Goal: Information Seeking & Learning: Learn about a topic

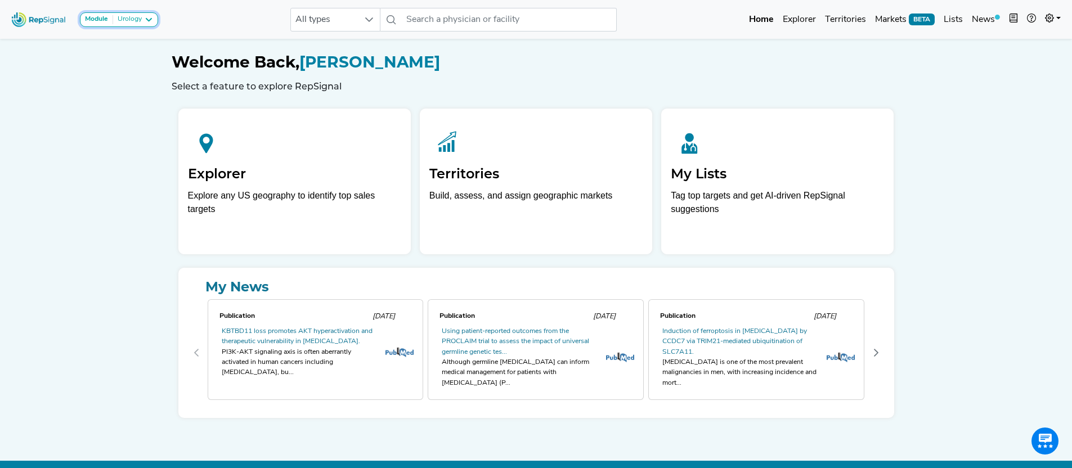
click at [144, 21] on icon at bounding box center [148, 19] width 9 height 9
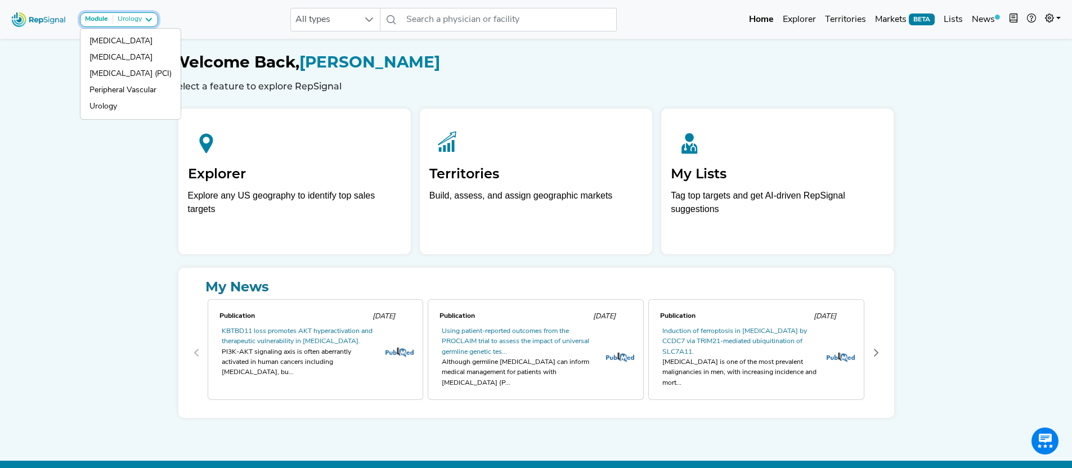
click at [144, 21] on icon at bounding box center [148, 19] width 9 height 9
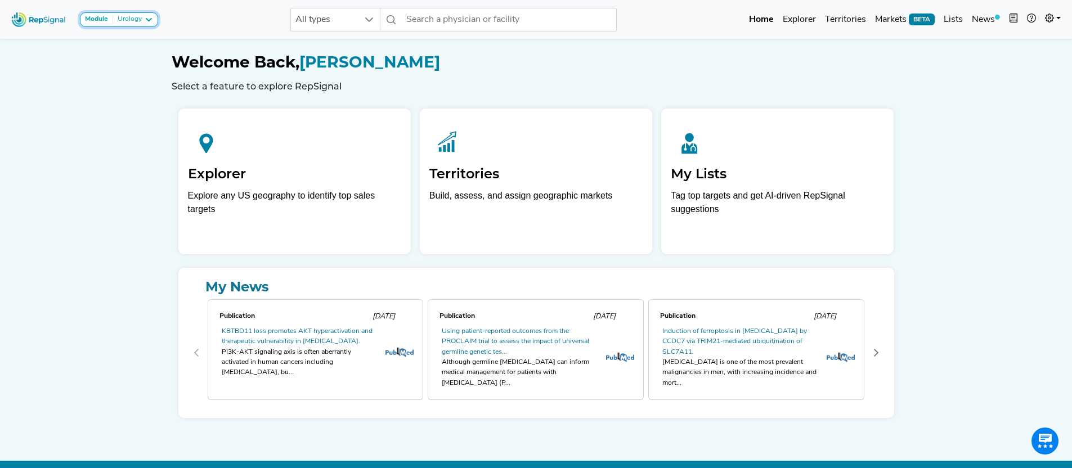
click at [144, 19] on div "Module Urology" at bounding box center [119, 19] width 68 height 9
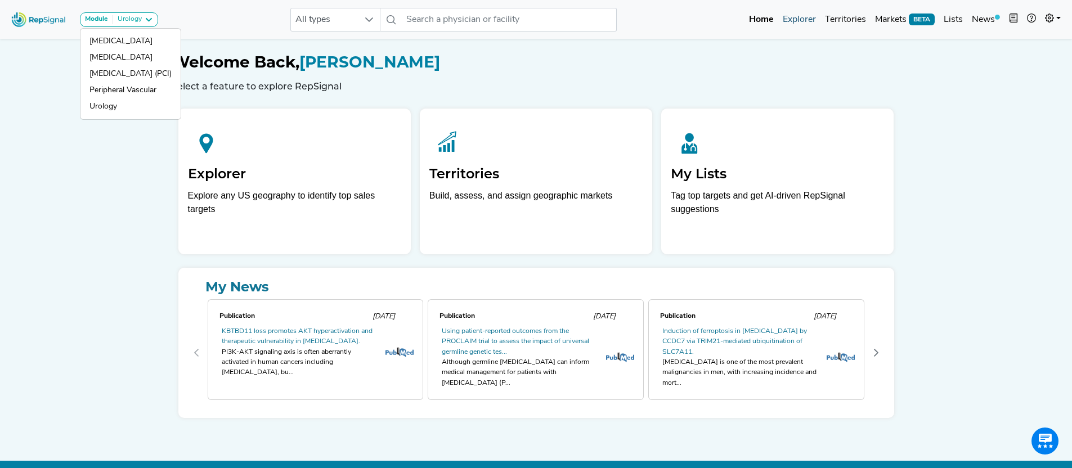
click at [795, 20] on link "Explorer" at bounding box center [800, 19] width 42 height 23
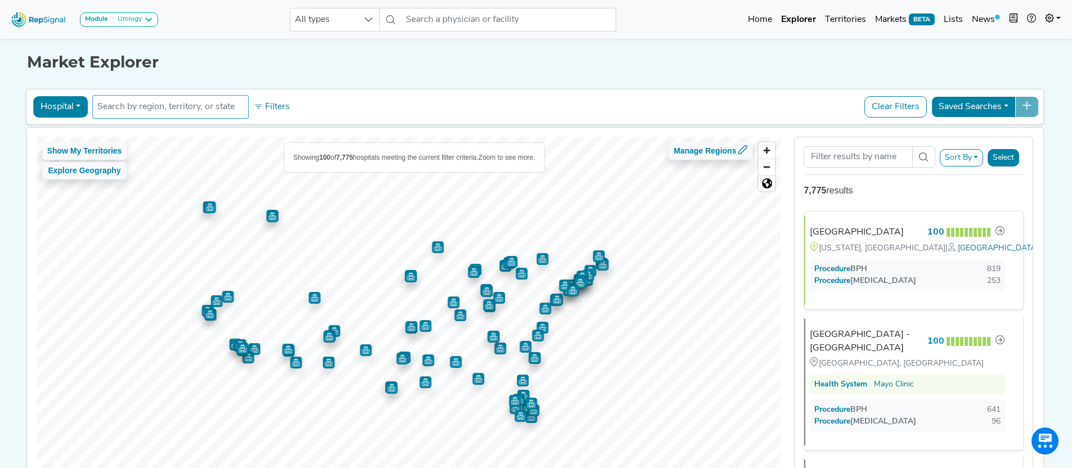
click at [218, 109] on input "text" at bounding box center [170, 107] width 146 height 14
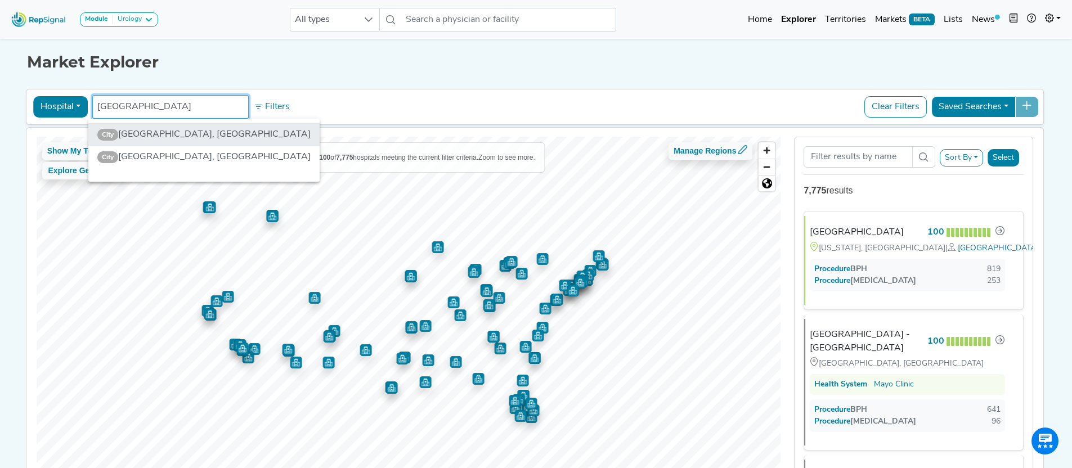
type input "tampa"
click at [156, 133] on li "City Tampa, FL" at bounding box center [203, 134] width 231 height 23
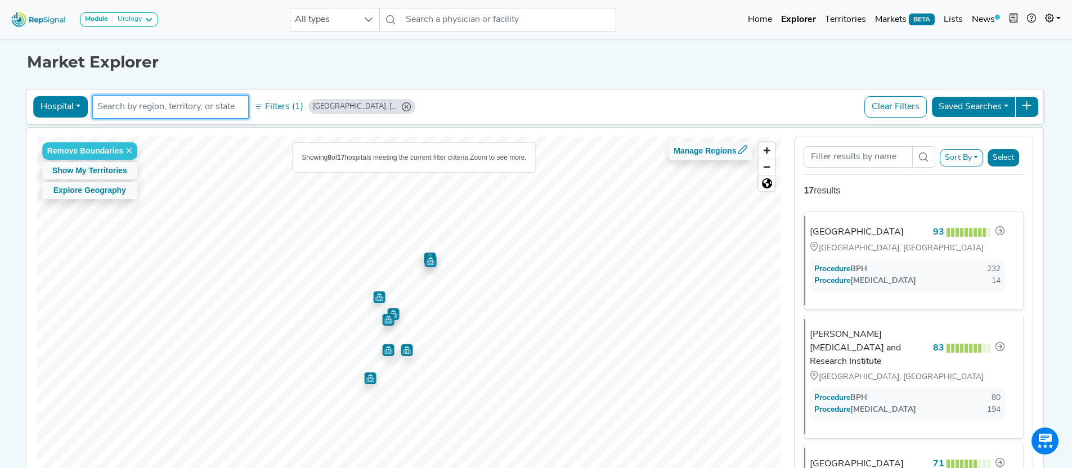
click at [69, 105] on button "Hospital" at bounding box center [60, 106] width 55 height 21
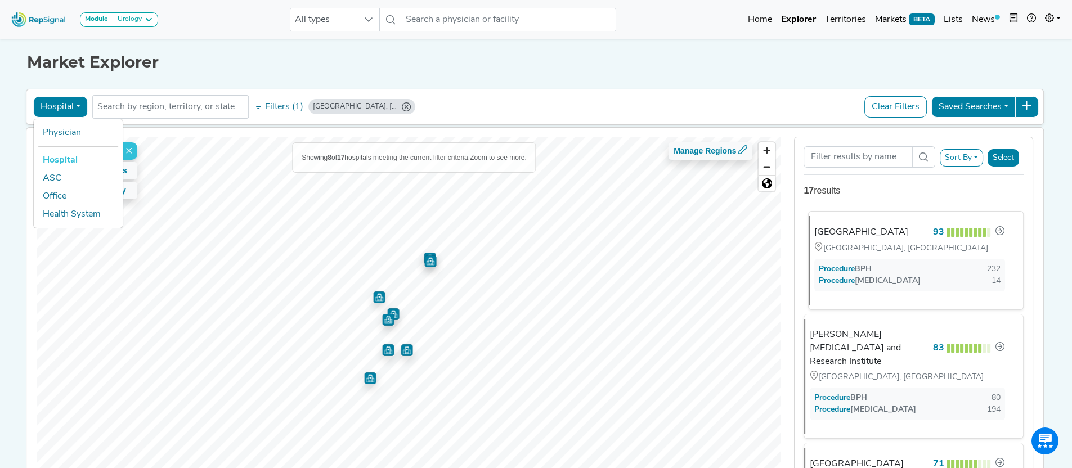
click at [907, 245] on div "[GEOGRAPHIC_DATA], [GEOGRAPHIC_DATA]" at bounding box center [910, 248] width 191 height 12
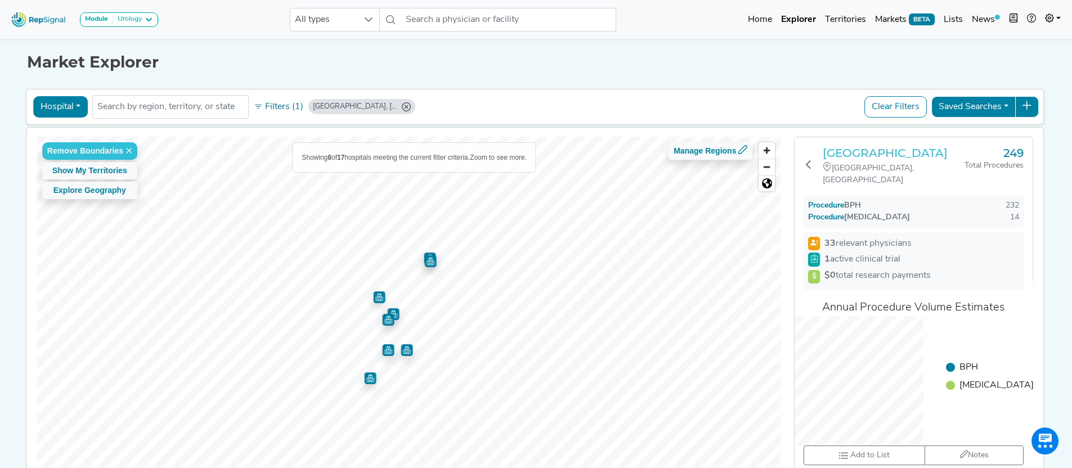
click at [881, 155] on h3 "[GEOGRAPHIC_DATA]" at bounding box center [894, 153] width 142 height 14
click at [65, 109] on button "Hospital" at bounding box center [60, 106] width 55 height 21
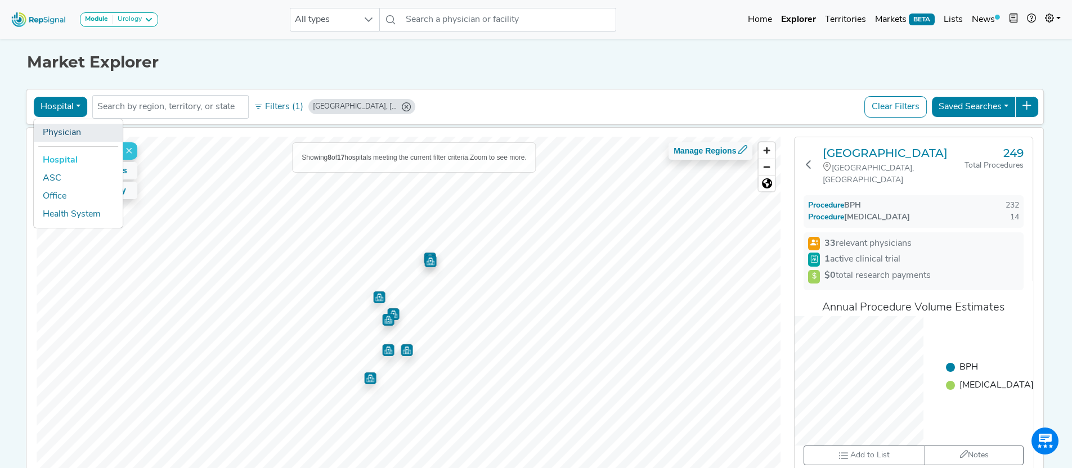
click at [69, 135] on link "Physician" at bounding box center [78, 133] width 89 height 18
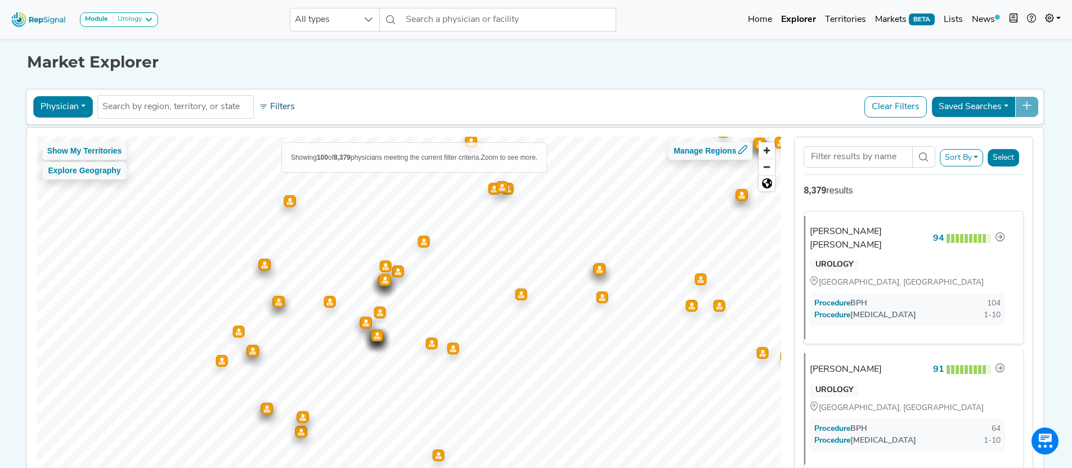
click at [256, 106] on button "Filters" at bounding box center [277, 106] width 42 height 19
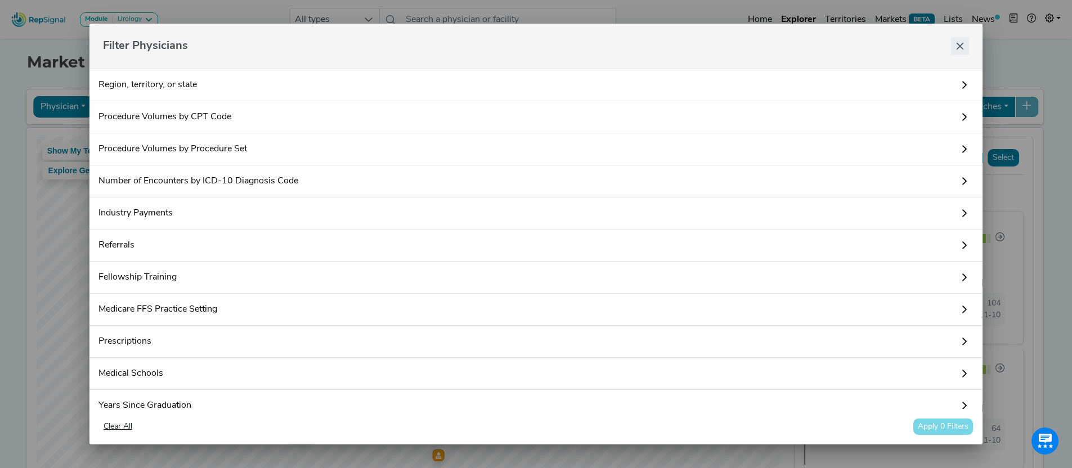
click at [962, 42] on icon "Close" at bounding box center [960, 46] width 9 height 9
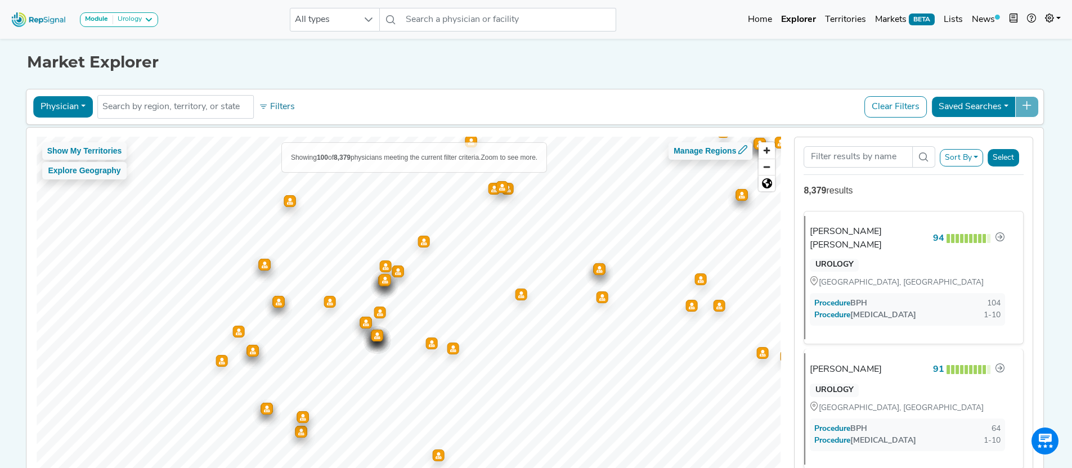
click at [908, 108] on button "Clear Filters" at bounding box center [896, 106] width 62 height 21
click at [905, 108] on button "Clear Filters" at bounding box center [896, 106] width 62 height 21
click at [171, 109] on input "text" at bounding box center [175, 107] width 146 height 14
click at [271, 108] on button "Filters" at bounding box center [277, 106] width 42 height 19
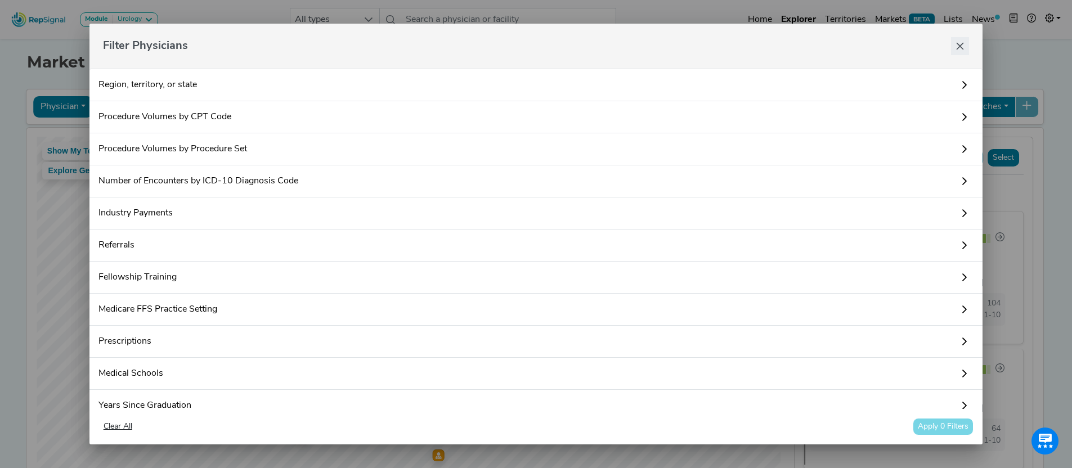
click at [961, 43] on icon "Close" at bounding box center [960, 46] width 9 height 9
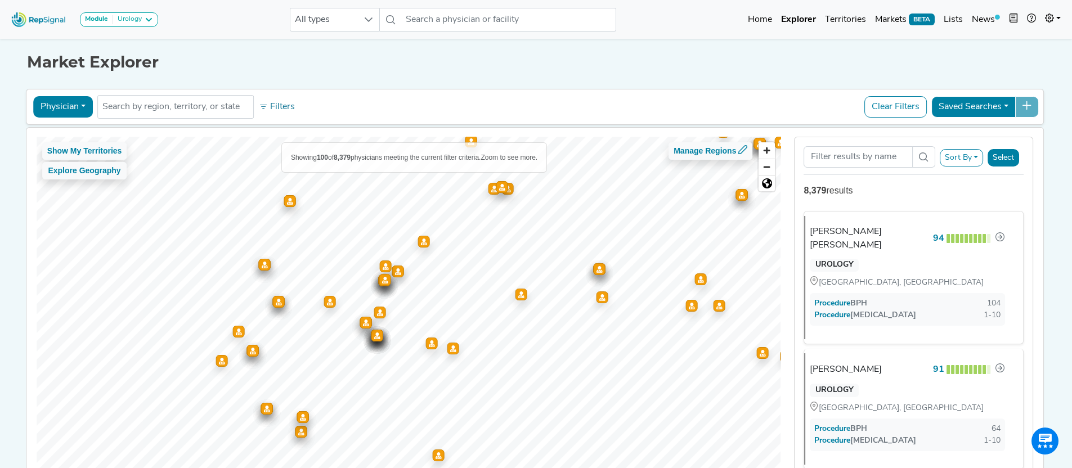
click at [916, 104] on button "Clear Filters" at bounding box center [896, 106] width 62 height 21
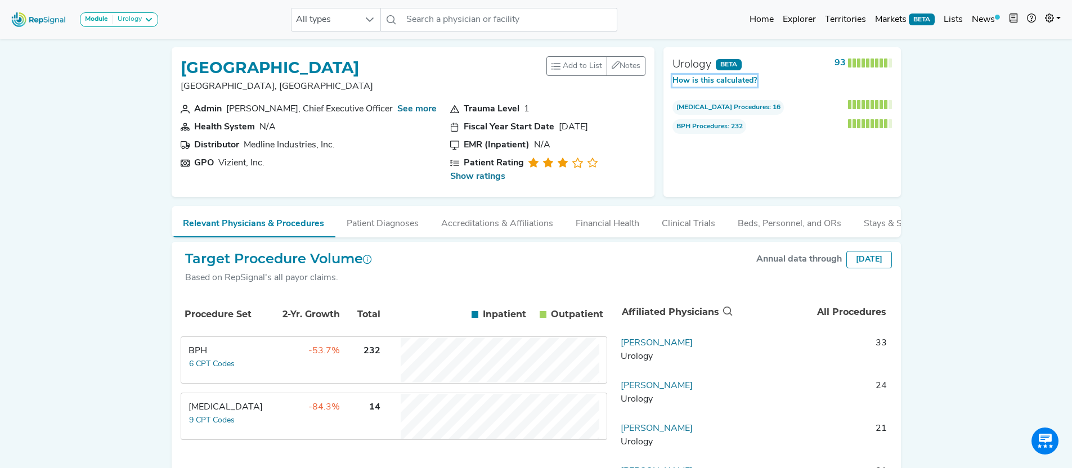
click at [746, 78] on button "How is this calculated?" at bounding box center [715, 81] width 84 height 12
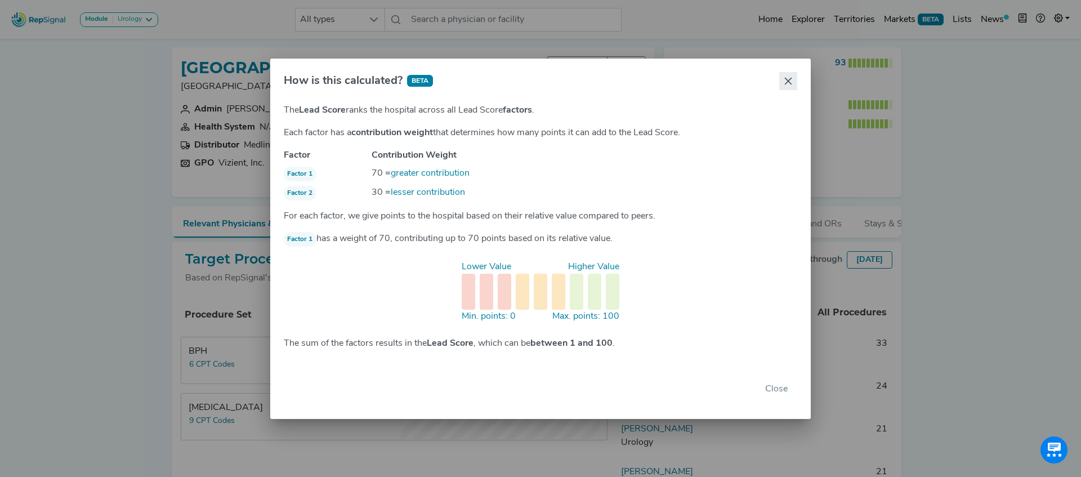
click at [786, 81] on icon "Close" at bounding box center [788, 81] width 9 height 9
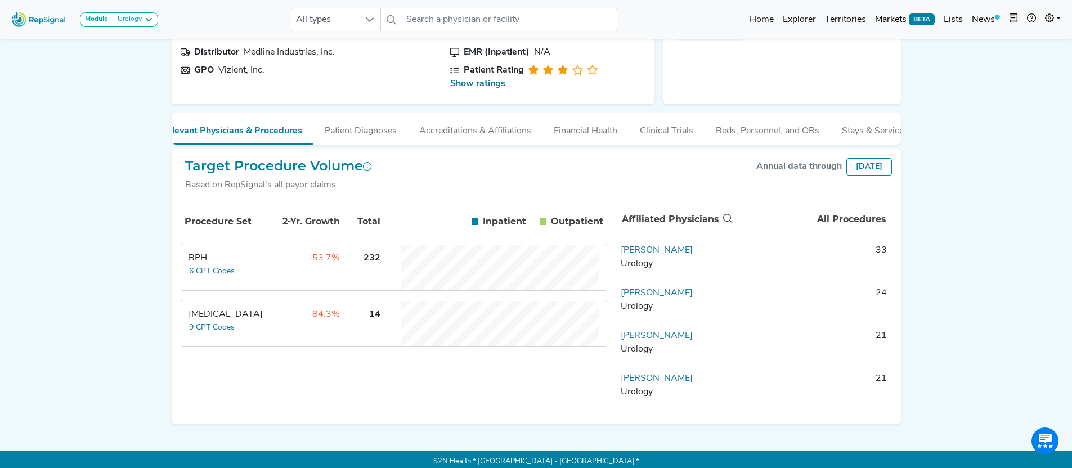
scroll to position [0, 39]
click at [356, 122] on button "Patient Diagnoses" at bounding box center [343, 128] width 95 height 30
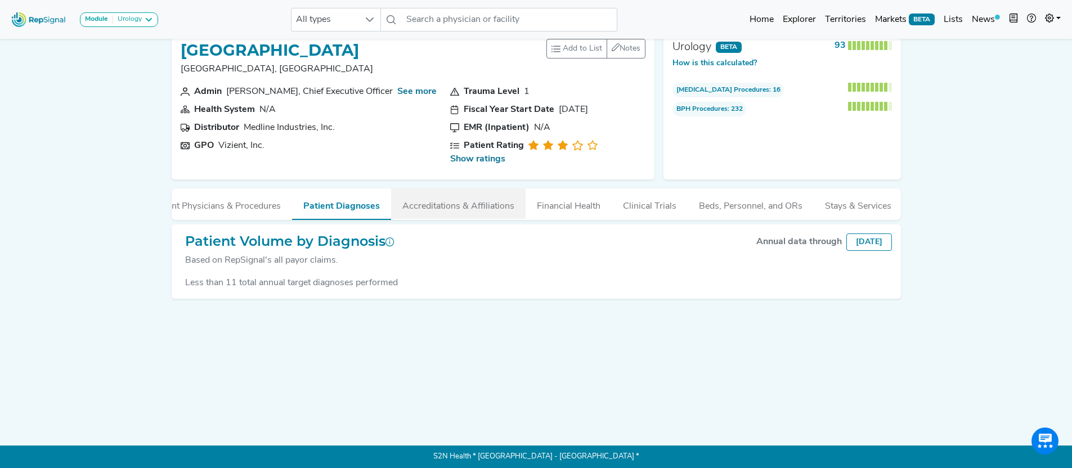
click at [468, 189] on button "Accreditations & Affiliations" at bounding box center [458, 204] width 135 height 30
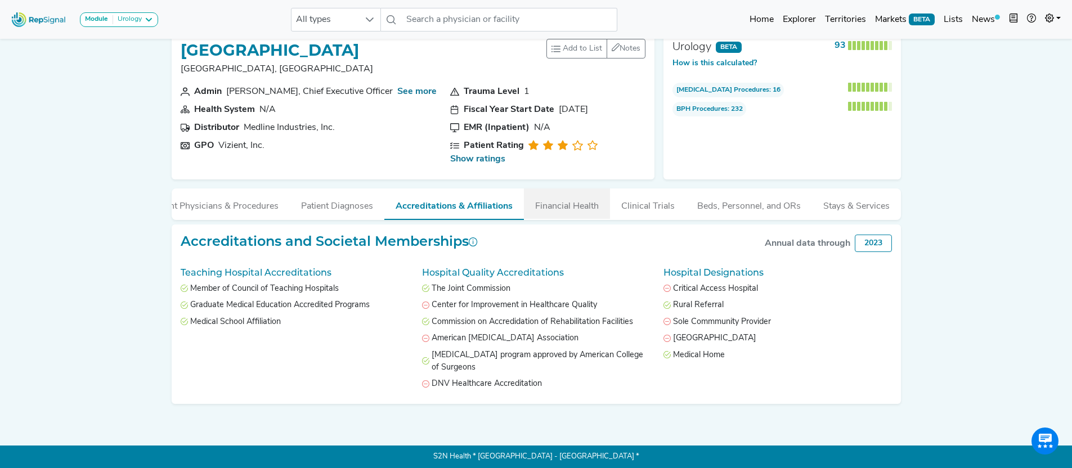
click at [577, 189] on button "Financial Health" at bounding box center [567, 204] width 86 height 30
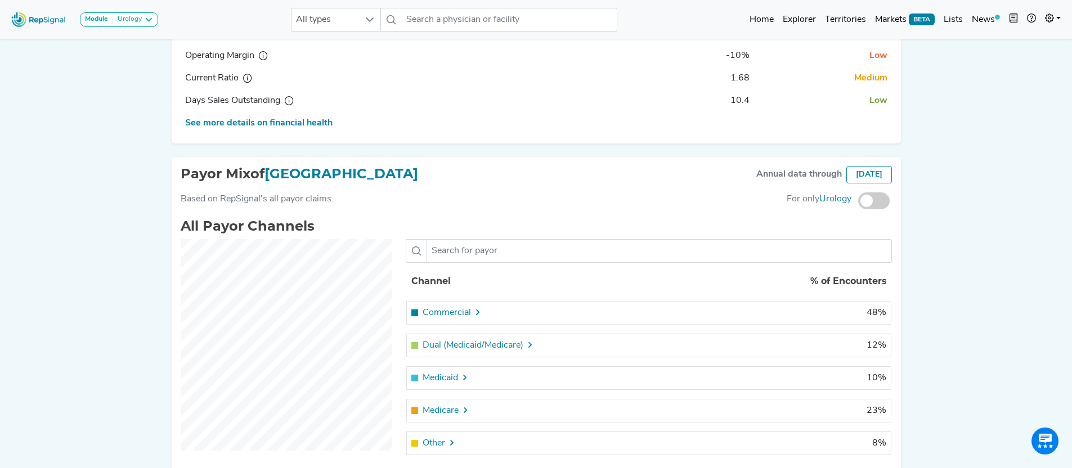
scroll to position [387, 0]
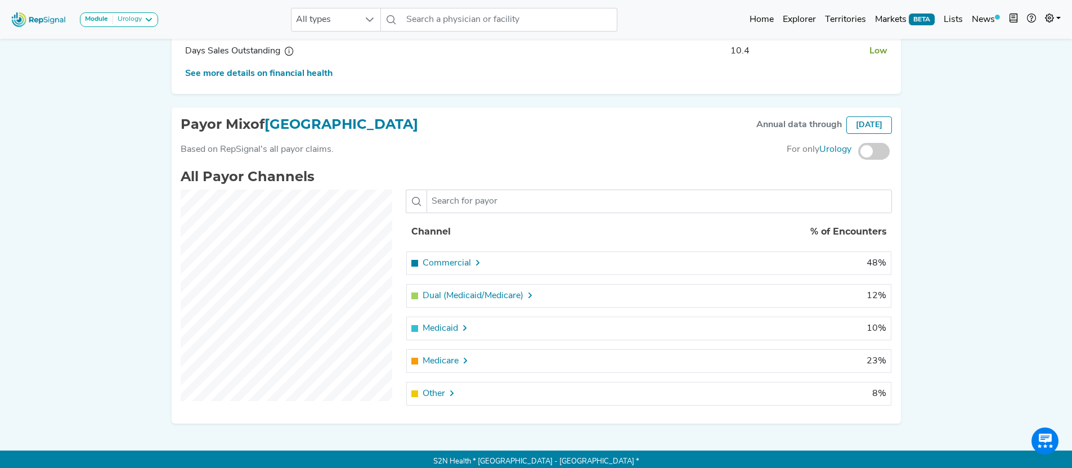
click at [478, 260] on icon at bounding box center [477, 262] width 9 height 9
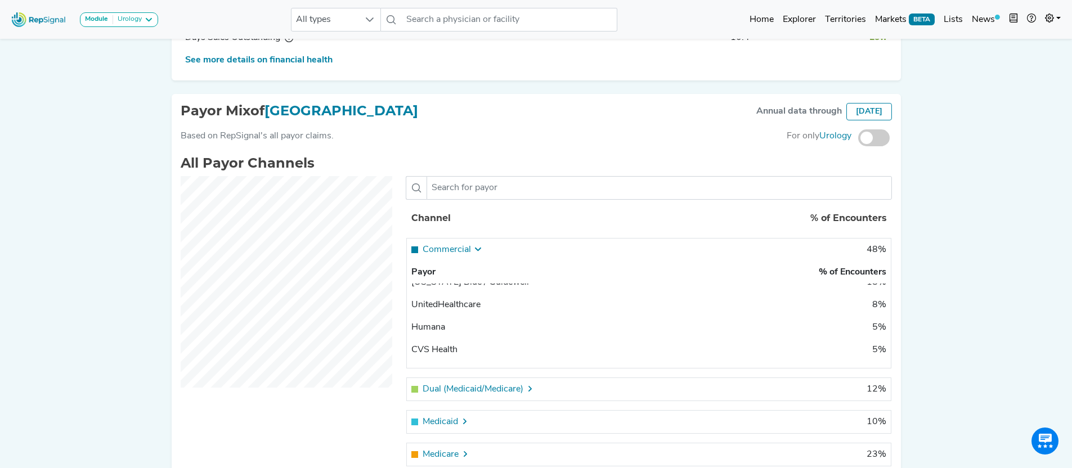
scroll to position [0, 0]
click at [478, 247] on icon at bounding box center [477, 249] width 9 height 9
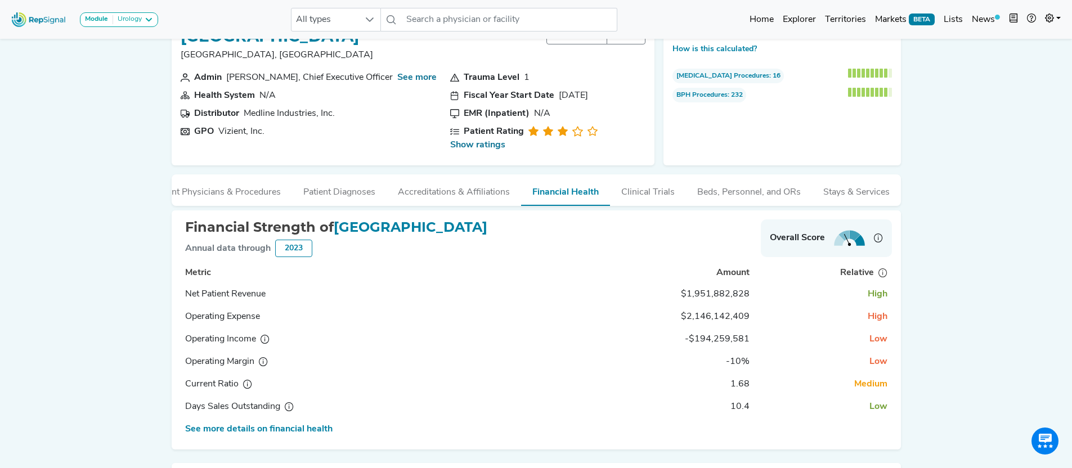
scroll to position [26, 0]
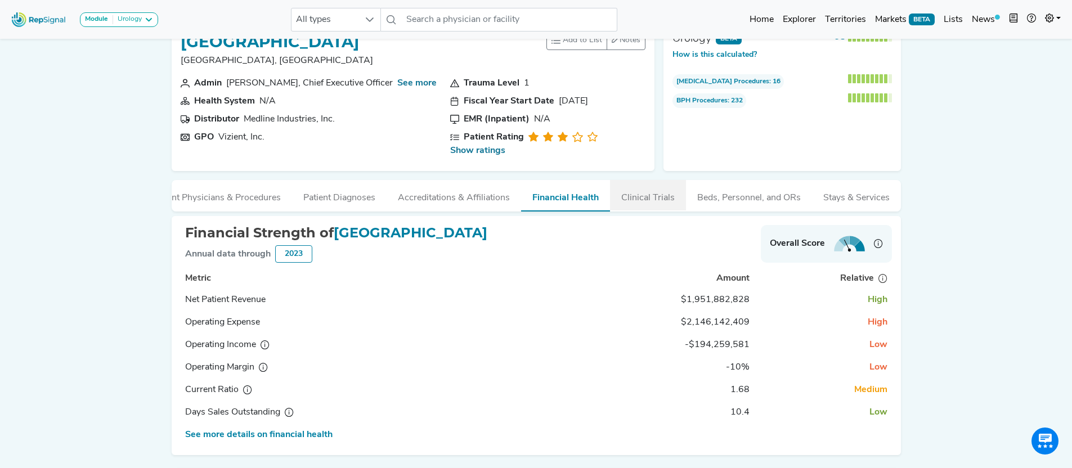
click at [670, 186] on button "Clinical Trials" at bounding box center [648, 195] width 76 height 30
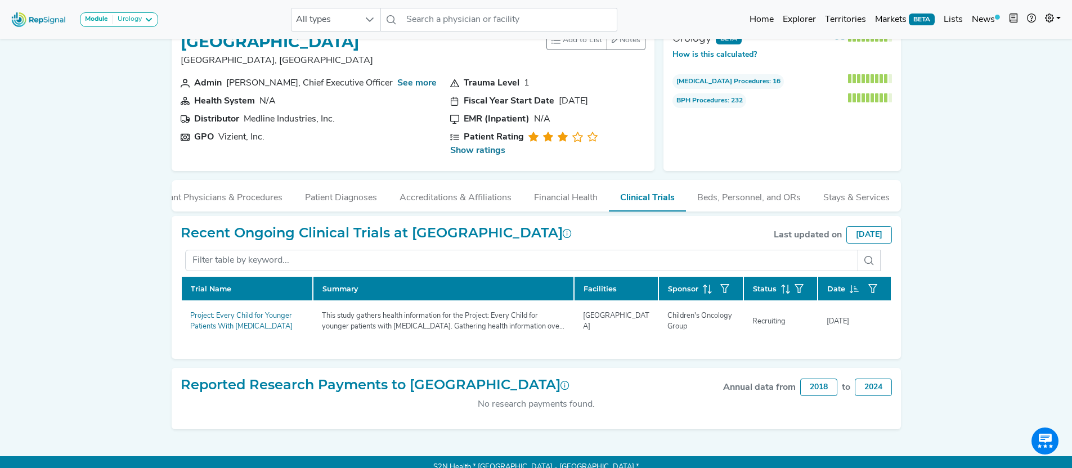
scroll to position [28, 0]
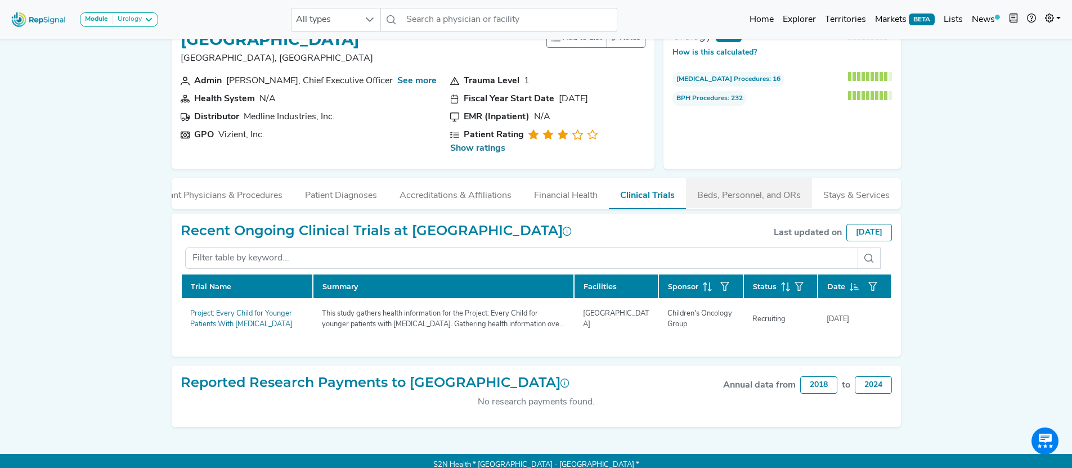
click at [763, 187] on button "Beds, Personnel, and ORs" at bounding box center [749, 193] width 126 height 30
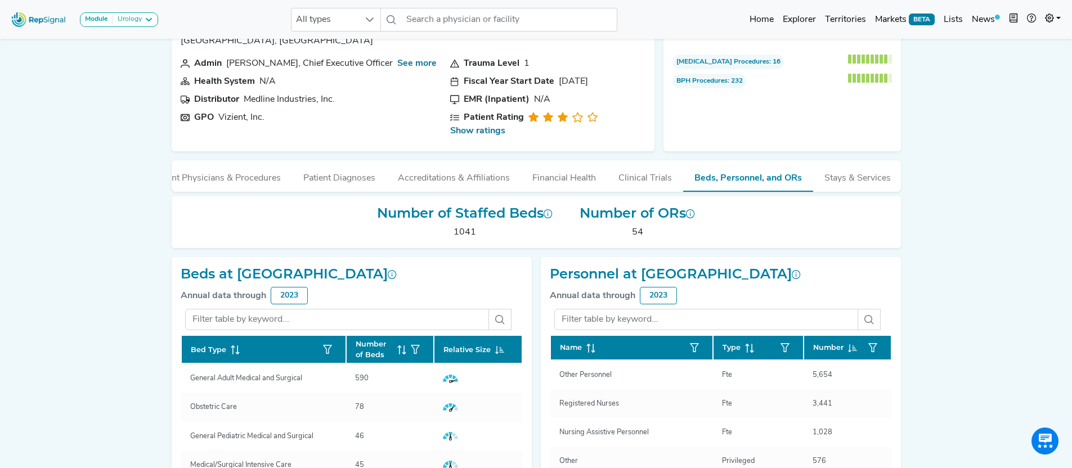
scroll to position [0, 0]
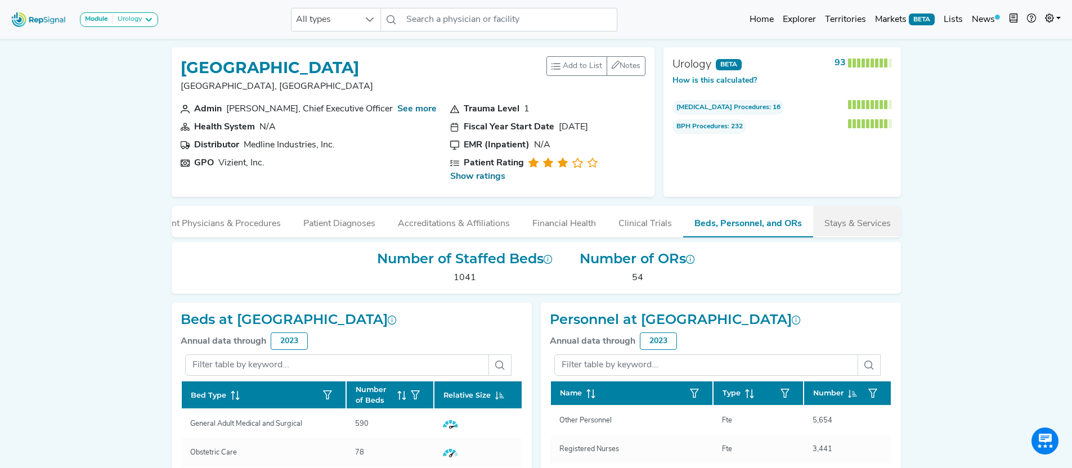
click at [870, 214] on button "Stays & Services" at bounding box center [857, 221] width 89 height 30
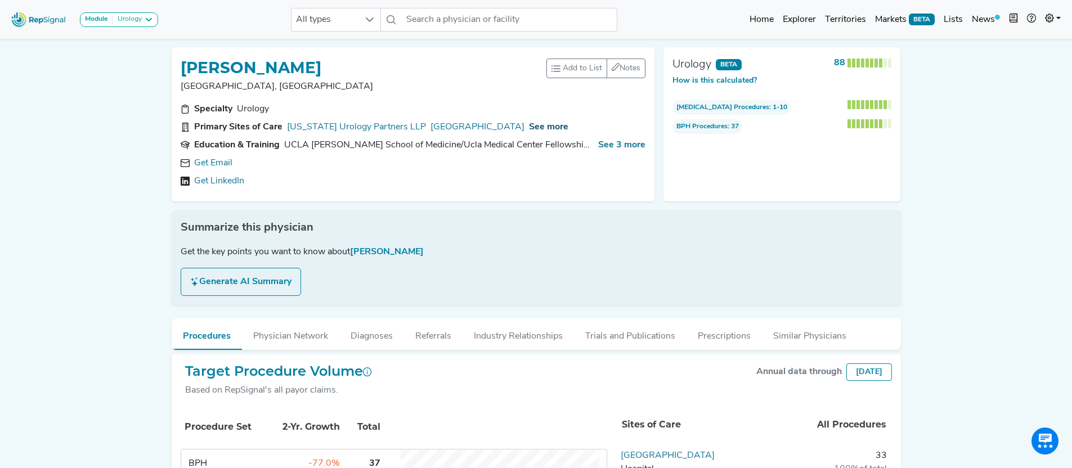
click at [540, 129] on span "See more" at bounding box center [548, 127] width 39 height 9
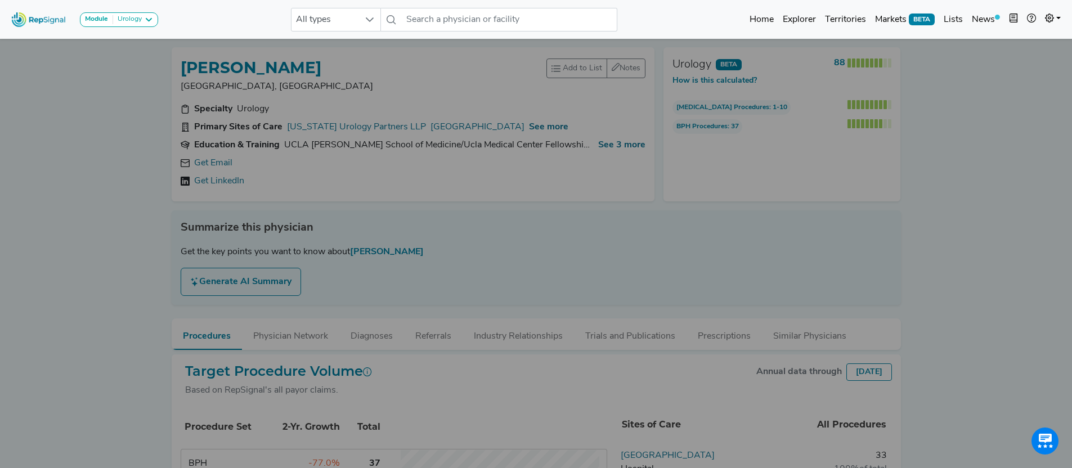
click at [540, 124] on div at bounding box center [536, 234] width 1072 height 468
click at [542, 130] on div at bounding box center [536, 234] width 1072 height 468
click at [550, 169] on div at bounding box center [536, 234] width 1072 height 468
click at [219, 136] on div at bounding box center [536, 234] width 1072 height 468
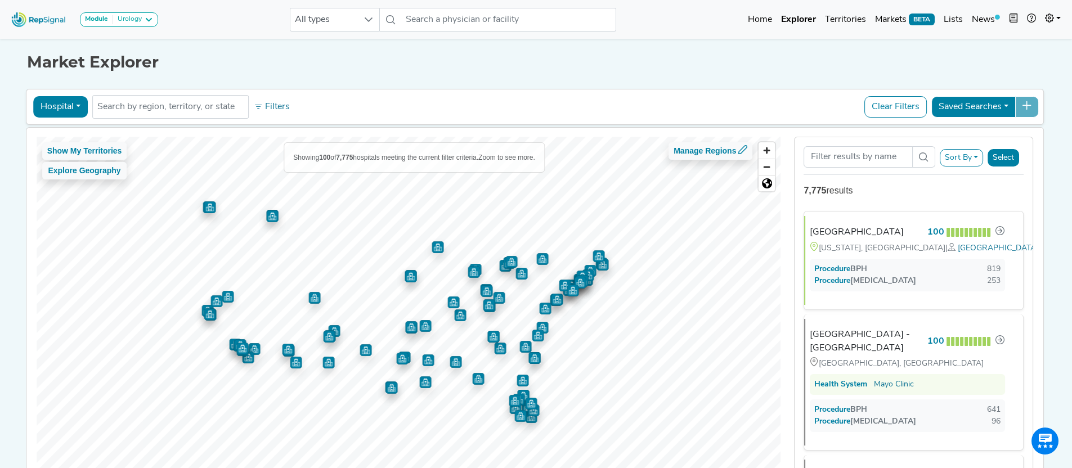
click at [71, 109] on button "Hospital" at bounding box center [60, 106] width 55 height 21
click at [69, 138] on link "Physician" at bounding box center [78, 133] width 89 height 18
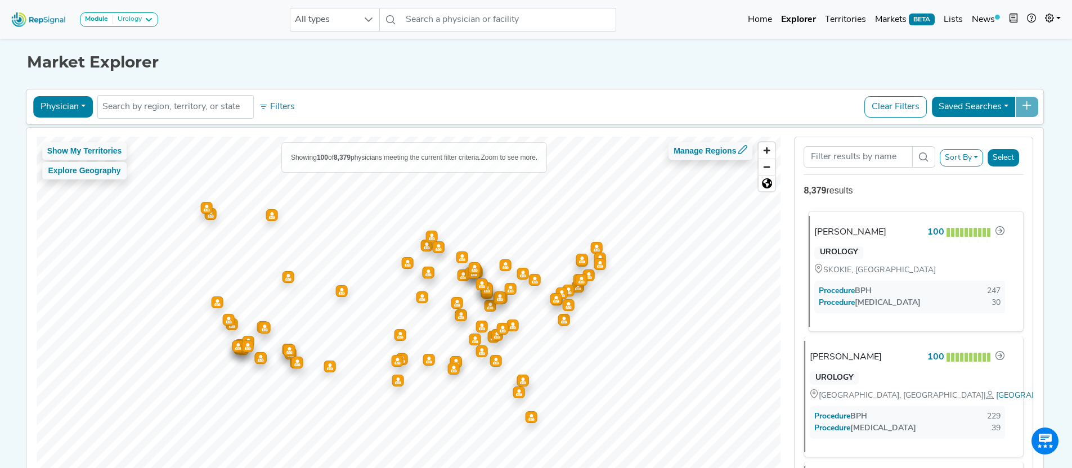
click at [941, 265] on div "UROLOGY SKOKIE, [GEOGRAPHIC_DATA]" at bounding box center [876, 259] width 136 height 35
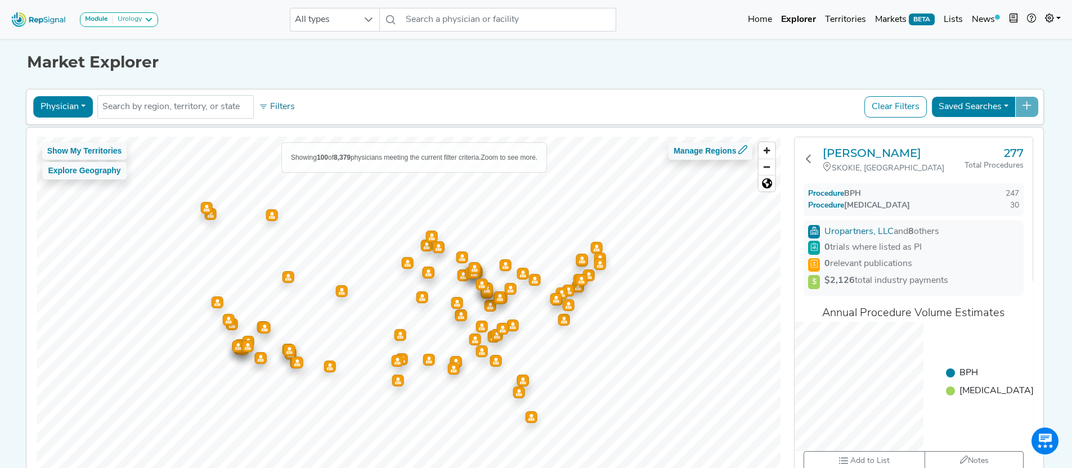
click at [869, 160] on div "[PERSON_NAME] SKOKIE, [GEOGRAPHIC_DATA]" at bounding box center [894, 160] width 142 height 28
click at [869, 154] on h3 "Steven Mutchnik" at bounding box center [894, 153] width 142 height 14
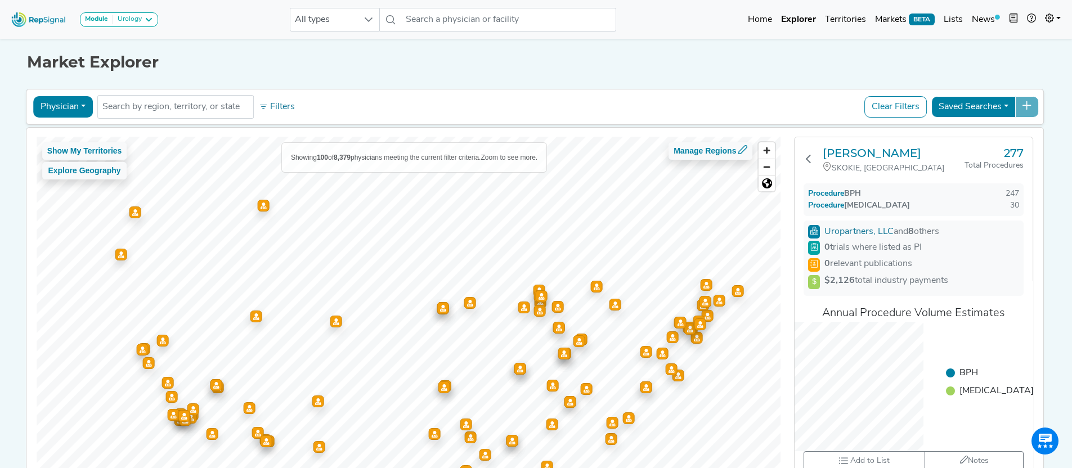
click at [66, 108] on button "Physician" at bounding box center [63, 106] width 60 height 21
click at [864, 154] on h3 "Steven Mutchnik" at bounding box center [894, 153] width 142 height 14
click at [161, 109] on input "text" at bounding box center [175, 107] width 146 height 14
click at [280, 106] on button "Filters" at bounding box center [277, 106] width 42 height 19
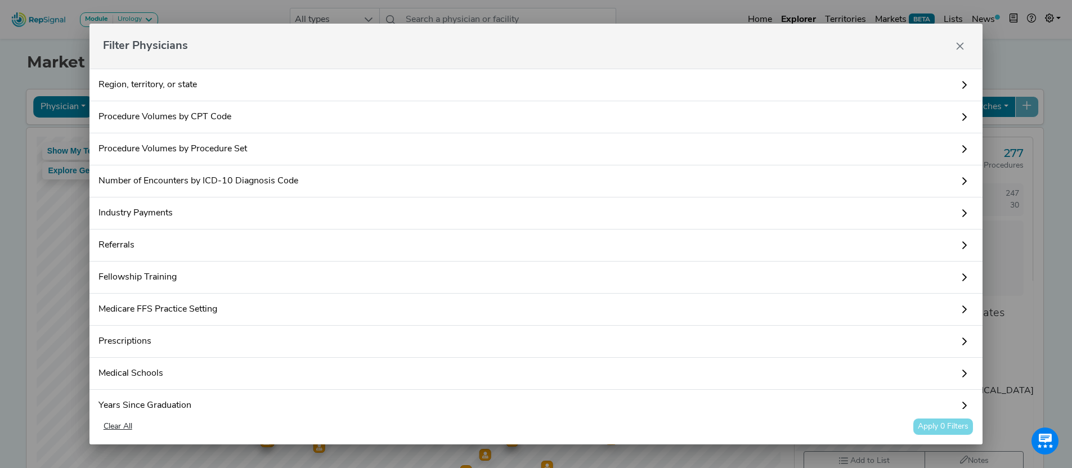
click at [162, 214] on link "Industry Payments" at bounding box center [537, 214] width 894 height 32
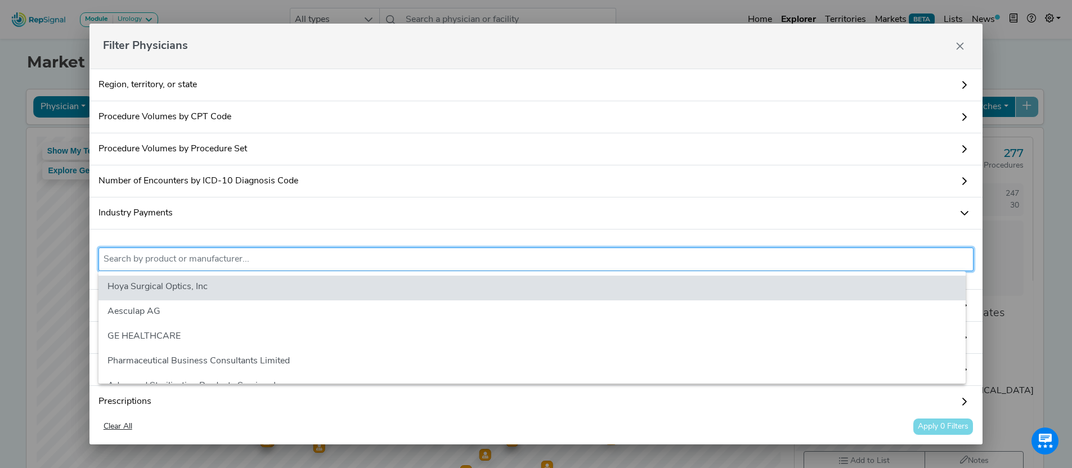
click at [167, 260] on input "text" at bounding box center [537, 260] width 866 height 14
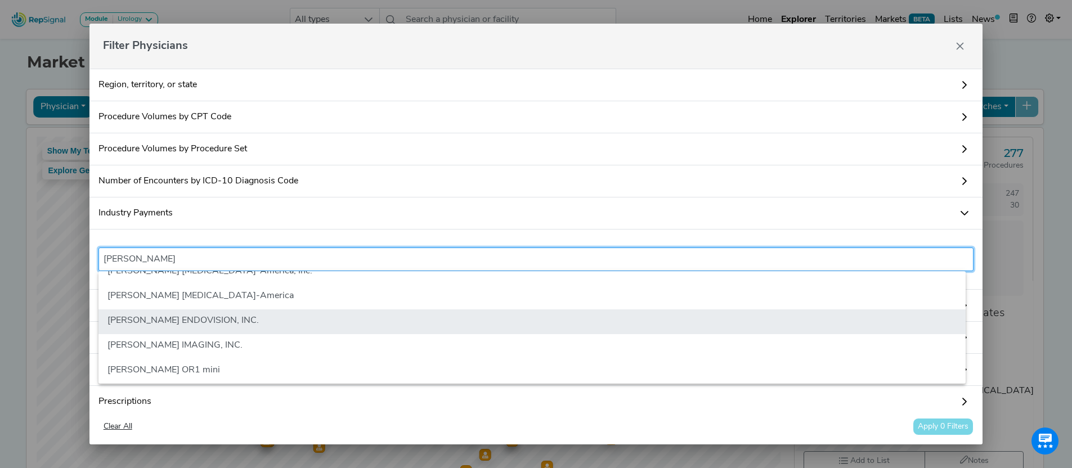
scroll to position [45, 0]
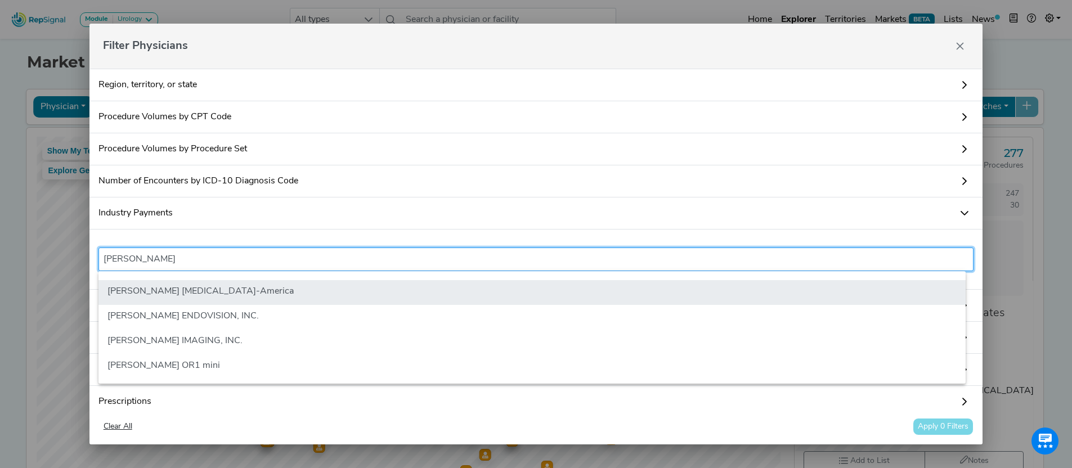
type input "karl storz"
click at [213, 295] on li "KARL STORZ Endoscopy-America" at bounding box center [532, 292] width 867 height 25
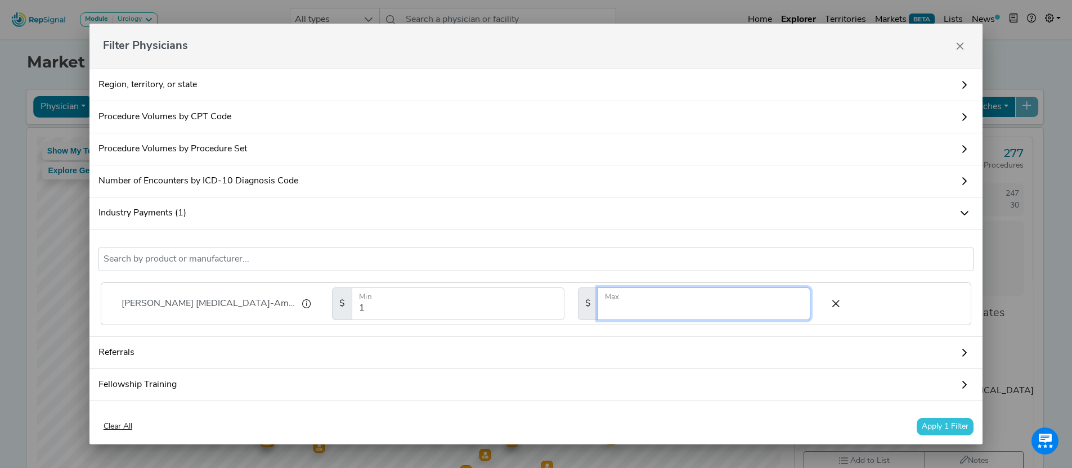
click at [622, 308] on input "number" at bounding box center [704, 304] width 213 height 33
click at [942, 425] on button "Apply 1 Filter" at bounding box center [945, 426] width 57 height 17
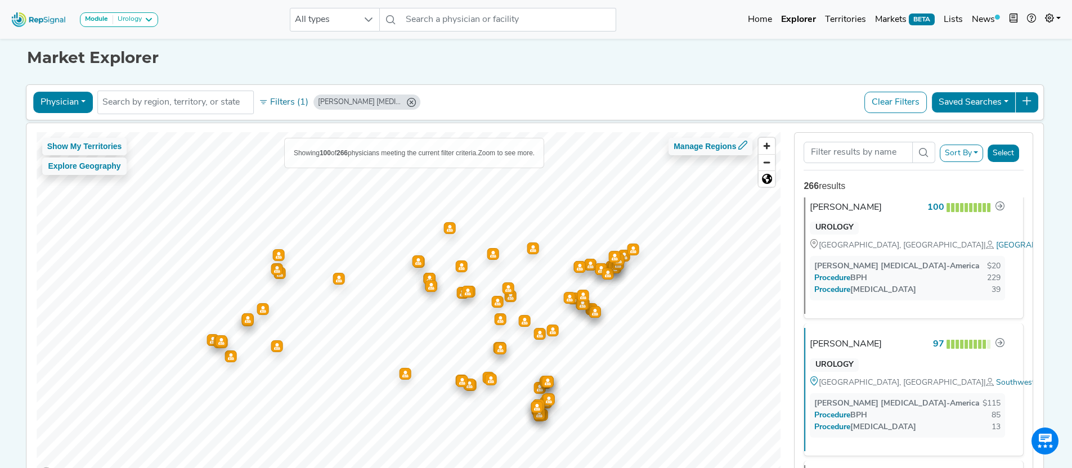
scroll to position [0, 0]
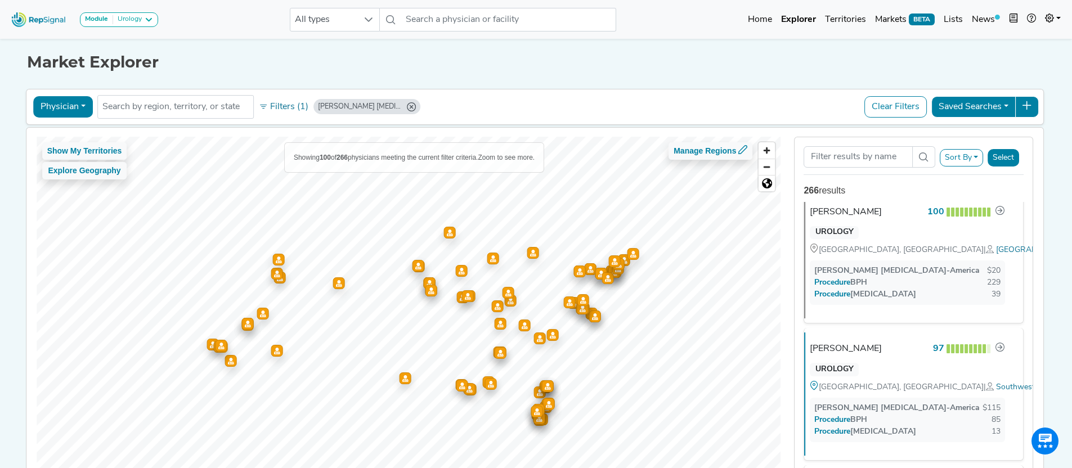
click at [1010, 157] on button "Select" at bounding box center [1004, 157] width 32 height 17
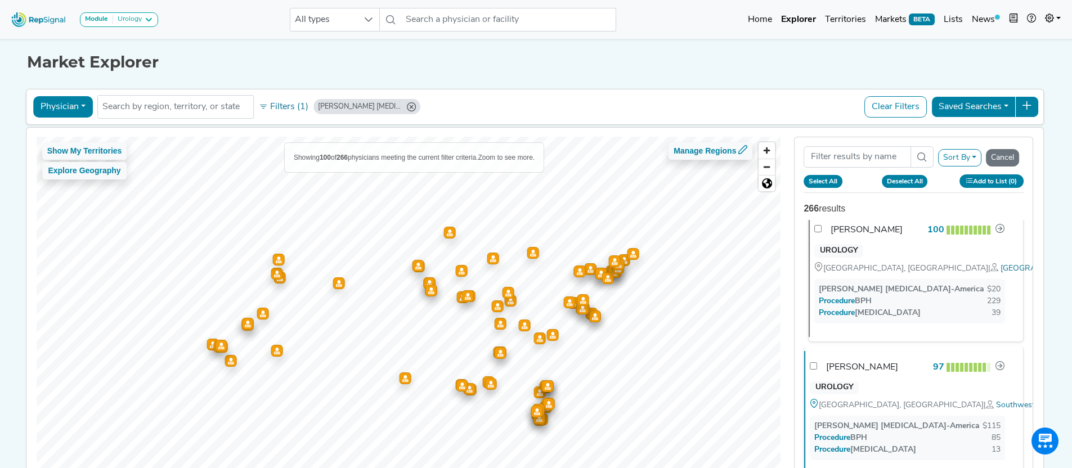
checkbox input "false"
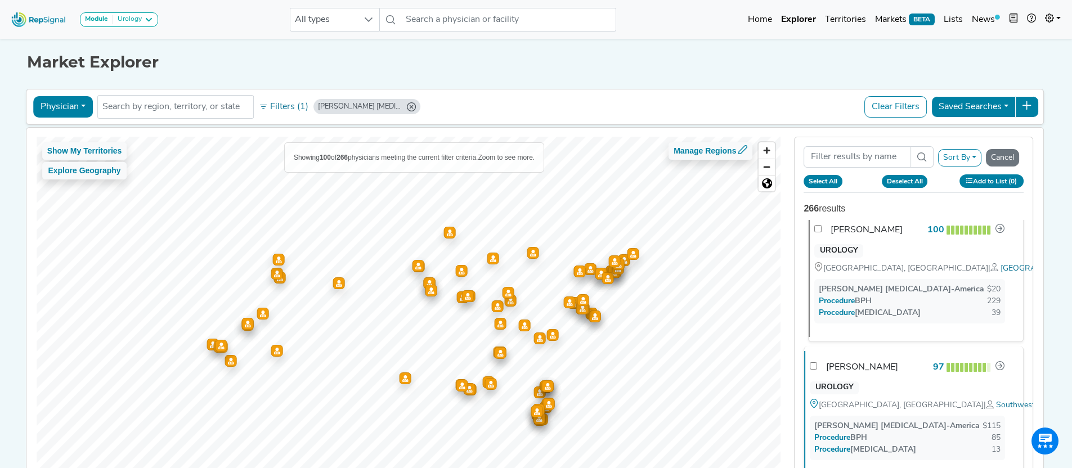
checkbox input "false"
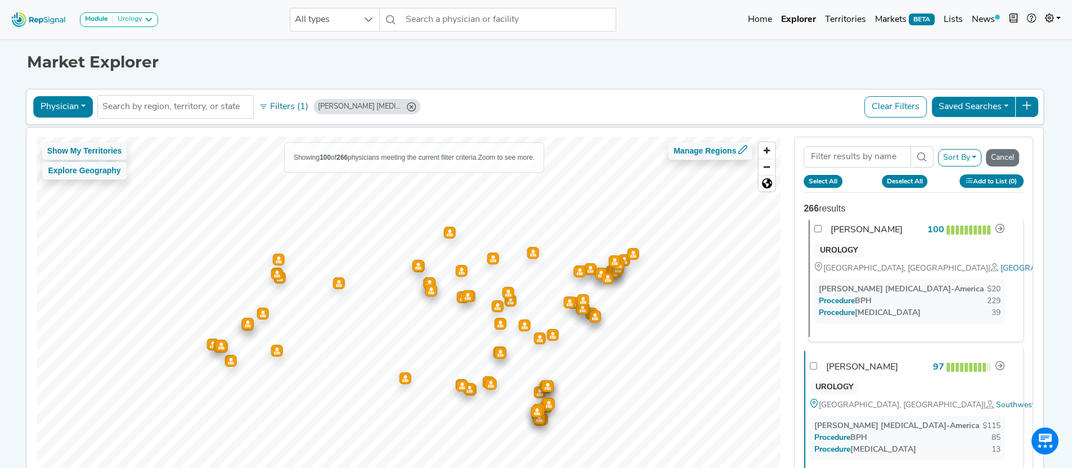
checkbox input "false"
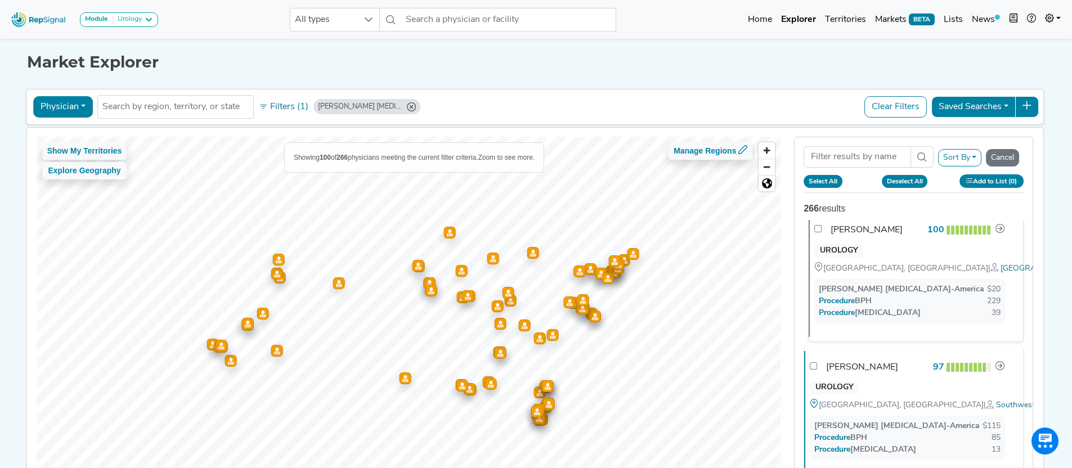
checkbox input "false"
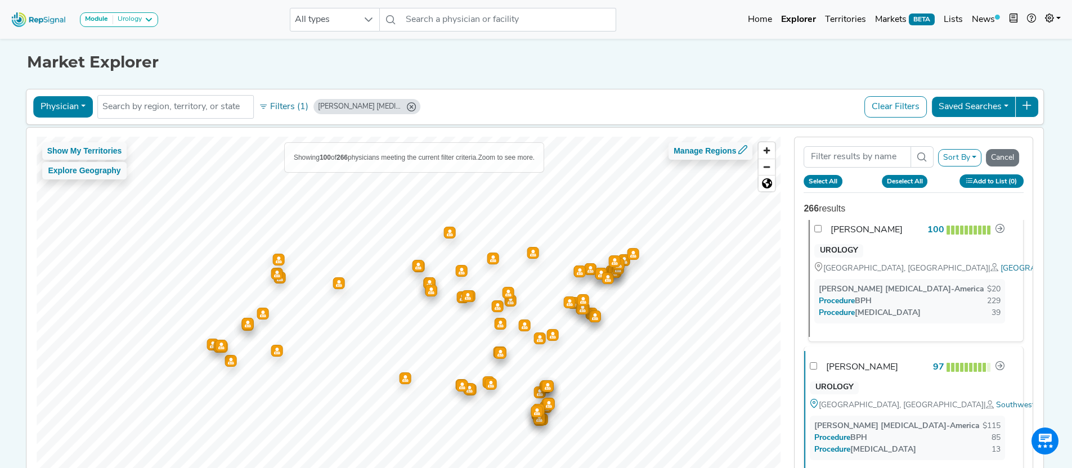
checkbox input "false"
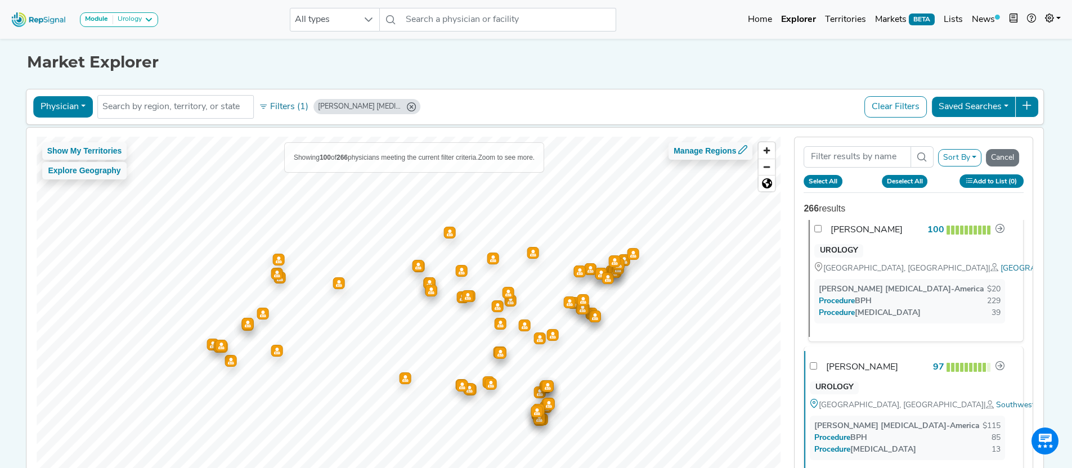
checkbox input "false"
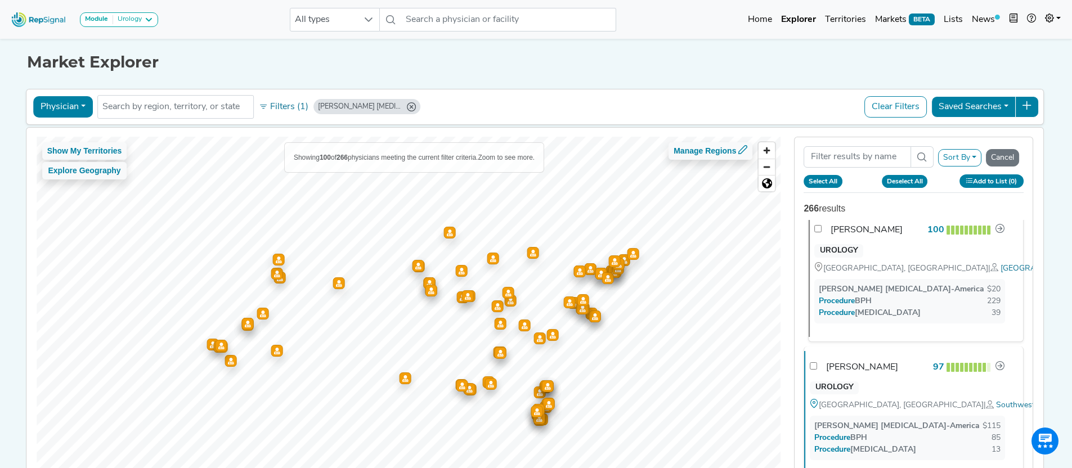
checkbox input "false"
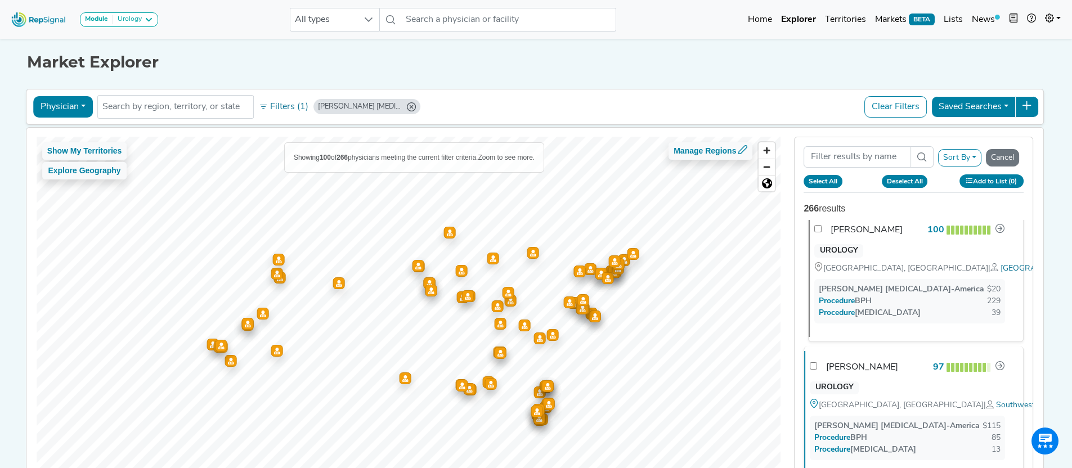
checkbox input "false"
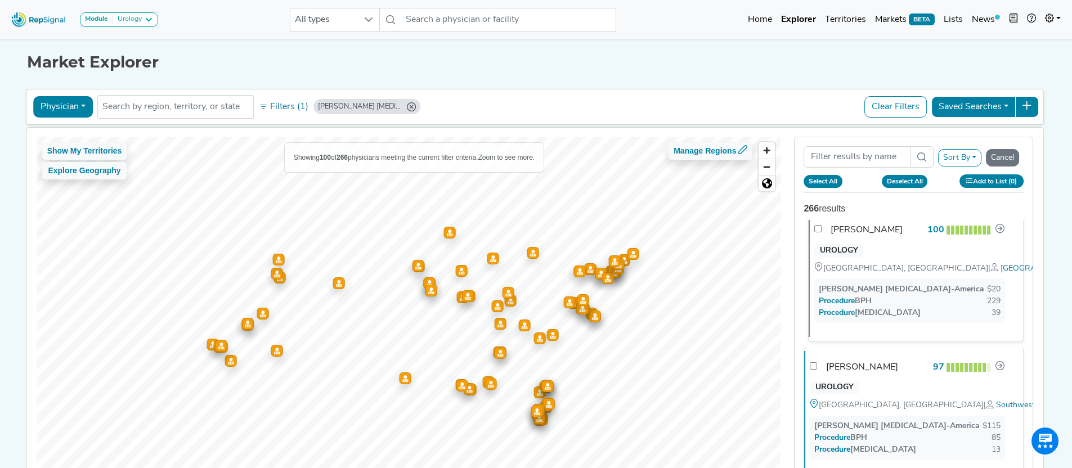
checkbox input "false"
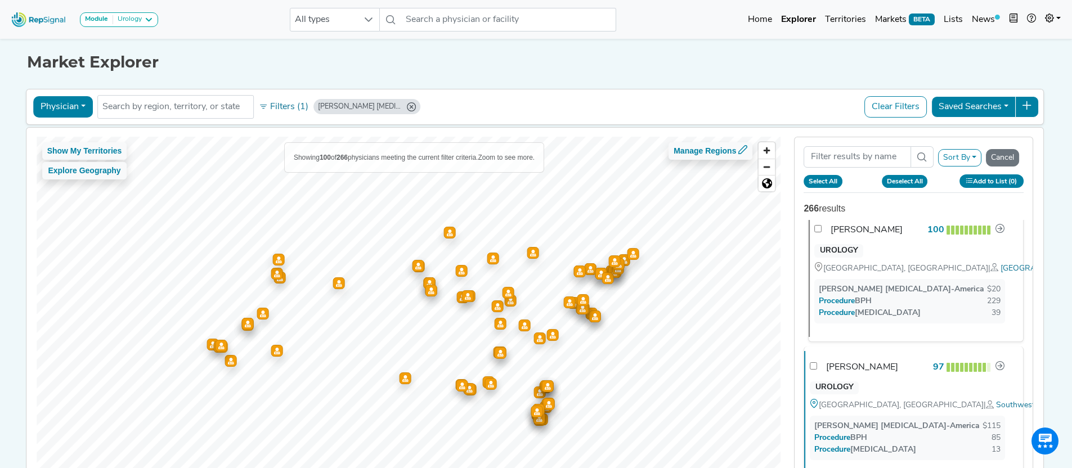
checkbox input "false"
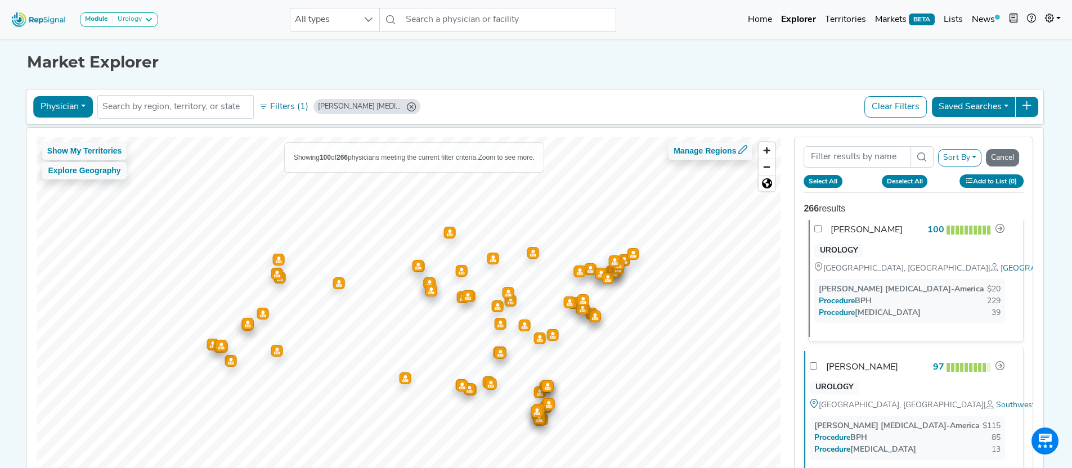
checkbox input "false"
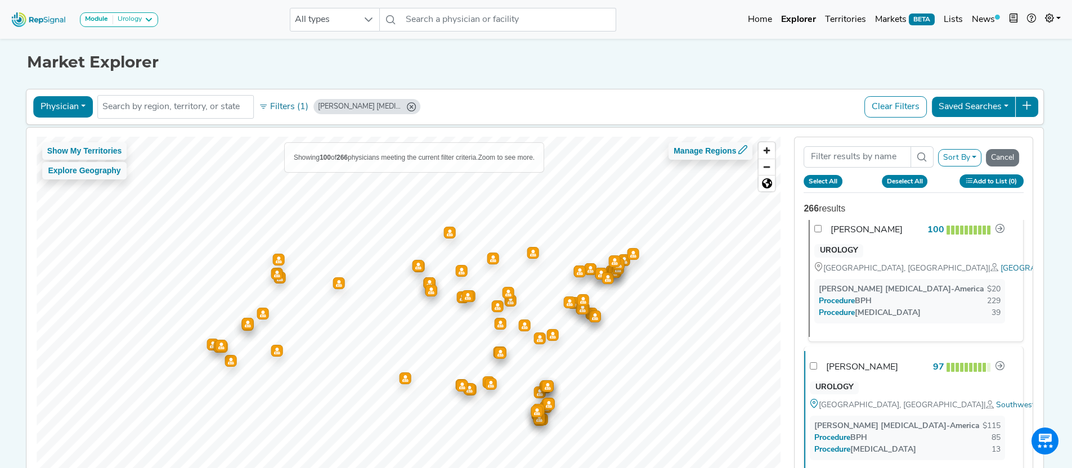
checkbox input "false"
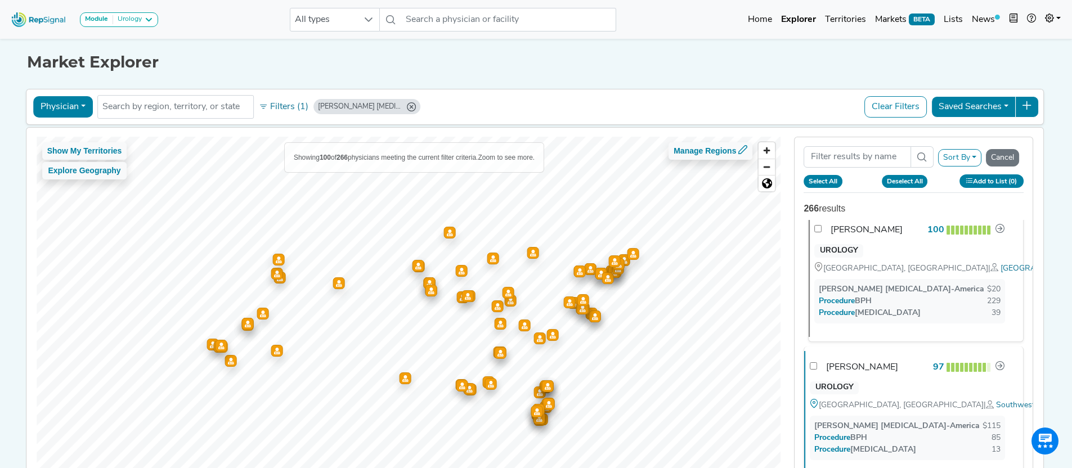
checkbox input "false"
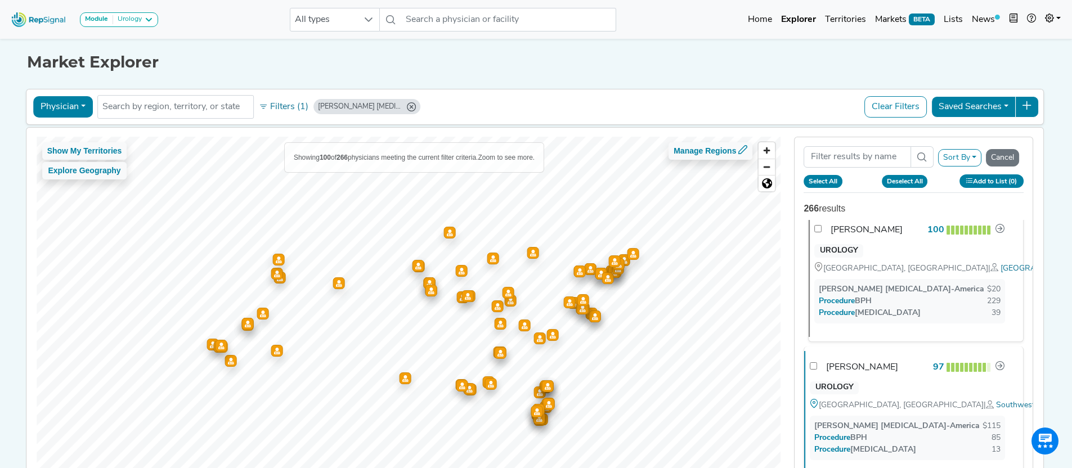
checkbox input "false"
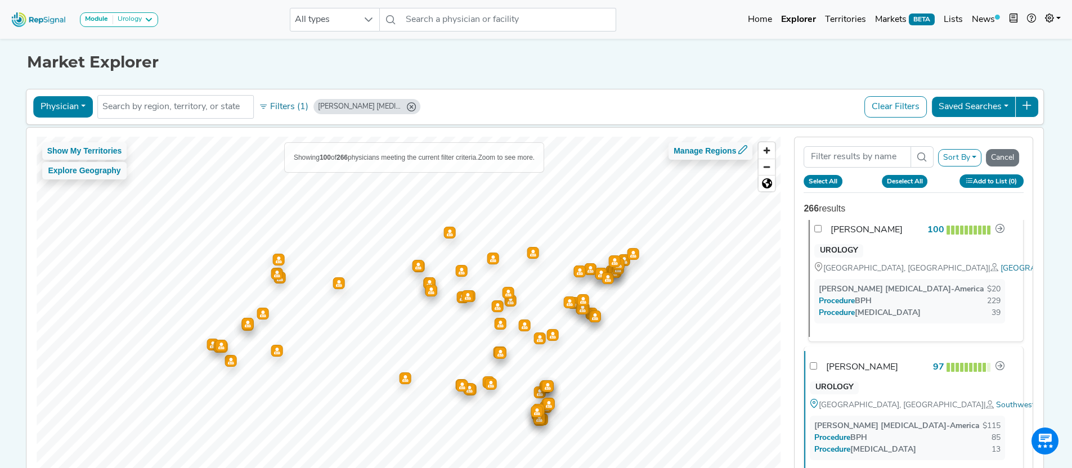
checkbox input "false"
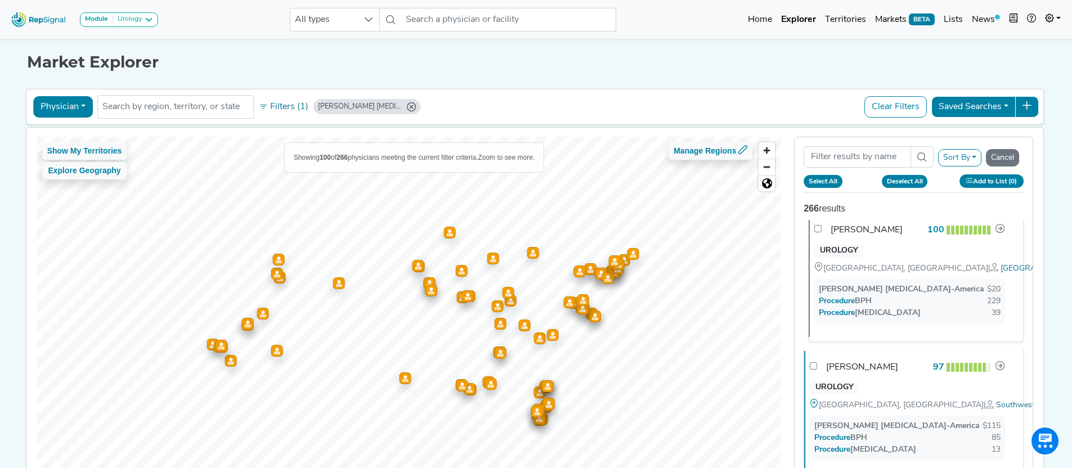
checkbox input "false"
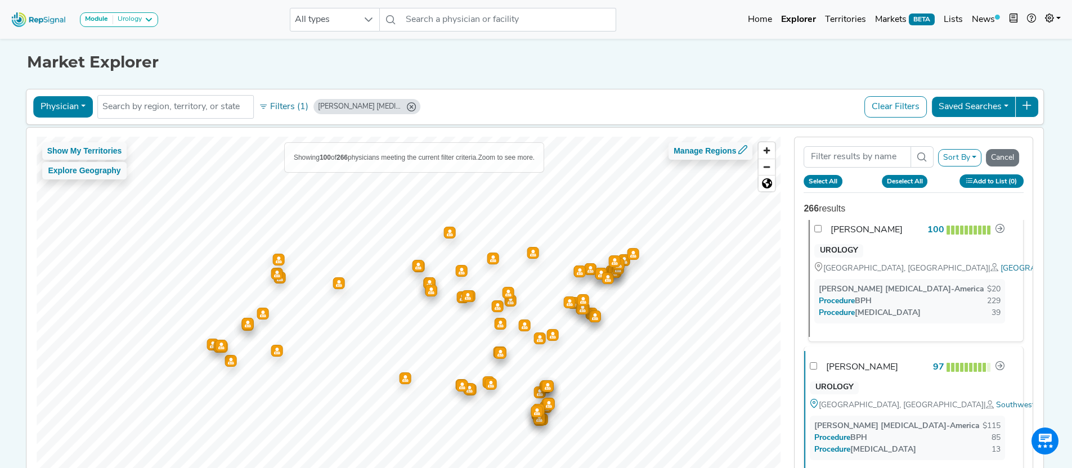
checkbox input "false"
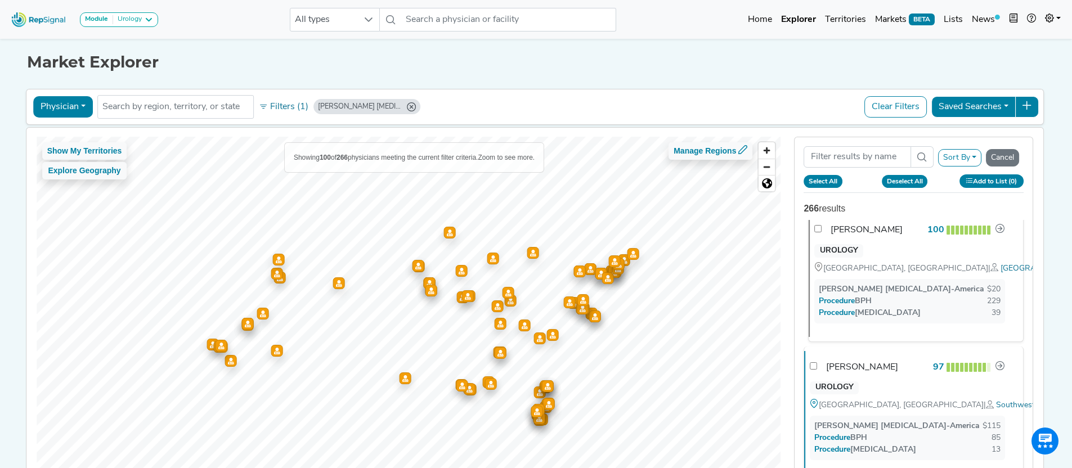
checkbox input "false"
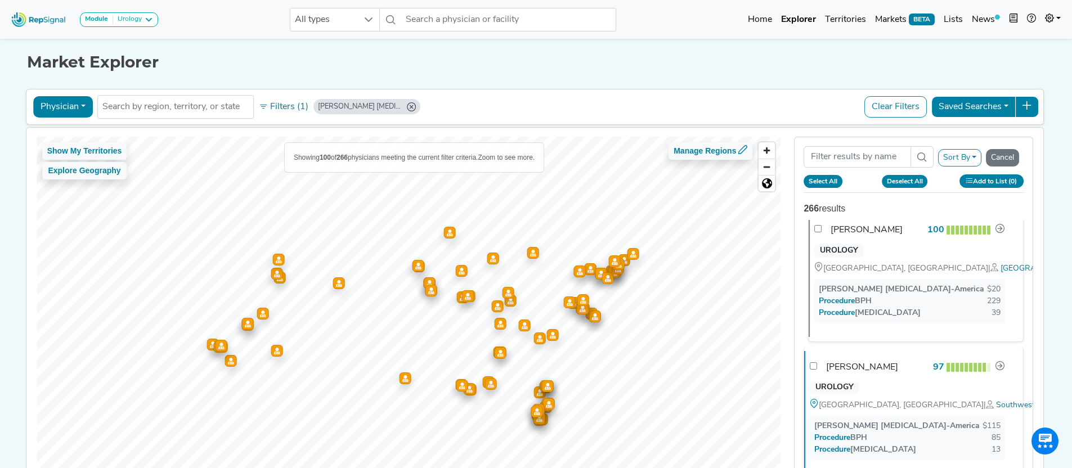
checkbox input "false"
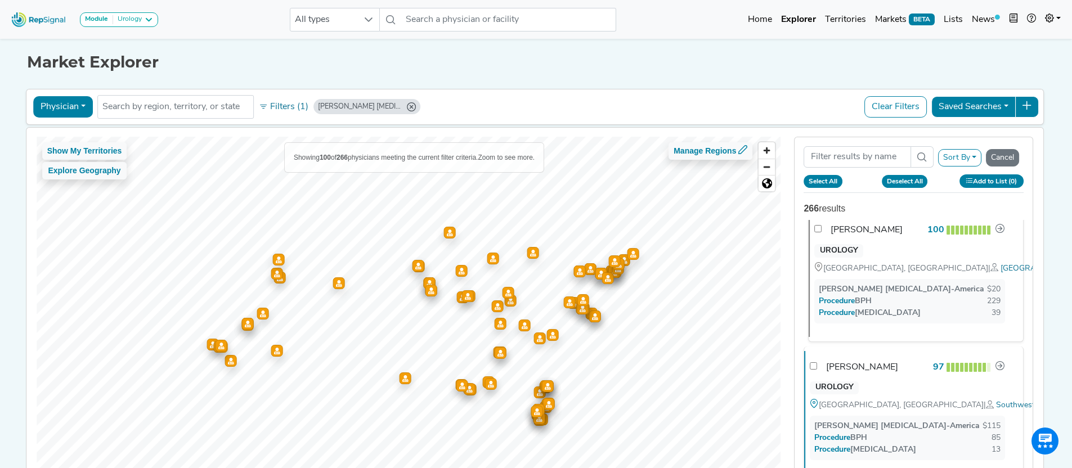
checkbox input "false"
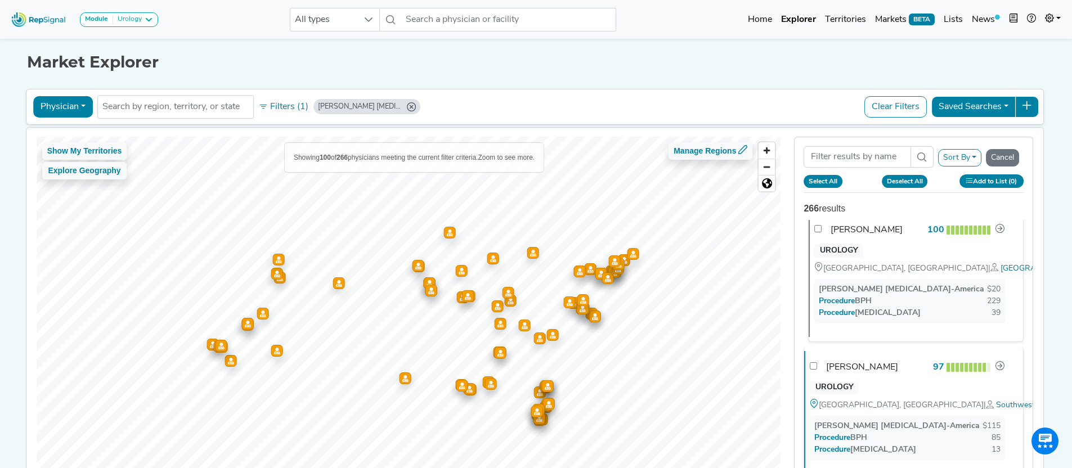
click at [818, 232] on input "checkbox" at bounding box center [818, 228] width 7 height 7
checkbox input "true"
checkbox input "false"
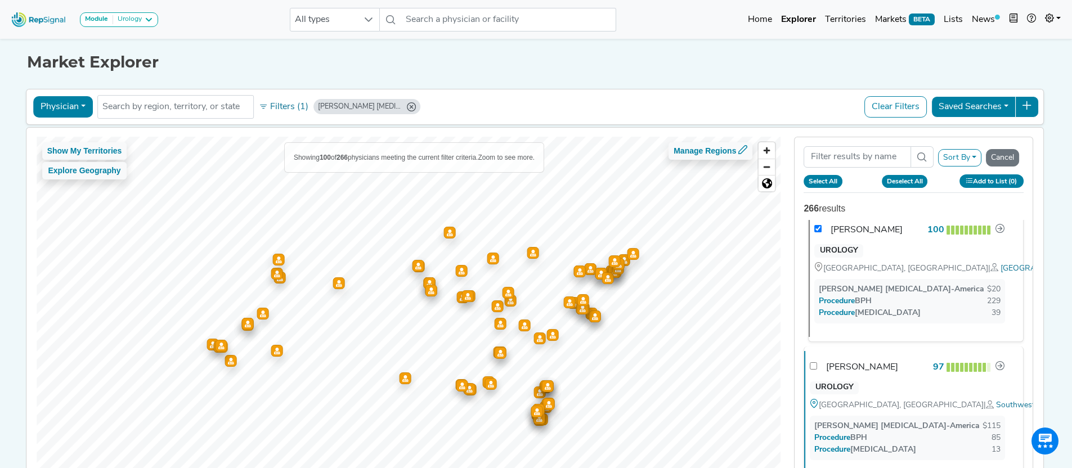
checkbox input "false"
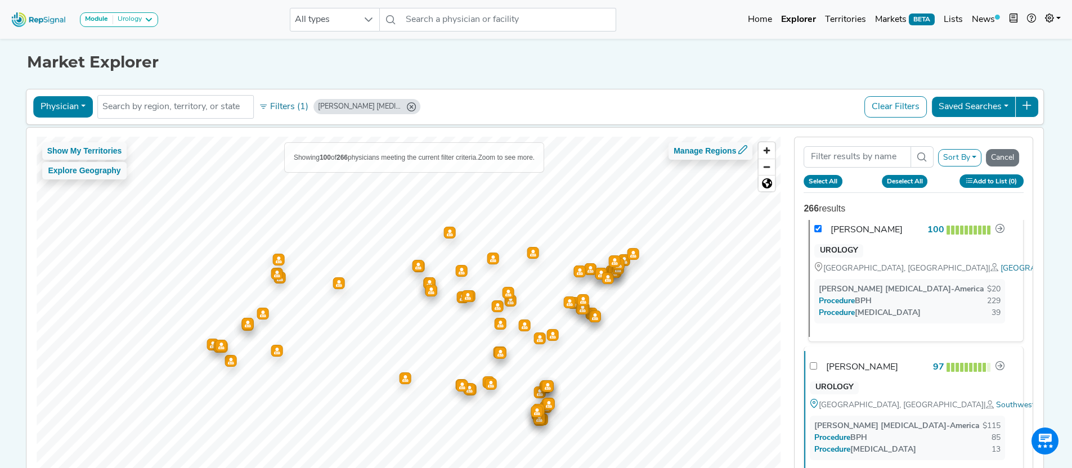
checkbox input "false"
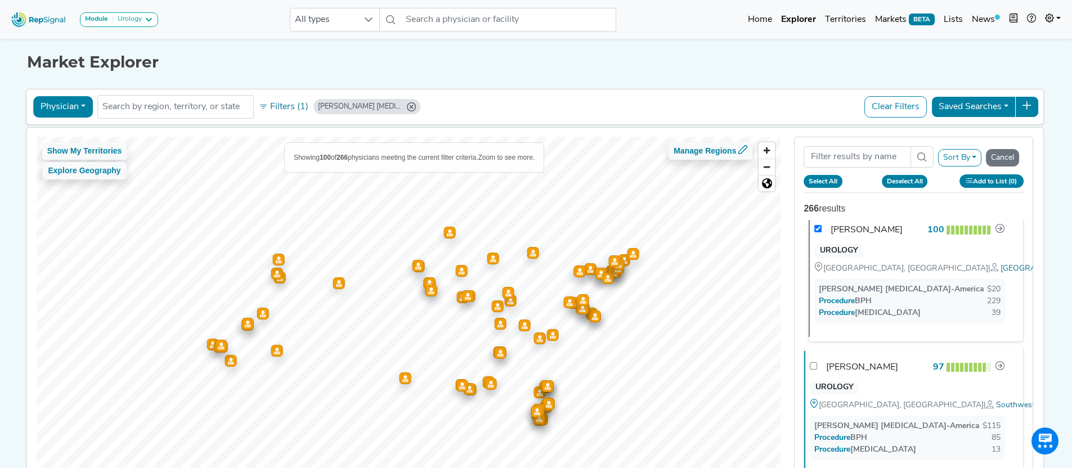
checkbox input "false"
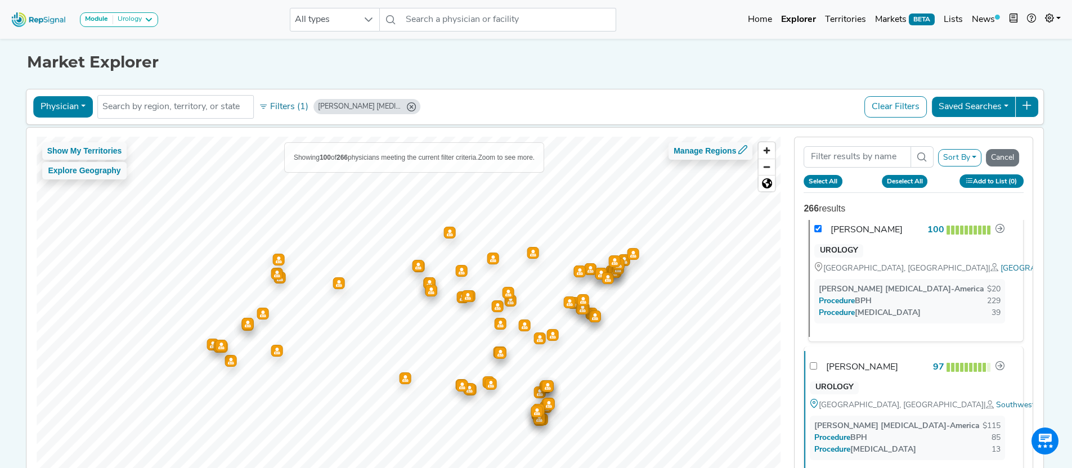
checkbox input "false"
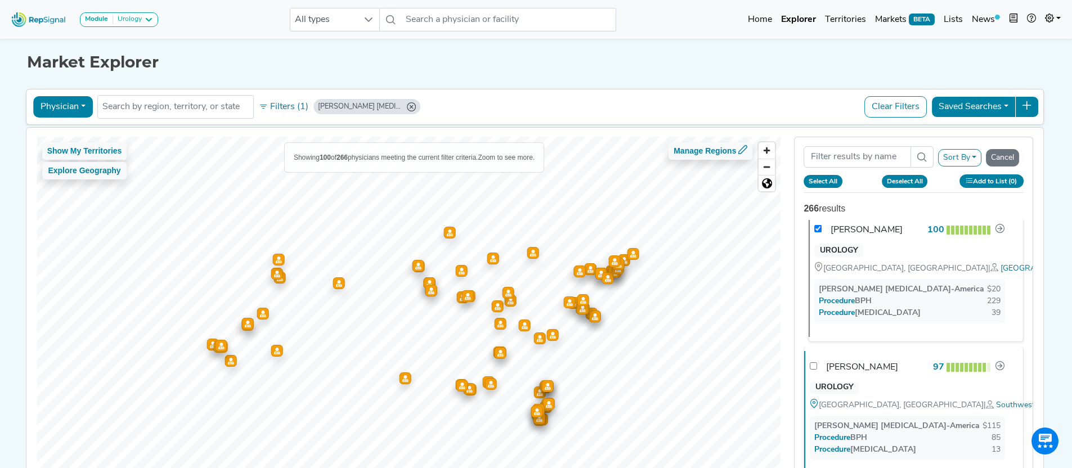
checkbox input "false"
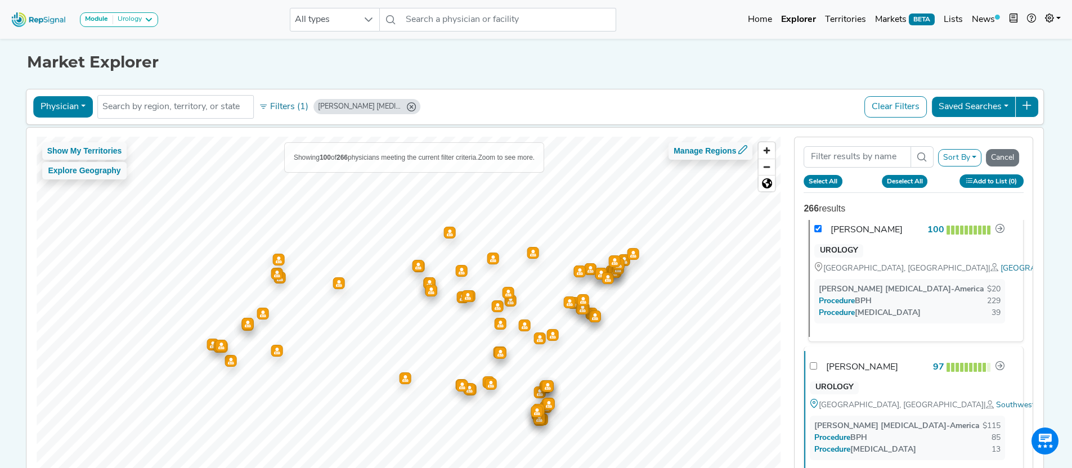
checkbox input "false"
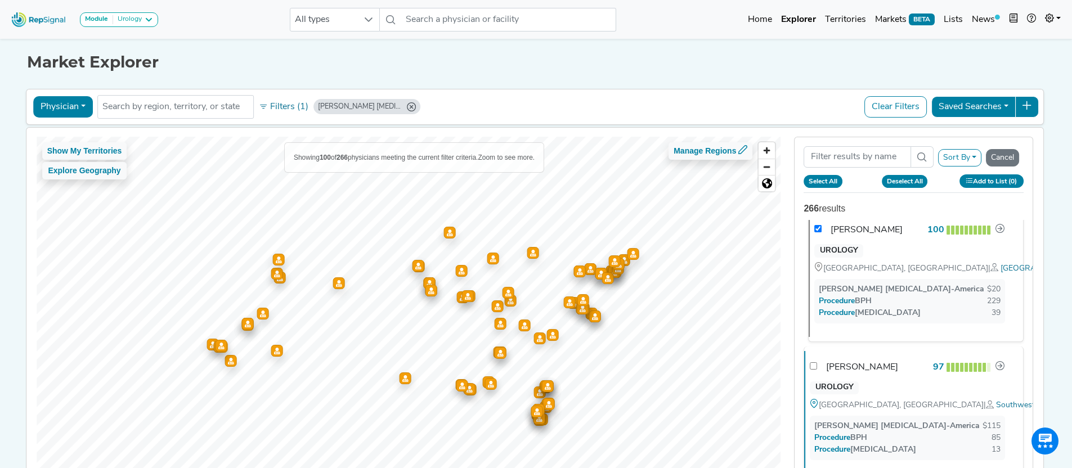
checkbox input "false"
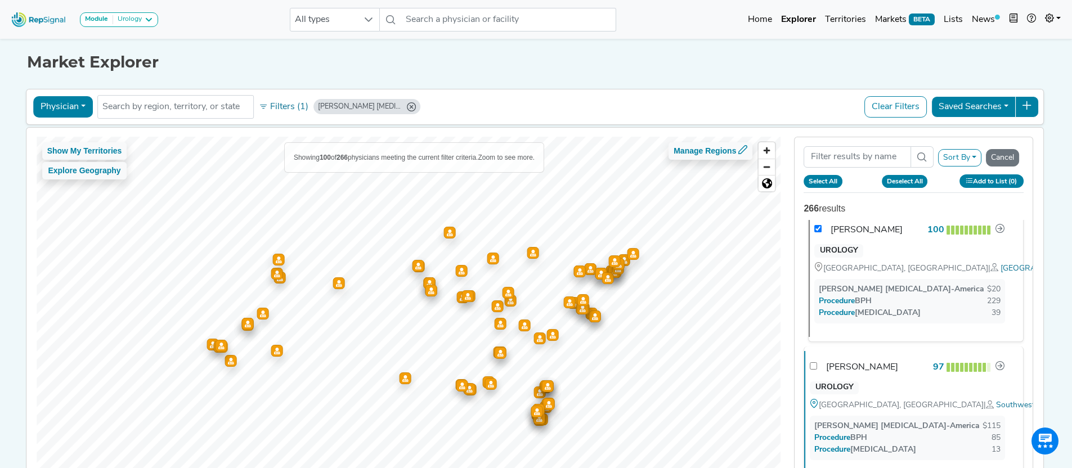
checkbox input "false"
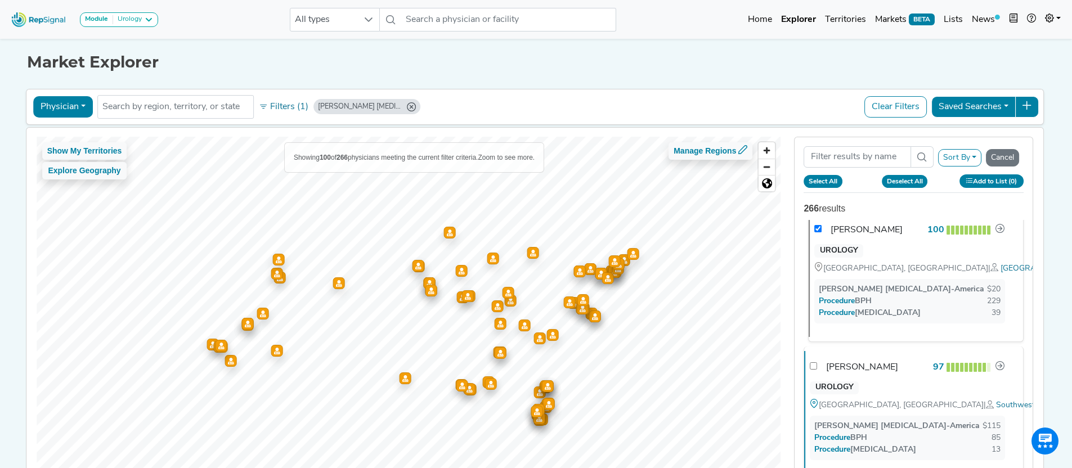
checkbox input "false"
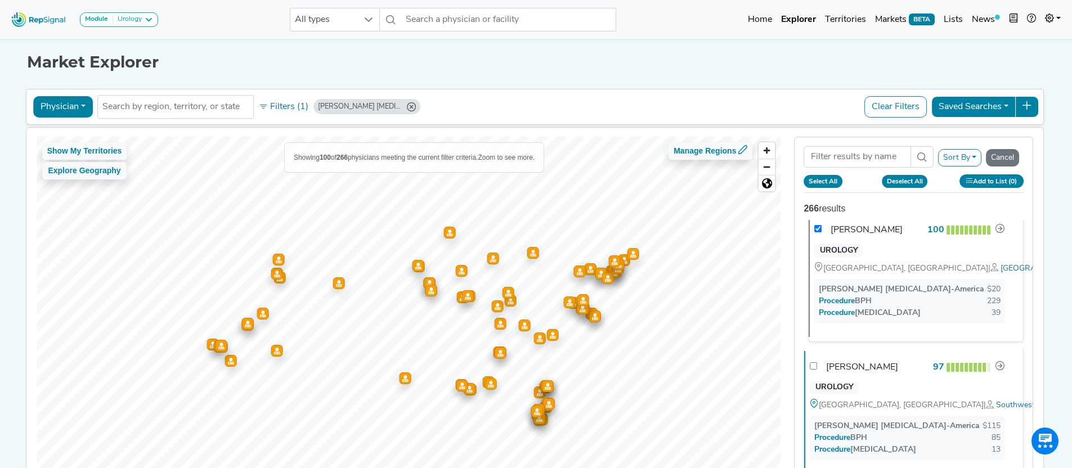
checkbox input "false"
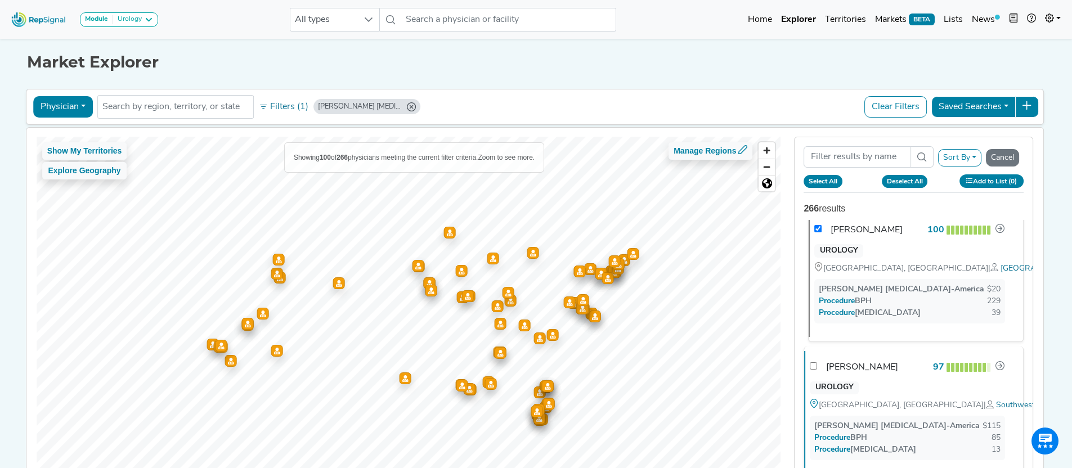
checkbox input "false"
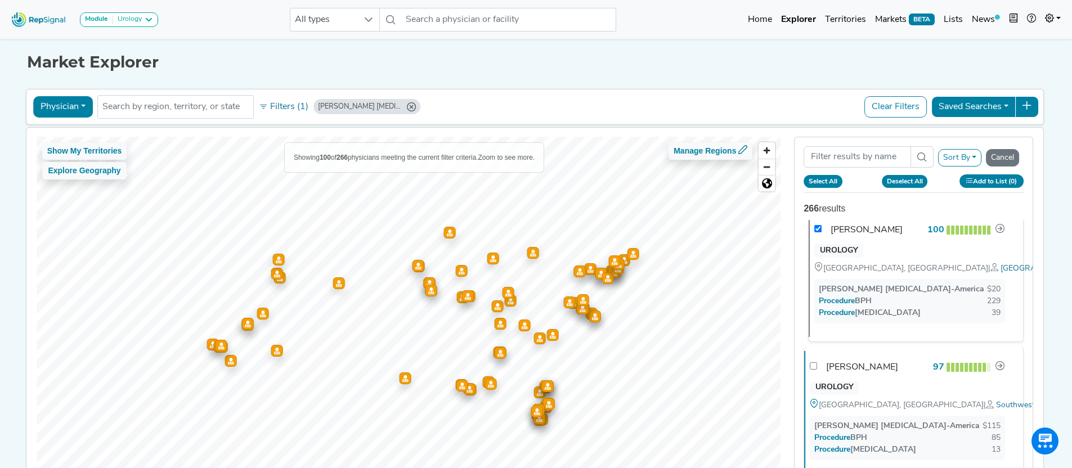
checkbox input "false"
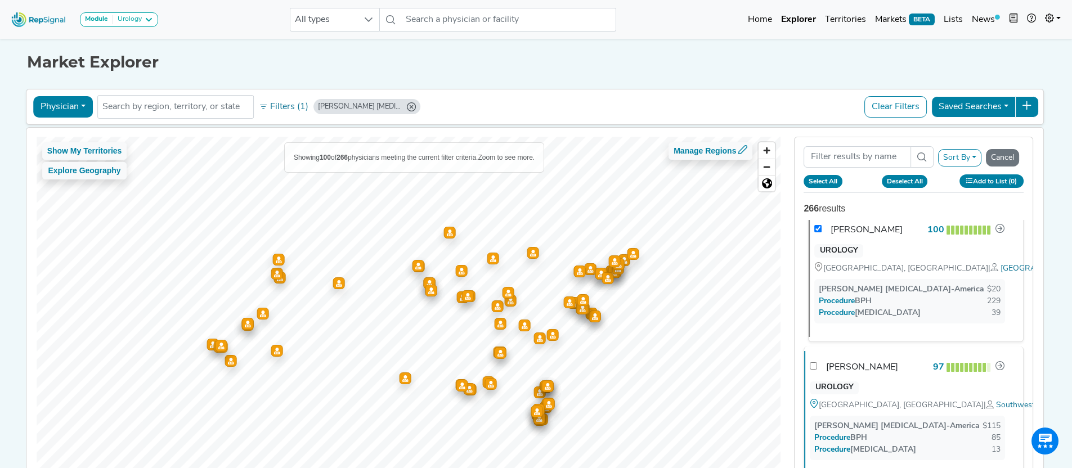
checkbox input "false"
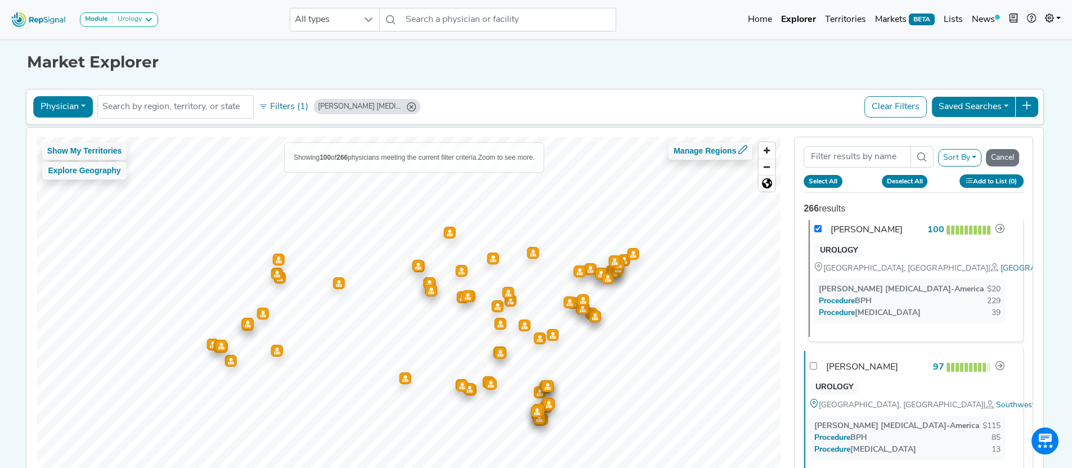
checkbox input "false"
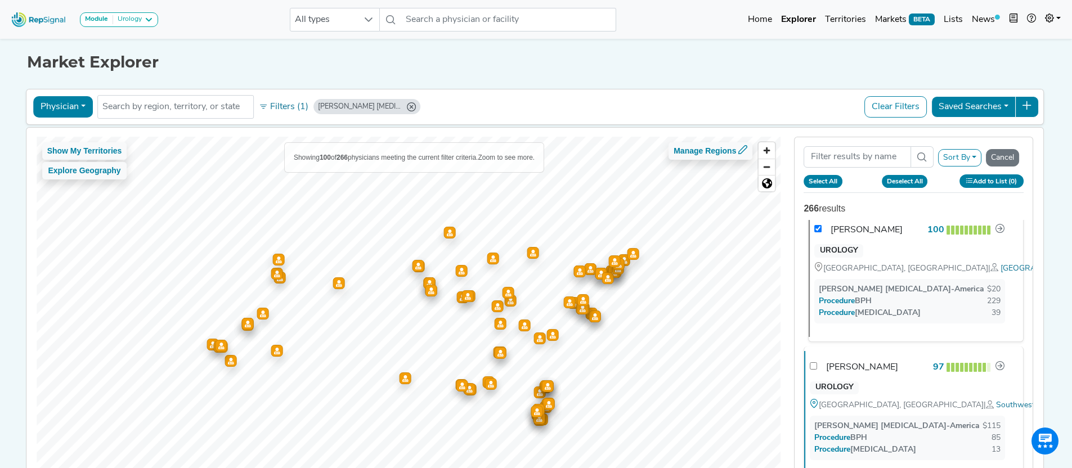
checkbox input "false"
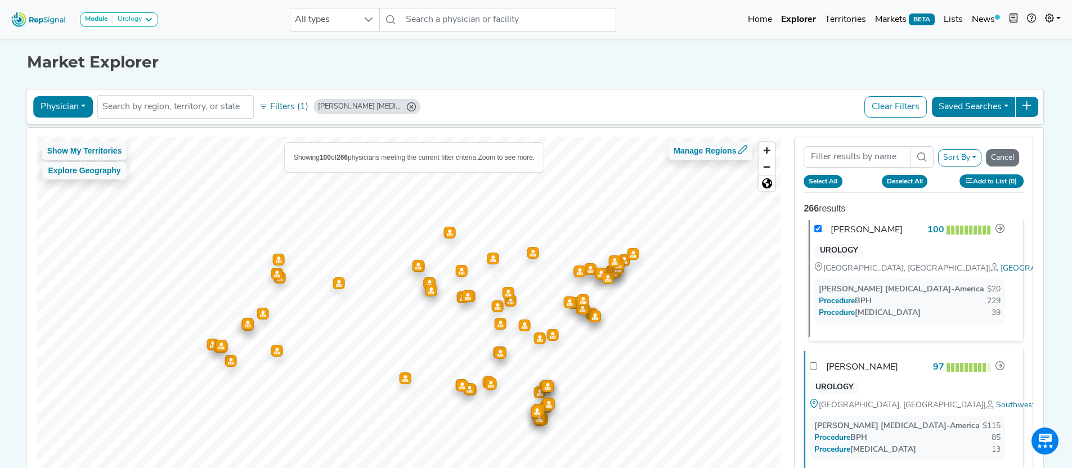
checkbox input "false"
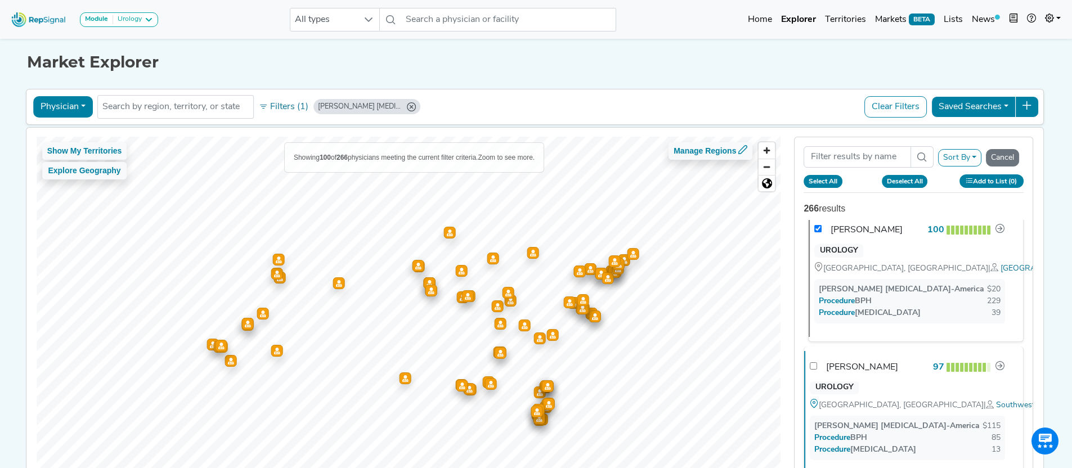
checkbox input "false"
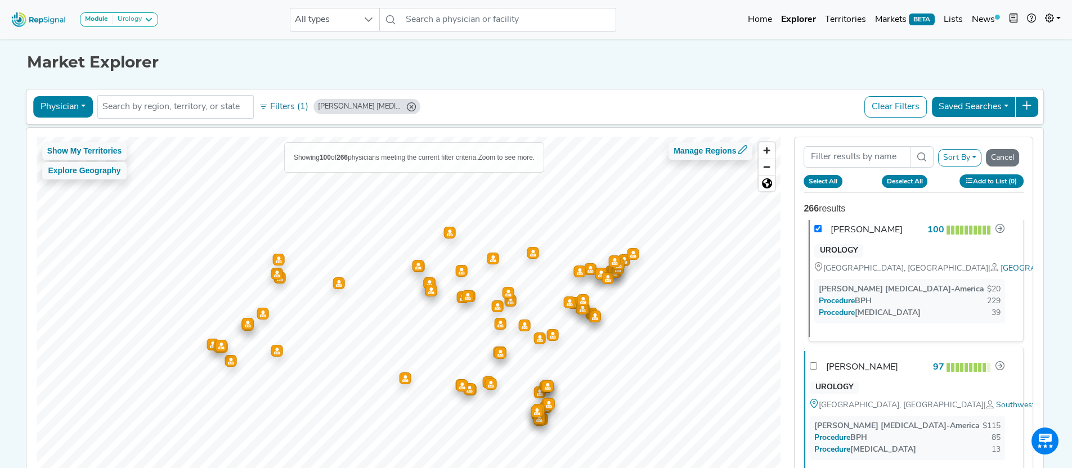
checkbox input "false"
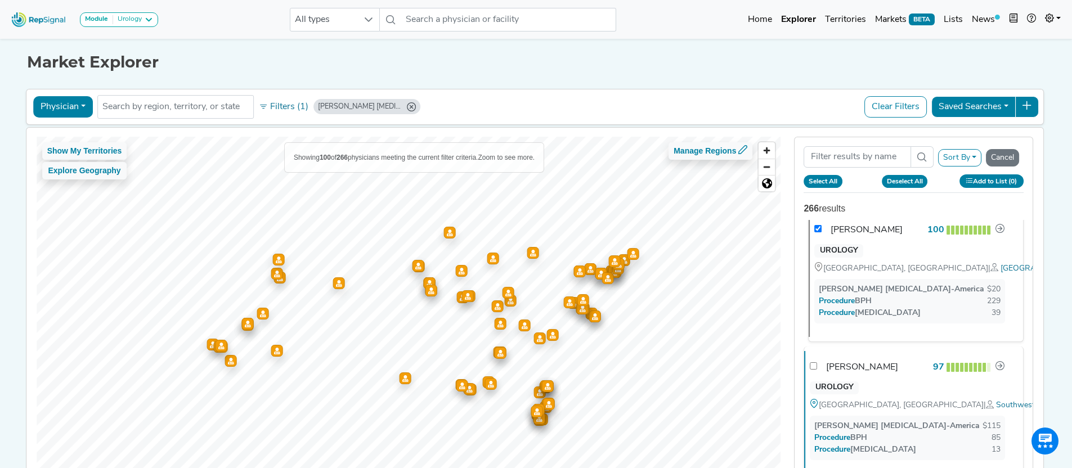
checkbox input "false"
click at [818, 366] on input "checkbox" at bounding box center [818, 366] width 7 height 7
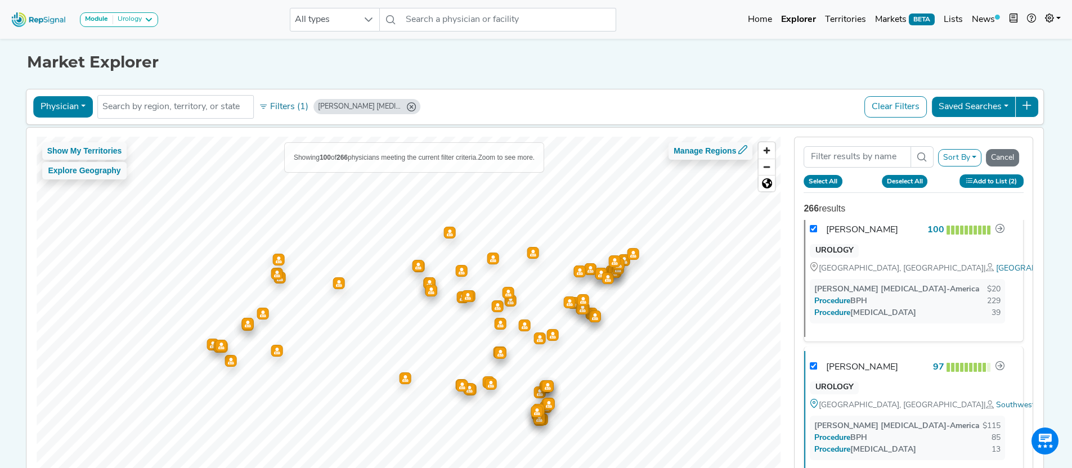
click at [1002, 185] on button "Add to List (2)" at bounding box center [992, 181] width 64 height 13
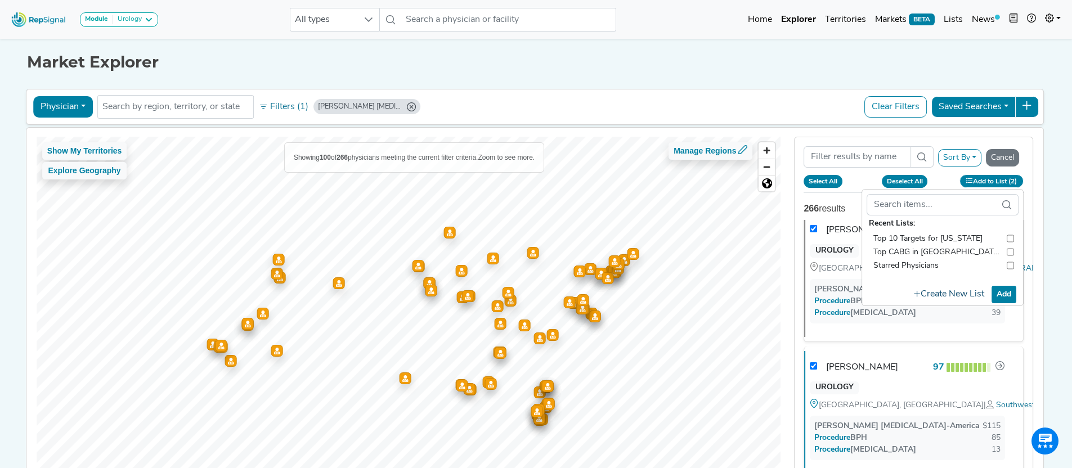
click at [953, 290] on button "Create New List" at bounding box center [949, 295] width 80 height 22
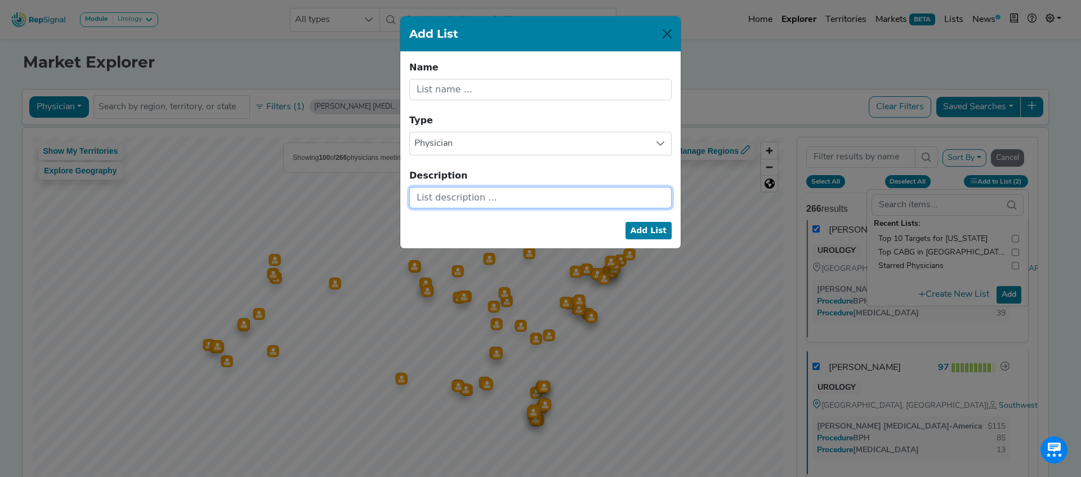
click at [464, 191] on input "text" at bounding box center [540, 197] width 262 height 21
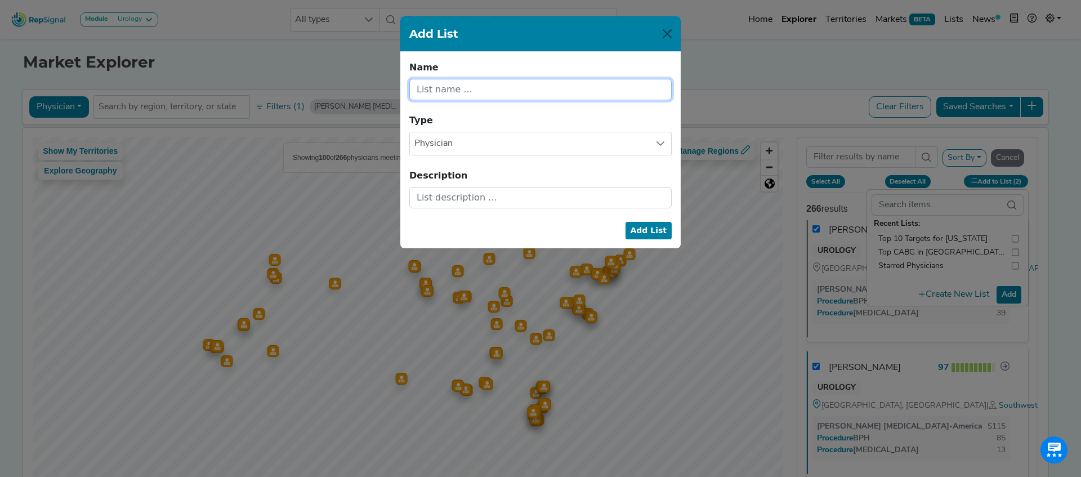
click at [444, 95] on input "text" at bounding box center [540, 89] width 262 height 21
click at [645, 231] on button "Add List" at bounding box center [648, 230] width 47 height 17
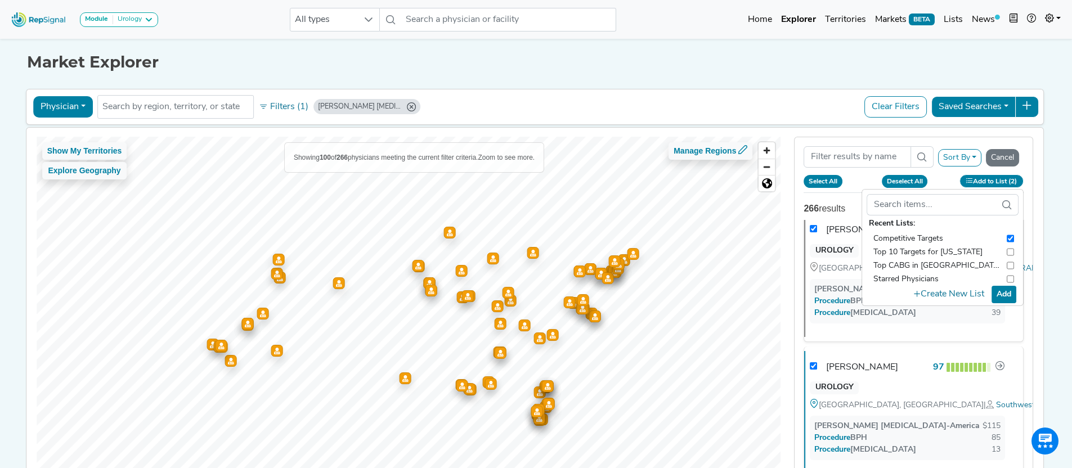
click at [1040, 181] on div "Sort By RepSignal Annual Procedure Volume Estimate KARL STORZ Endoscopy-America…" at bounding box center [914, 312] width 253 height 351
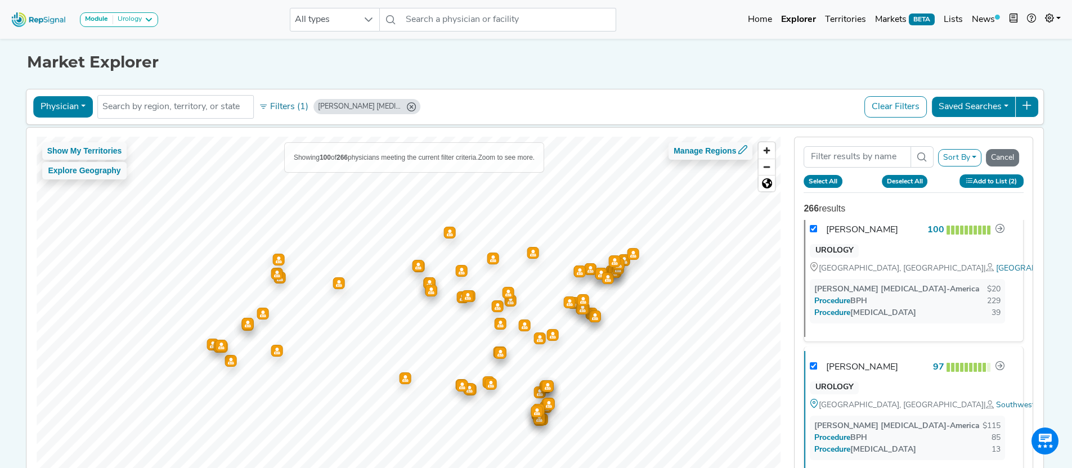
click at [1008, 182] on button "Add to List (2)" at bounding box center [992, 181] width 64 height 13
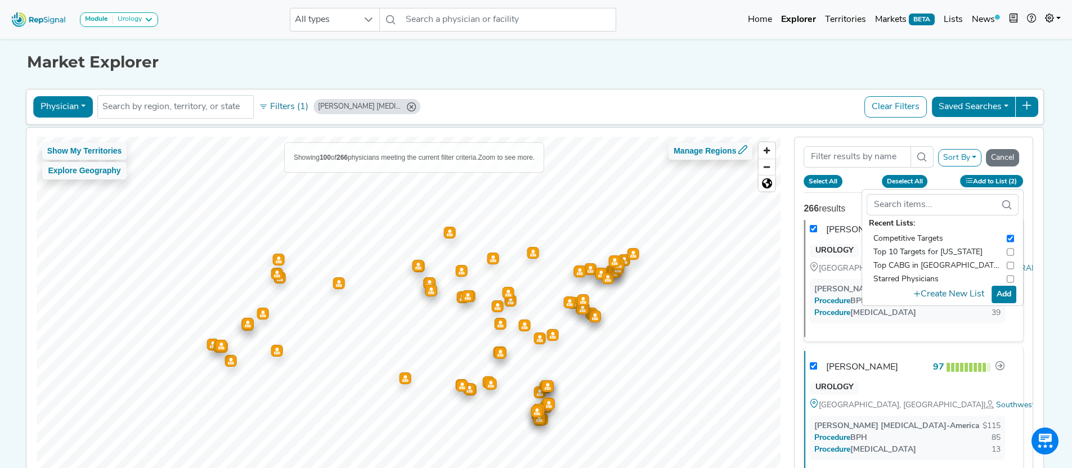
click at [1007, 296] on button "Add" at bounding box center [1004, 294] width 25 height 17
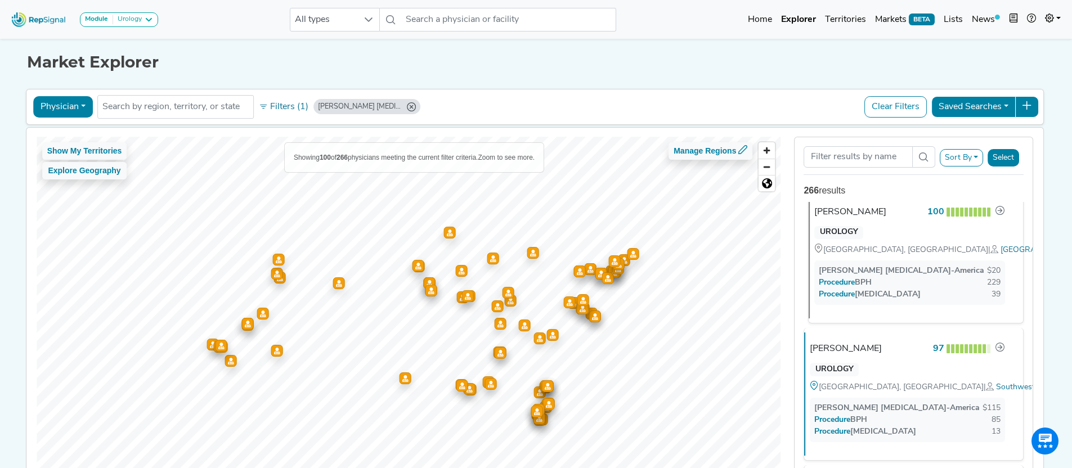
click at [877, 216] on div "Kamyar Ebrahimi" at bounding box center [851, 212] width 72 height 14
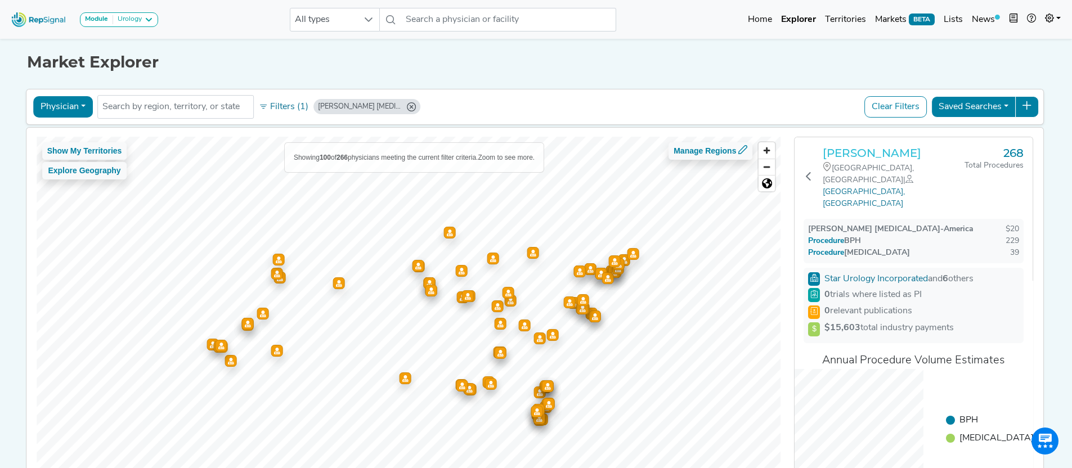
click at [866, 152] on h3 "Kamyar Ebrahimi" at bounding box center [894, 153] width 142 height 14
click at [51, 109] on button "Physician" at bounding box center [63, 106] width 60 height 21
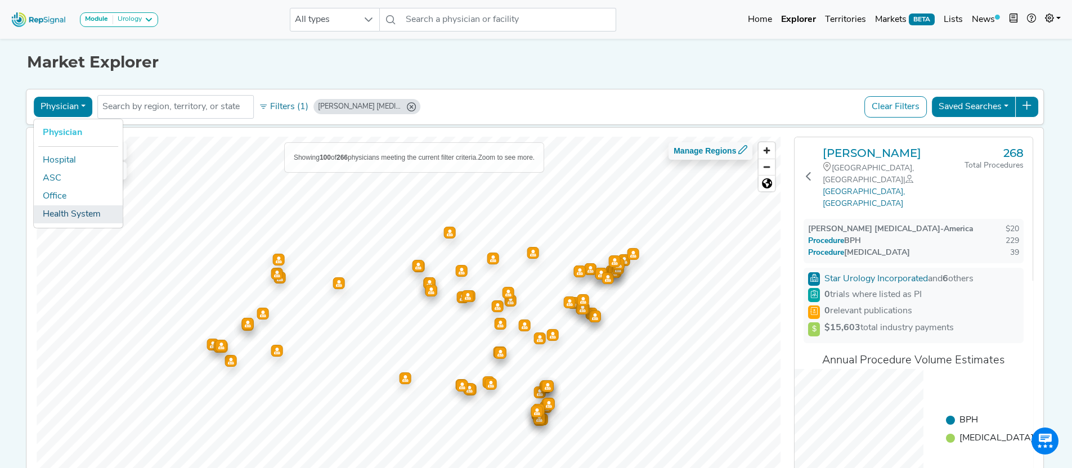
click at [59, 212] on link "Health System" at bounding box center [78, 214] width 89 height 18
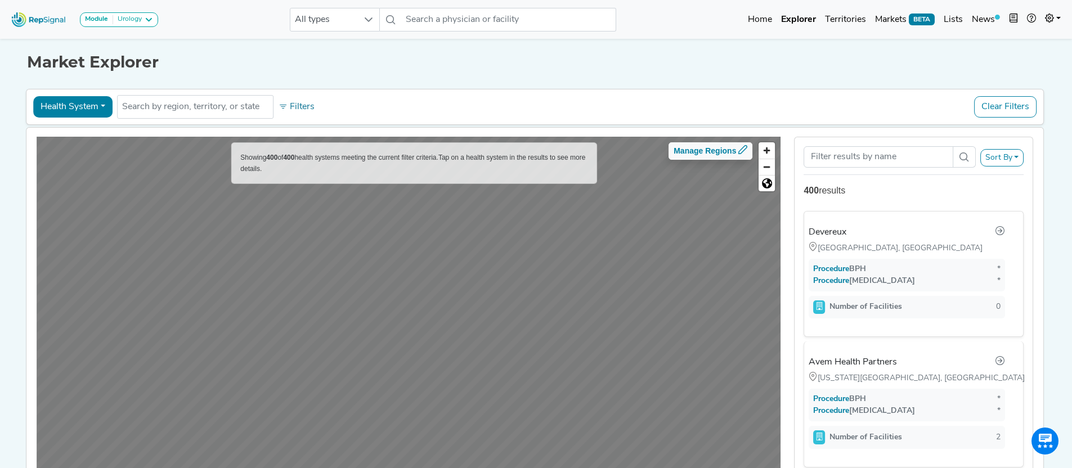
click at [1005, 105] on button "Clear Filters" at bounding box center [1005, 106] width 62 height 21
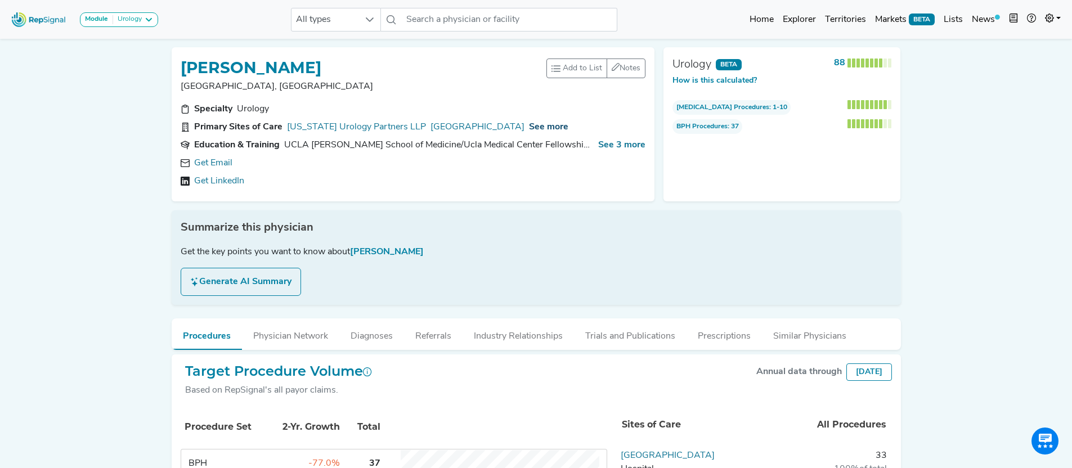
click at [541, 129] on span "See more" at bounding box center [548, 127] width 39 height 9
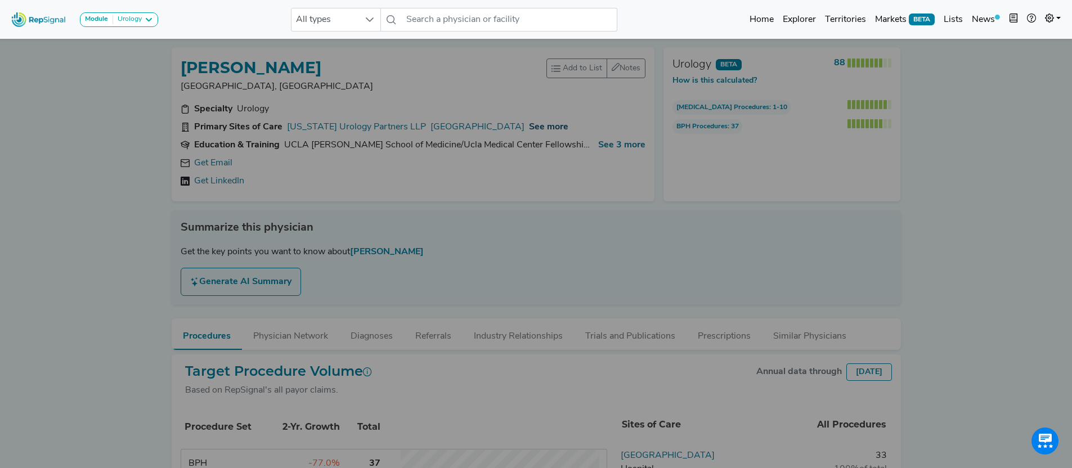
click at [541, 129] on div at bounding box center [536, 234] width 1072 height 468
click at [486, 177] on div at bounding box center [536, 234] width 1072 height 468
click at [632, 146] on div at bounding box center [536, 234] width 1072 height 468
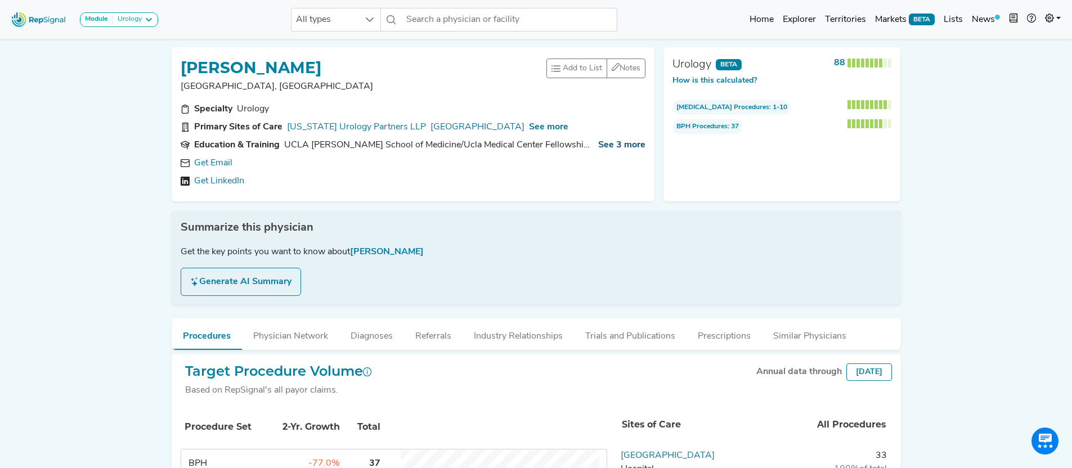
click at [614, 146] on span "See 3 more" at bounding box center [621, 145] width 47 height 9
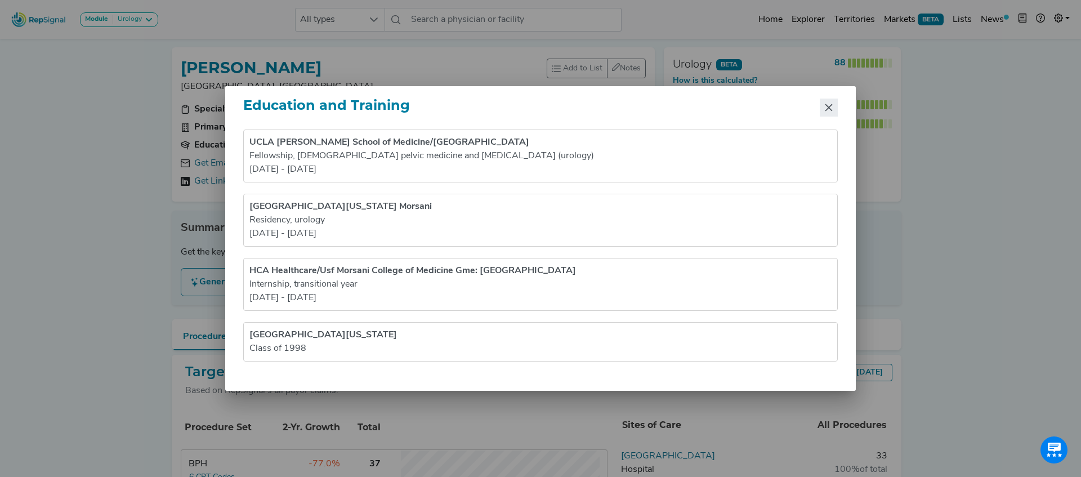
click at [829, 111] on icon "Close" at bounding box center [828, 107] width 9 height 9
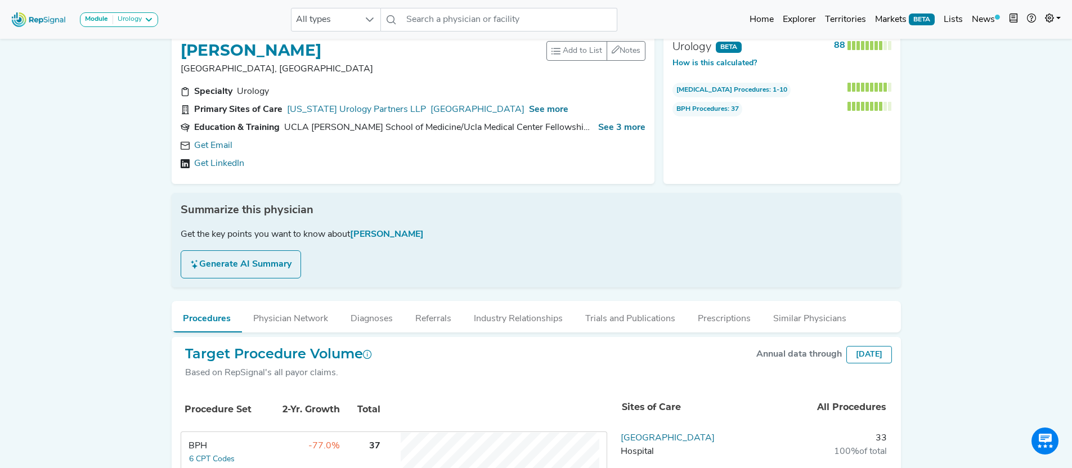
scroll to position [18, 0]
click at [273, 264] on button "Generate AI Summary" at bounding box center [241, 264] width 120 height 28
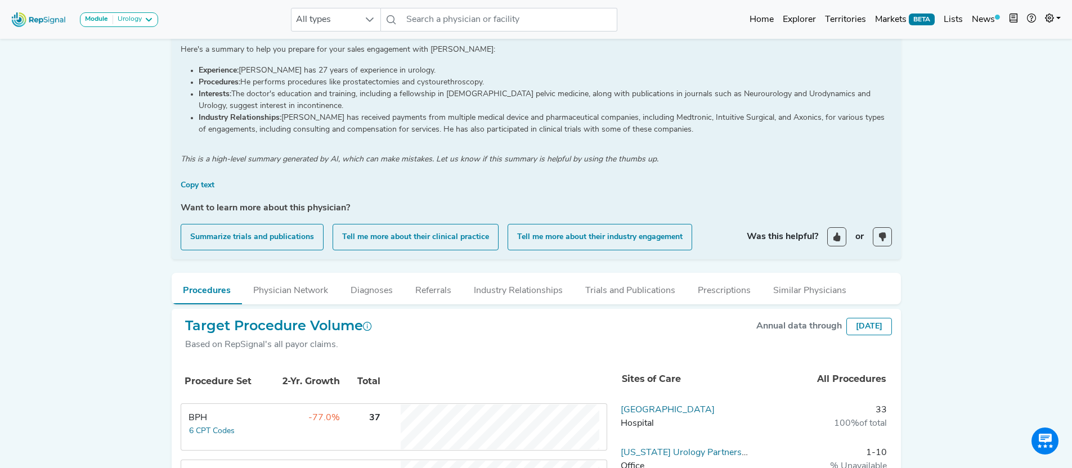
scroll to position [390, 0]
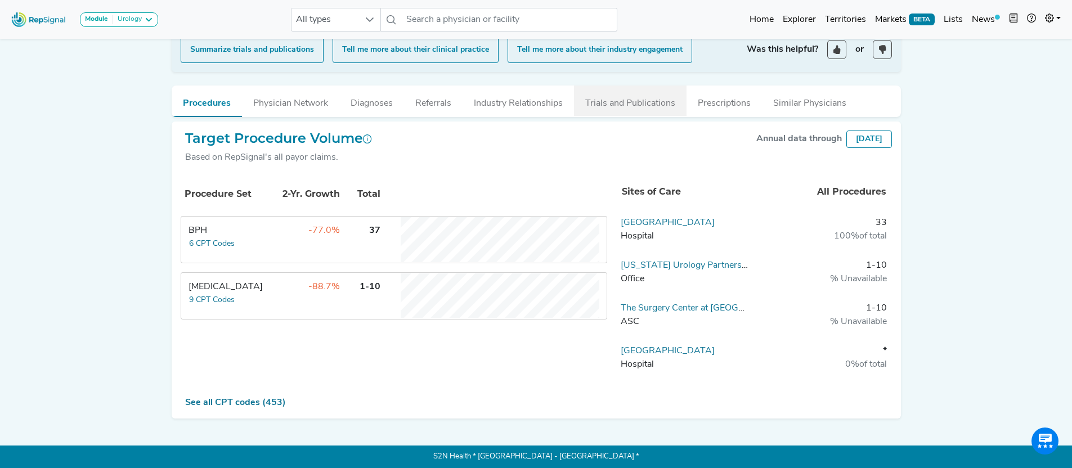
click at [655, 106] on button "Trials and Publications" at bounding box center [630, 101] width 113 height 30
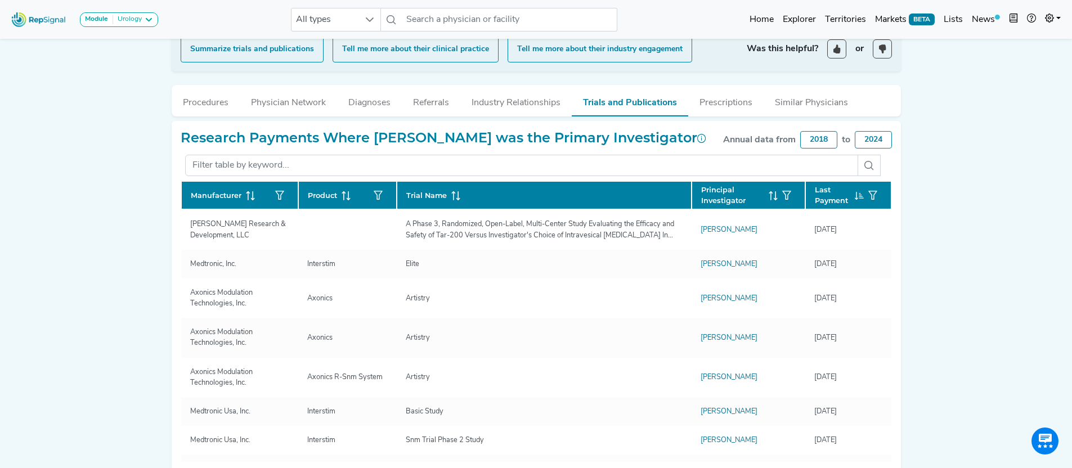
click at [950, 220] on div "Module Urology Cardiac Surgery Joint Replacement Percutaneous Coronary Interven…" at bounding box center [536, 183] width 1072 height 1147
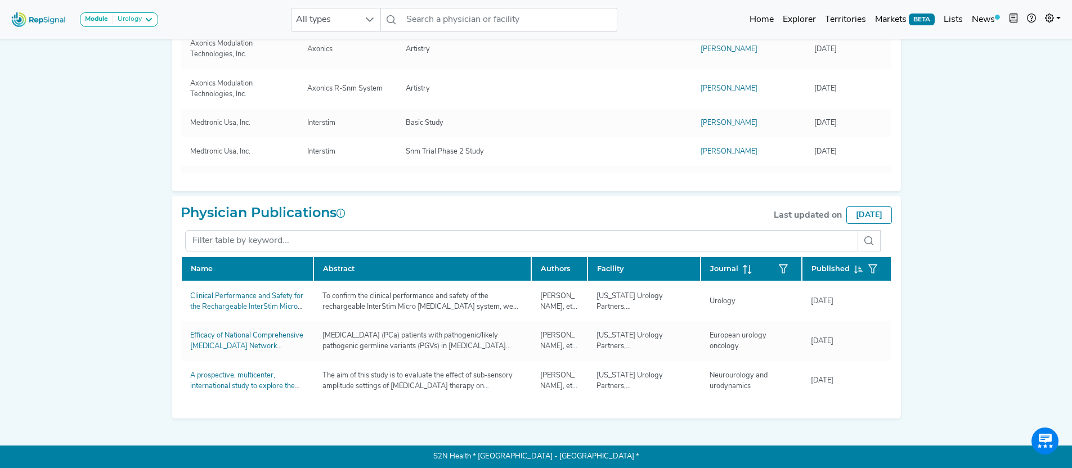
scroll to position [696, 0]
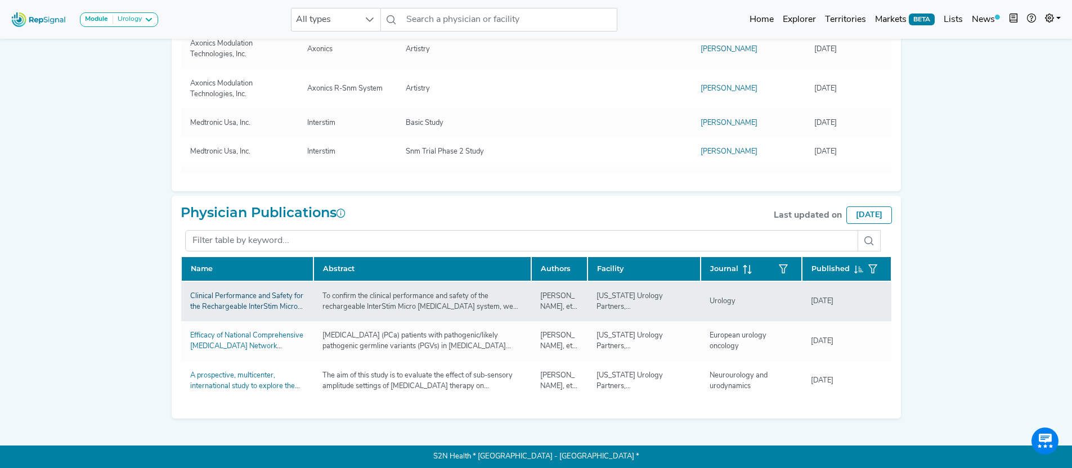
click at [265, 298] on link "Clinical Performance and Safety for the Rechargeable InterStim Micro System in …" at bounding box center [246, 323] width 113 height 61
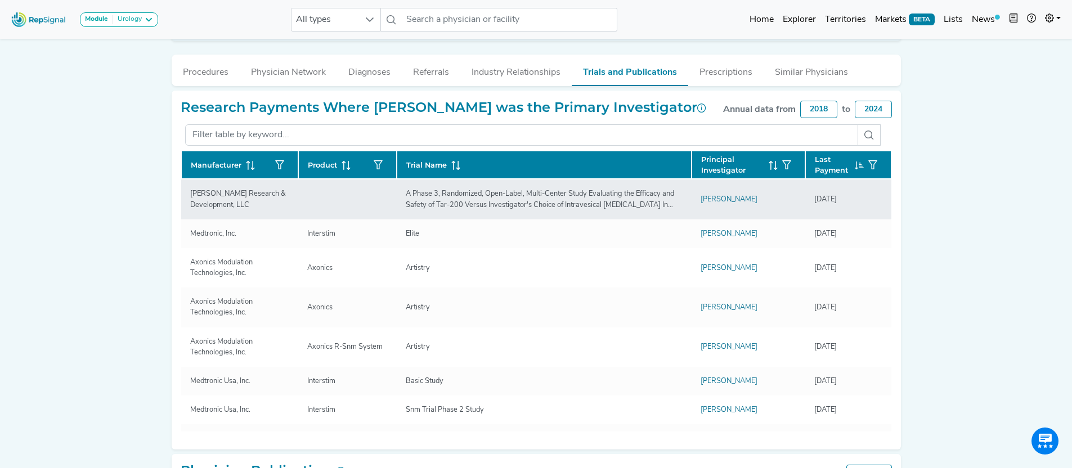
scroll to position [418, 0]
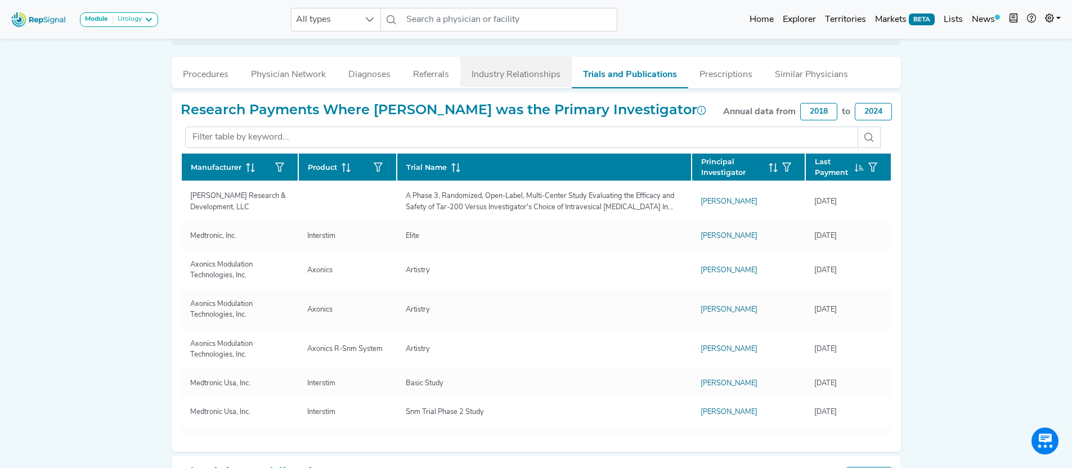
click at [520, 75] on button "Industry Relationships" at bounding box center [515, 72] width 111 height 30
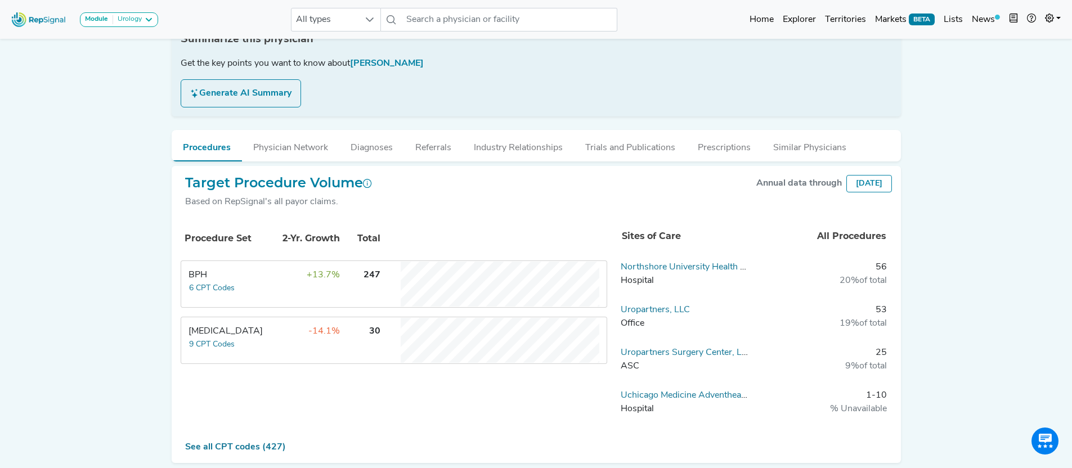
scroll to position [189, 0]
click at [370, 288] on td "247" at bounding box center [361, 283] width 39 height 45
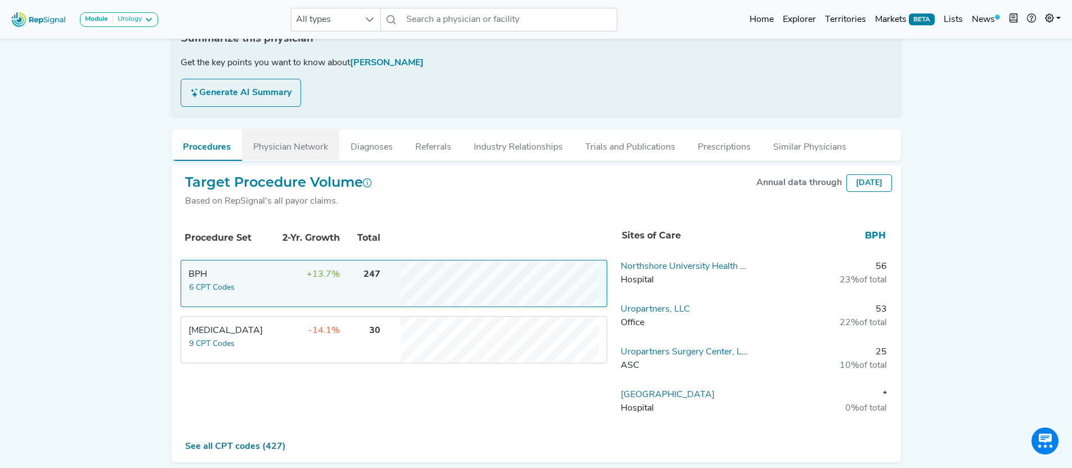
click at [299, 151] on button "Physician Network" at bounding box center [290, 144] width 97 height 30
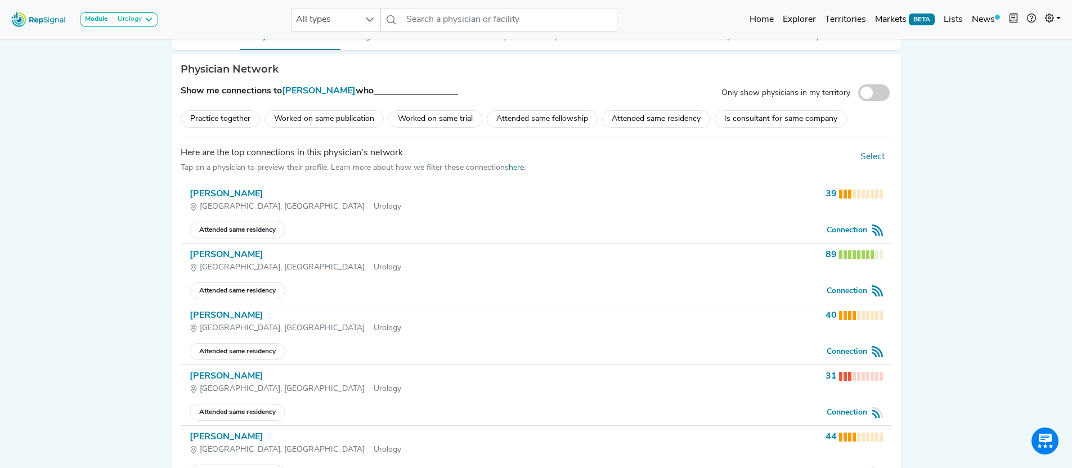
scroll to position [289, 0]
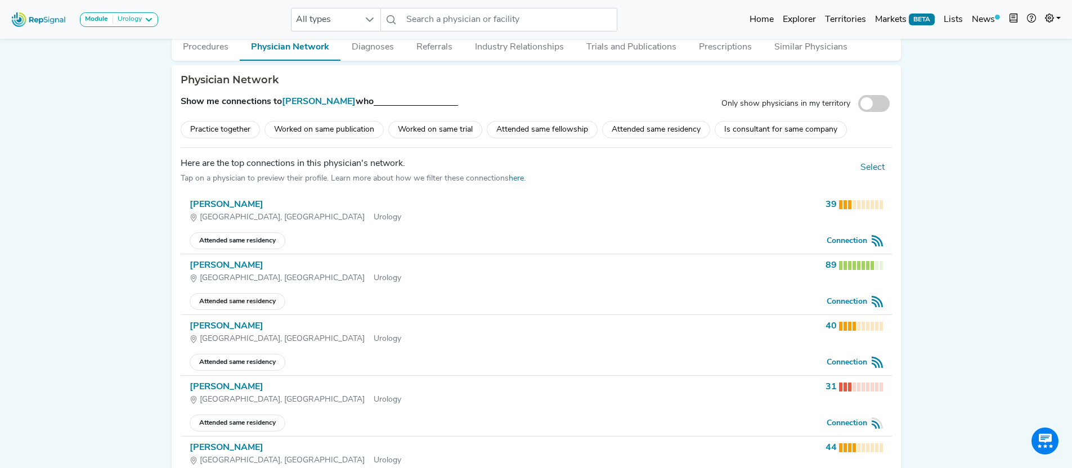
click at [669, 129] on div "Attended same residency" at bounding box center [656, 129] width 108 height 17
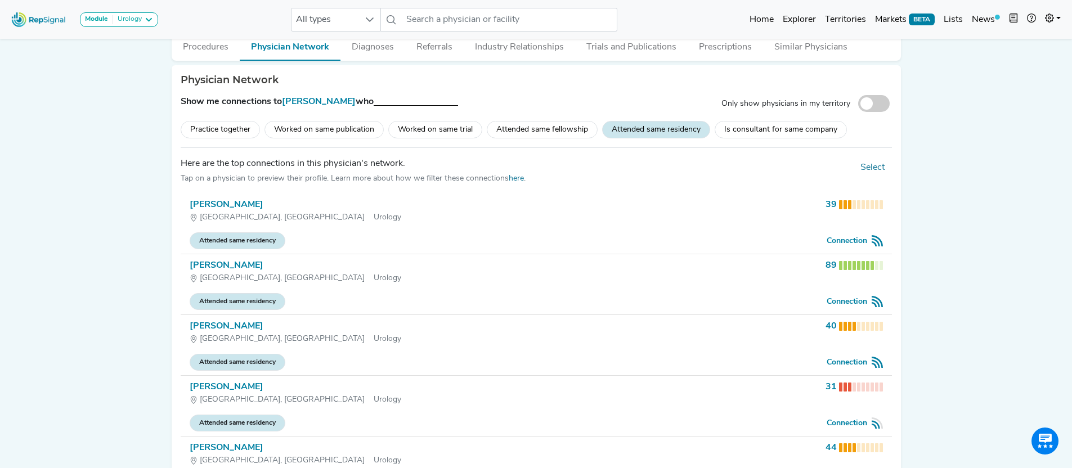
click at [656, 127] on div "Attended same residency" at bounding box center [656, 129] width 108 height 17
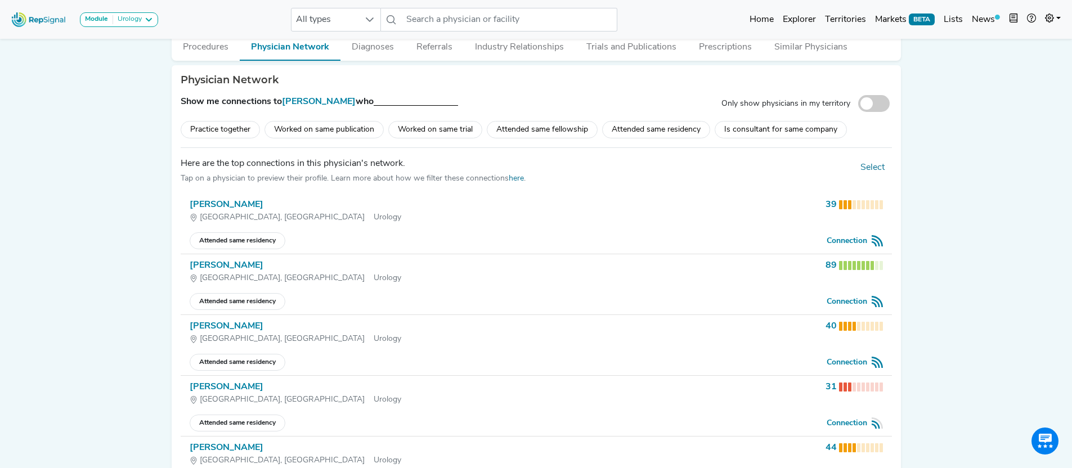
click at [237, 132] on div "Practice together" at bounding box center [220, 129] width 79 height 17
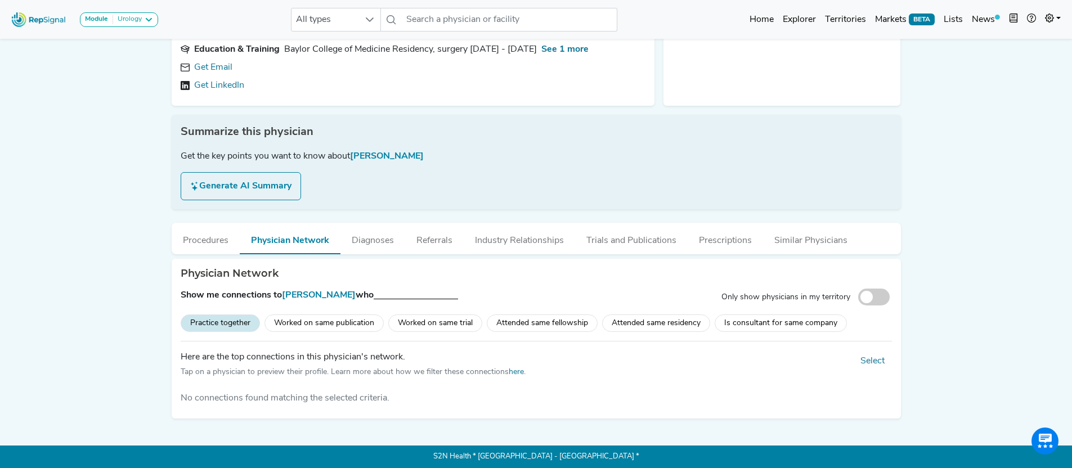
click at [242, 323] on div "Practice together" at bounding box center [220, 323] width 79 height 17
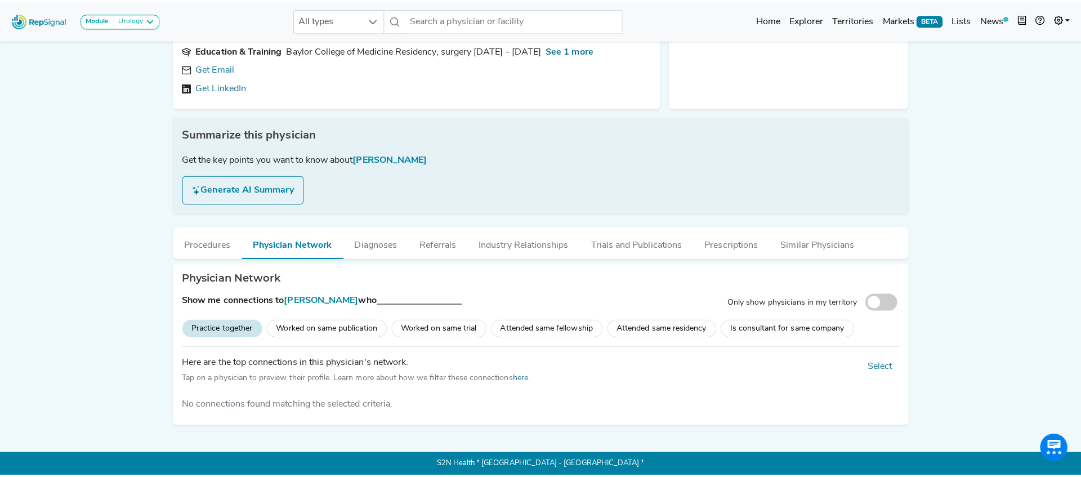
scroll to position [289, 0]
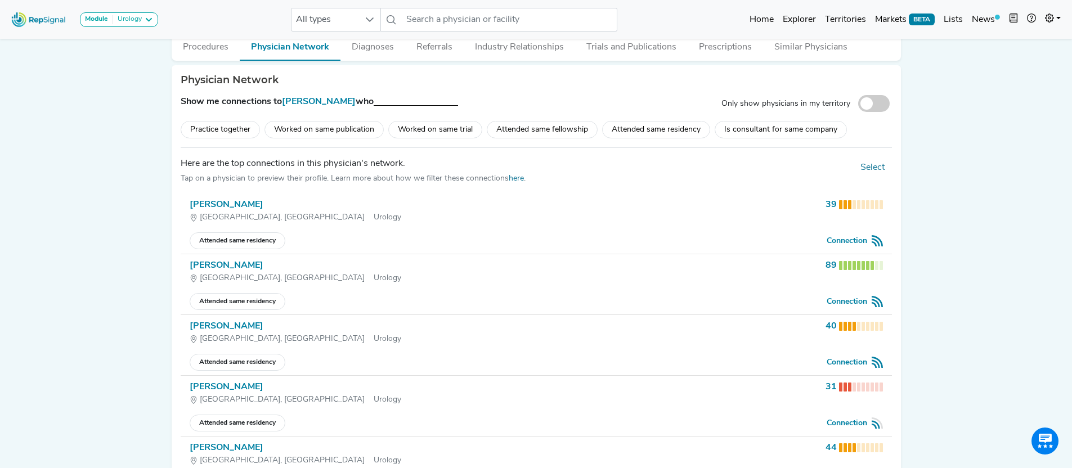
click at [380, 214] on div "Pasadena, TX Urology" at bounding box center [506, 218] width 632 height 12
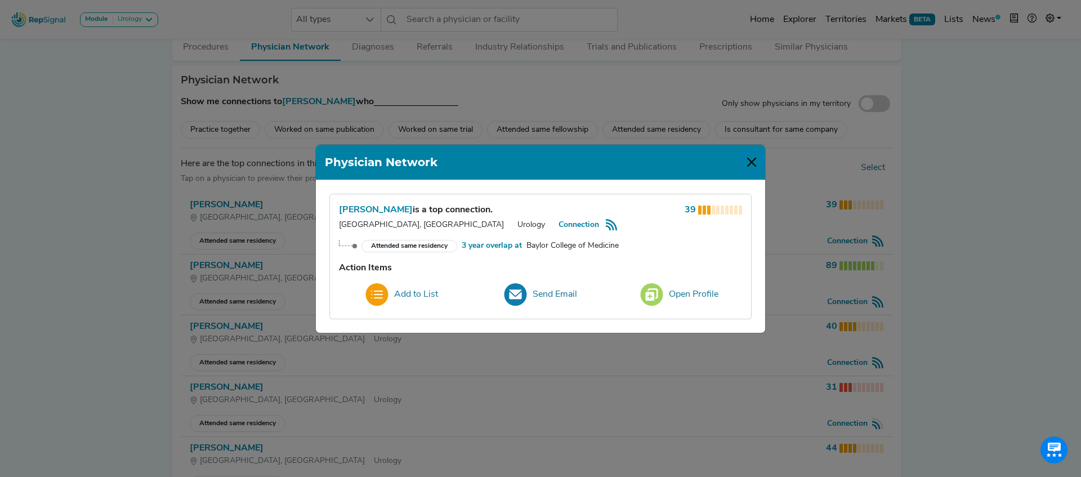
click at [750, 164] on button "Close" at bounding box center [751, 162] width 18 height 18
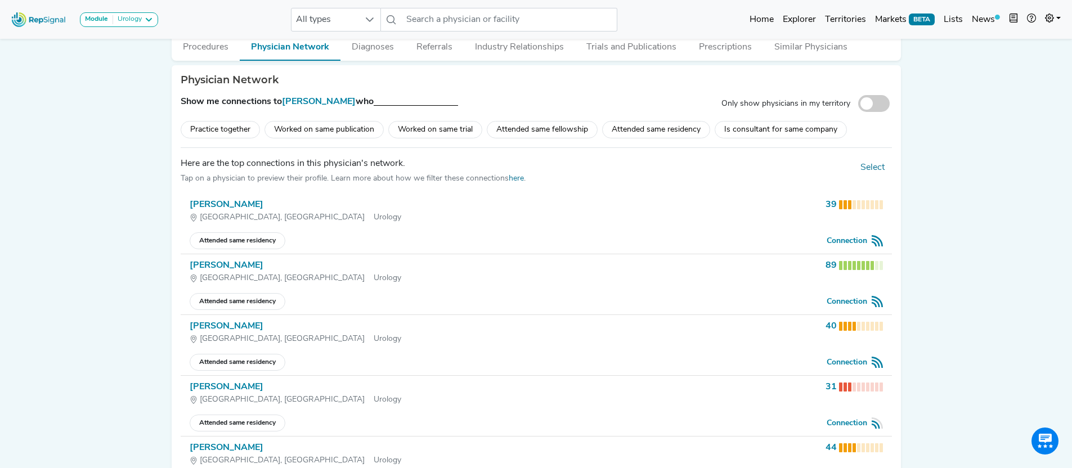
click at [225, 207] on div "[PERSON_NAME]" at bounding box center [506, 205] width 632 height 14
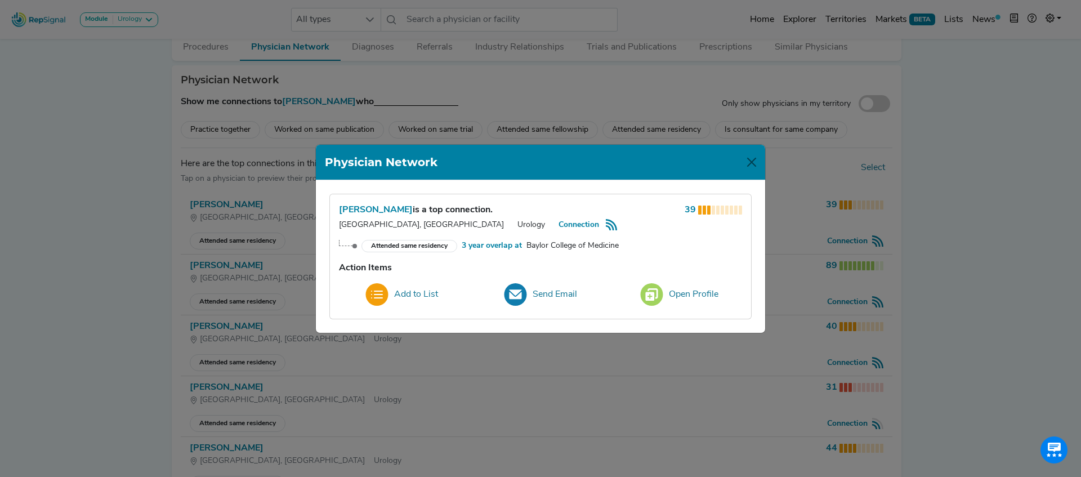
click at [364, 213] on span "Ori Hampel" at bounding box center [376, 209] width 74 height 9
click at [668, 298] on button "Open Profile" at bounding box center [679, 294] width 93 height 30
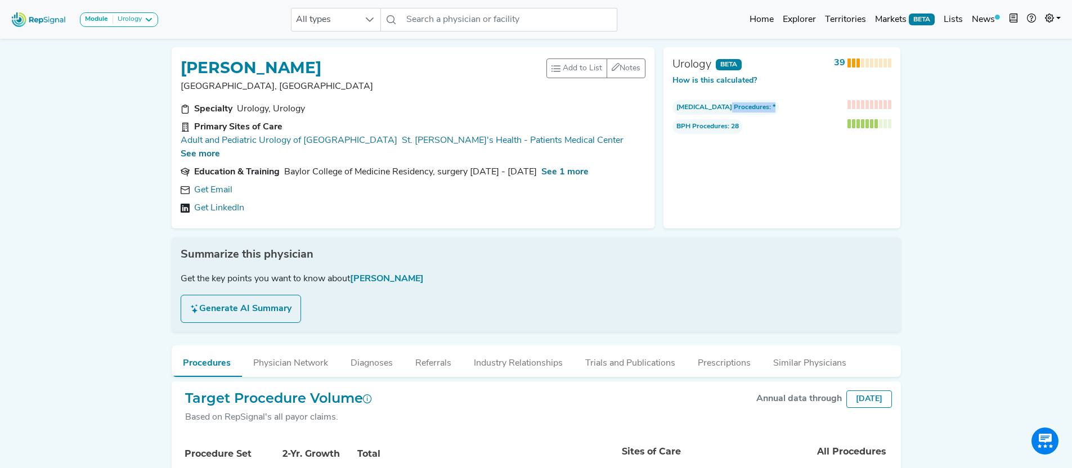
drag, startPoint x: 728, startPoint y: 109, endPoint x: 821, endPoint y: 109, distance: 93.4
click at [821, 109] on div "Prostatectomy Procedures : *" at bounding box center [782, 107] width 232 height 15
click at [821, 109] on div at bounding box center [860, 104] width 78 height 9
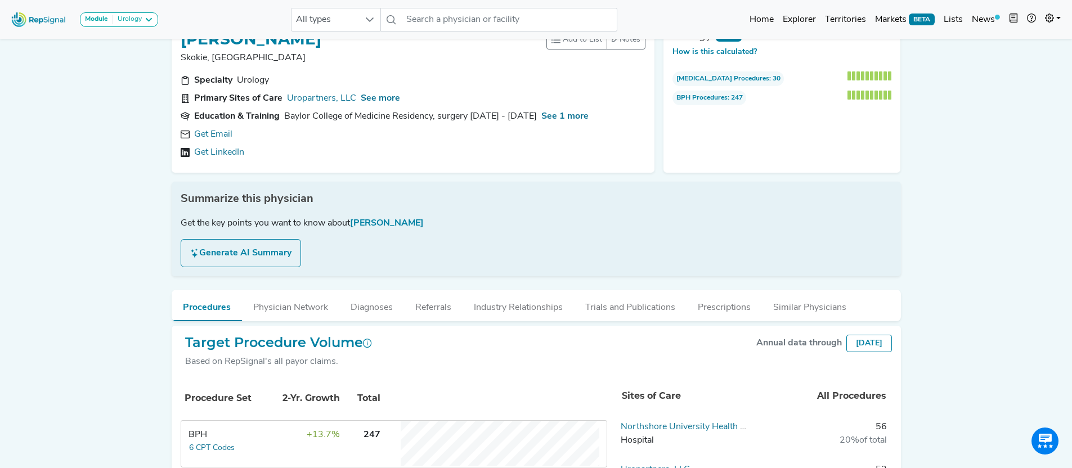
scroll to position [178, 0]
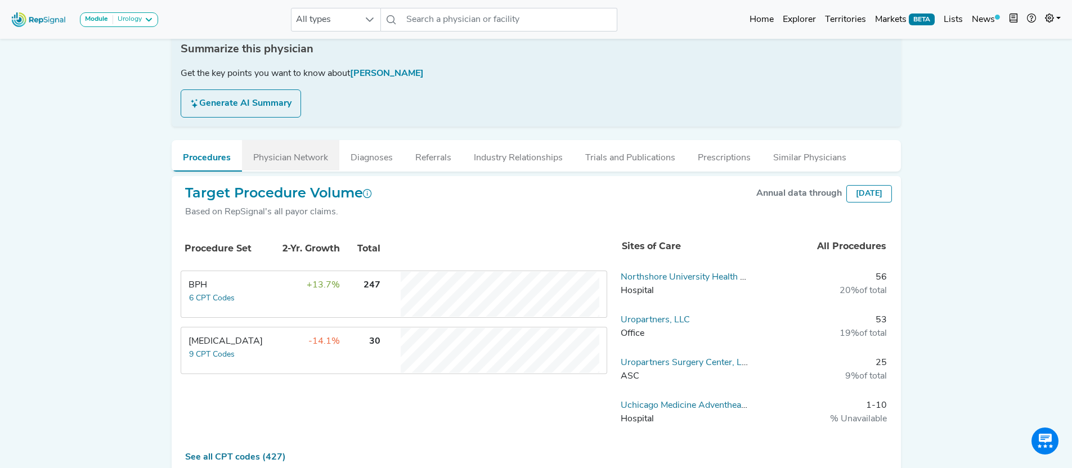
click at [313, 162] on button "Physician Network" at bounding box center [290, 155] width 97 height 30
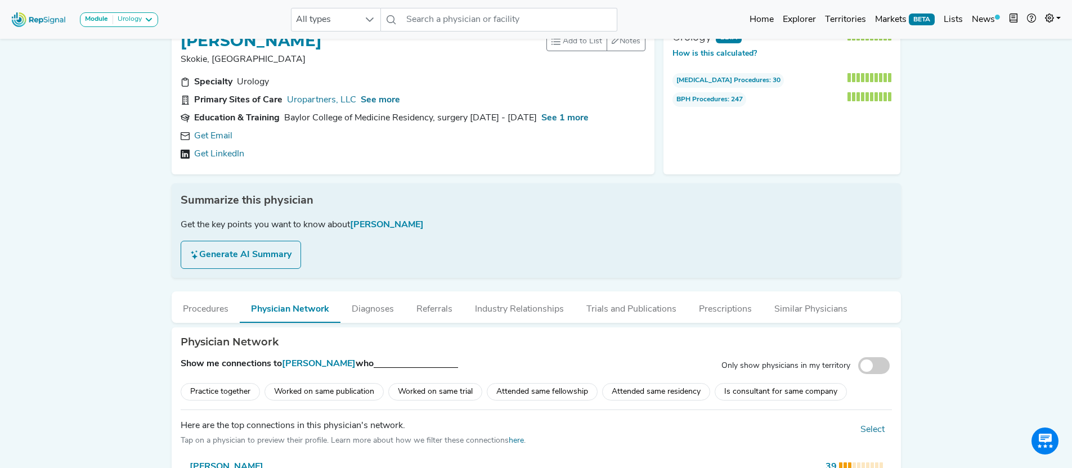
scroll to position [0, 0]
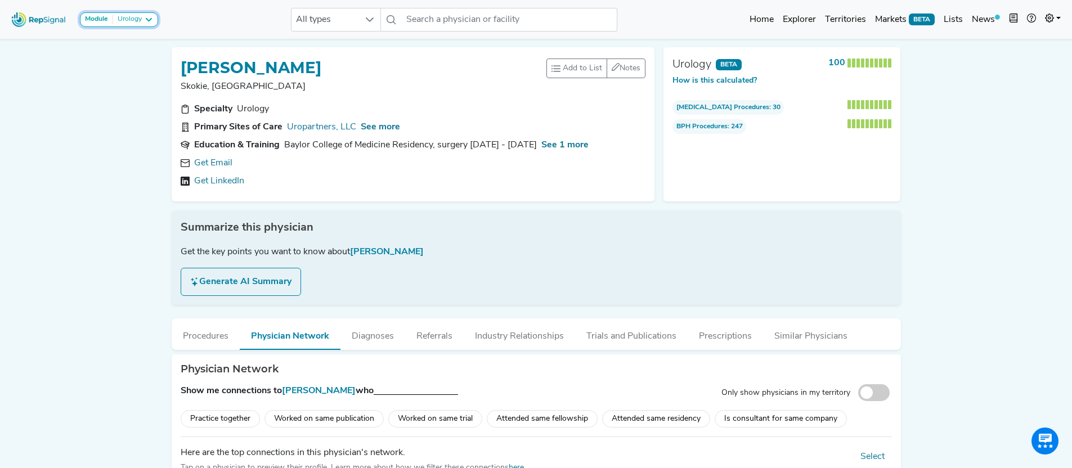
click at [145, 18] on icon at bounding box center [148, 19] width 9 height 9
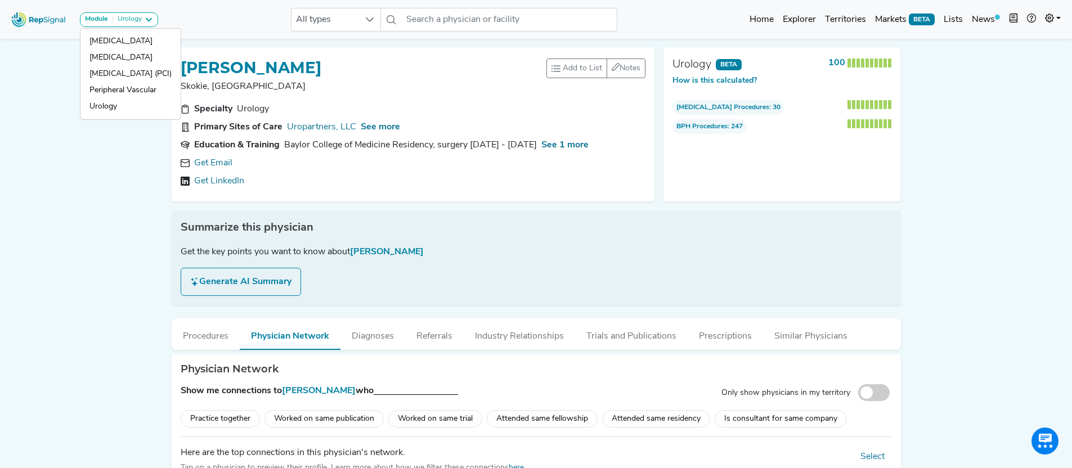
drag, startPoint x: 147, startPoint y: 205, endPoint x: 154, endPoint y: 189, distance: 17.7
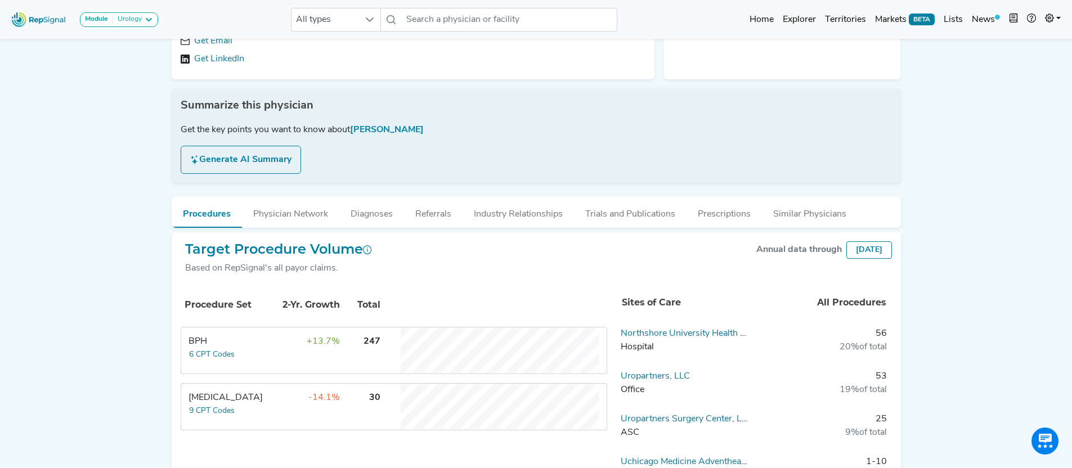
scroll to position [127, 0]
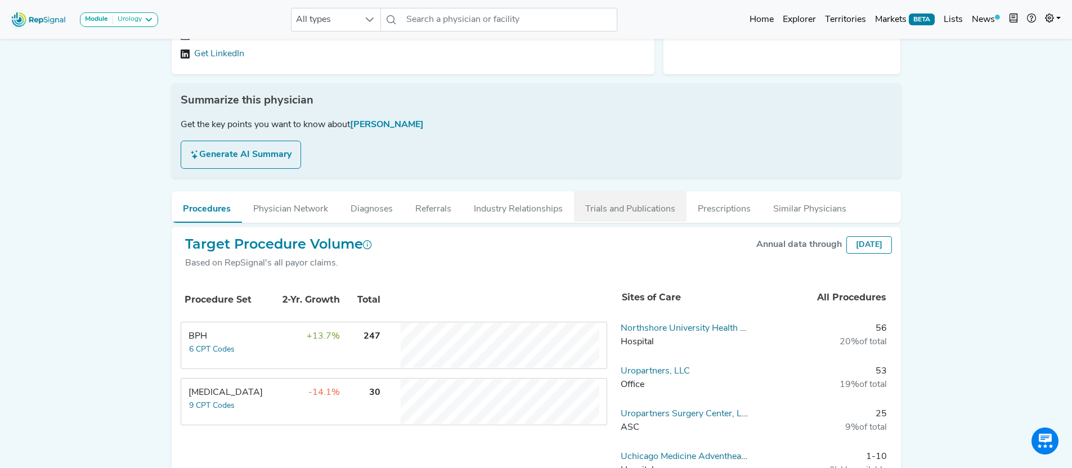
click at [626, 211] on button "Trials and Publications" at bounding box center [630, 206] width 113 height 30
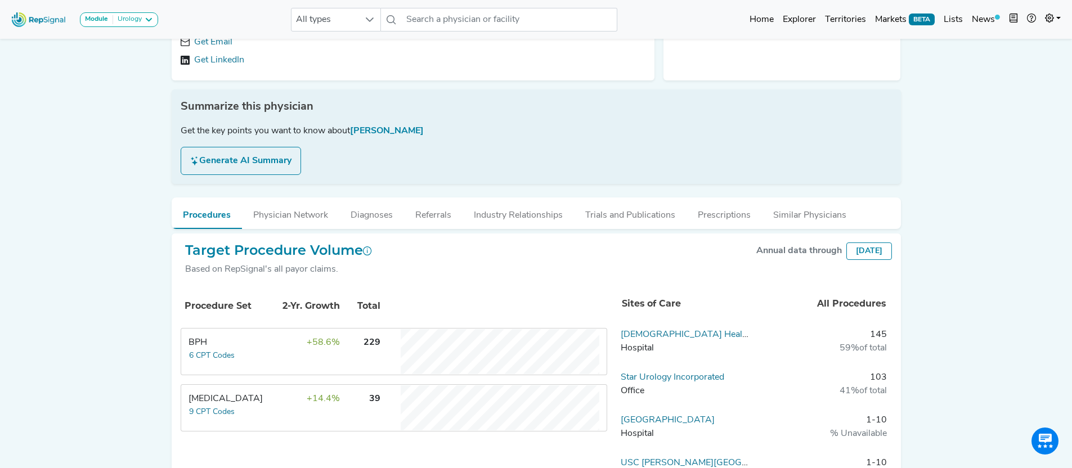
scroll to position [145, 0]
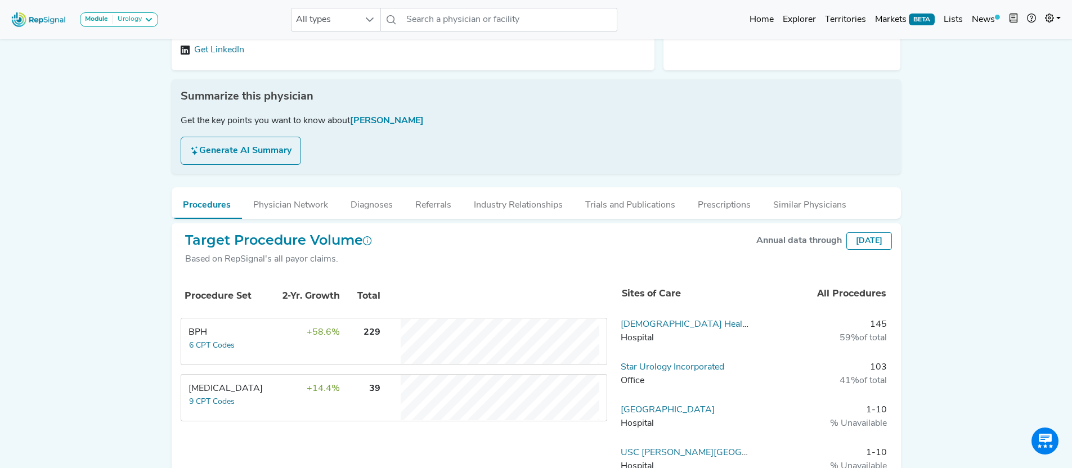
drag, startPoint x: 748, startPoint y: 229, endPoint x: 891, endPoint y: 230, distance: 143.5
click at [891, 232] on div "Annual data through [DATE]" at bounding box center [822, 240] width 140 height 17
click at [439, 194] on button "Referrals" at bounding box center [433, 202] width 59 height 30
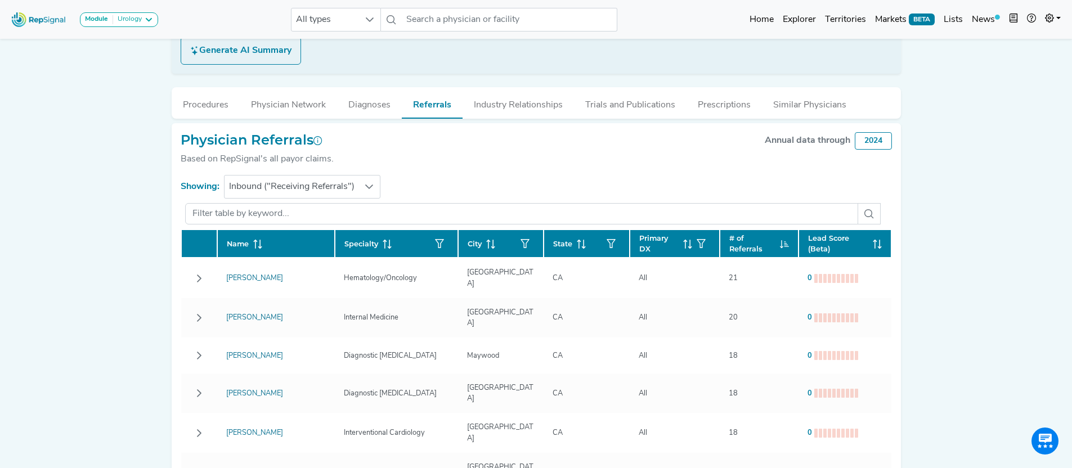
scroll to position [235, 0]
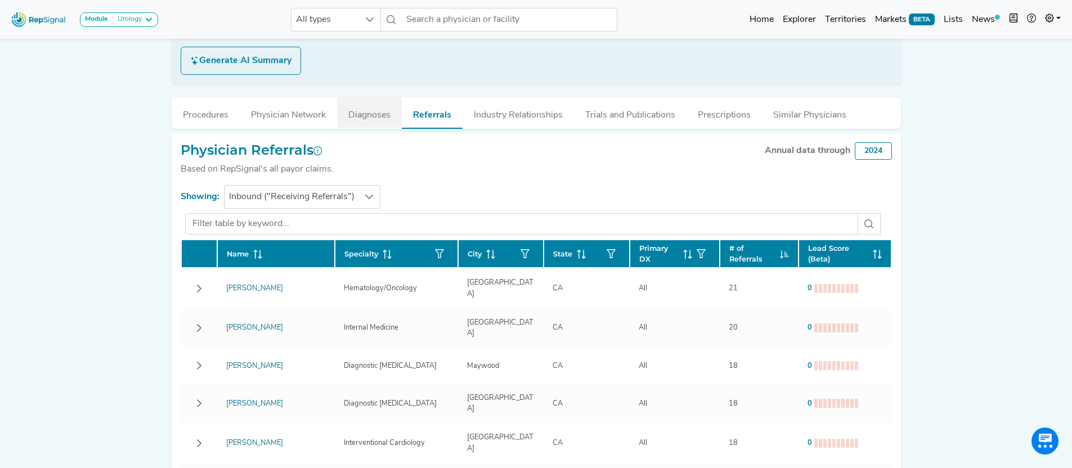
click at [379, 104] on button "Diagnoses" at bounding box center [369, 112] width 65 height 30
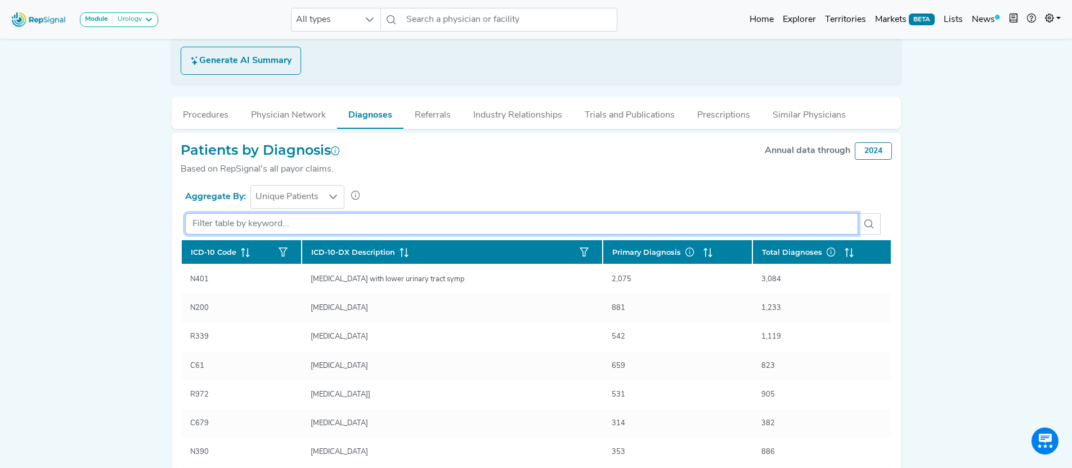
click at [317, 213] on input "text" at bounding box center [521, 223] width 673 height 21
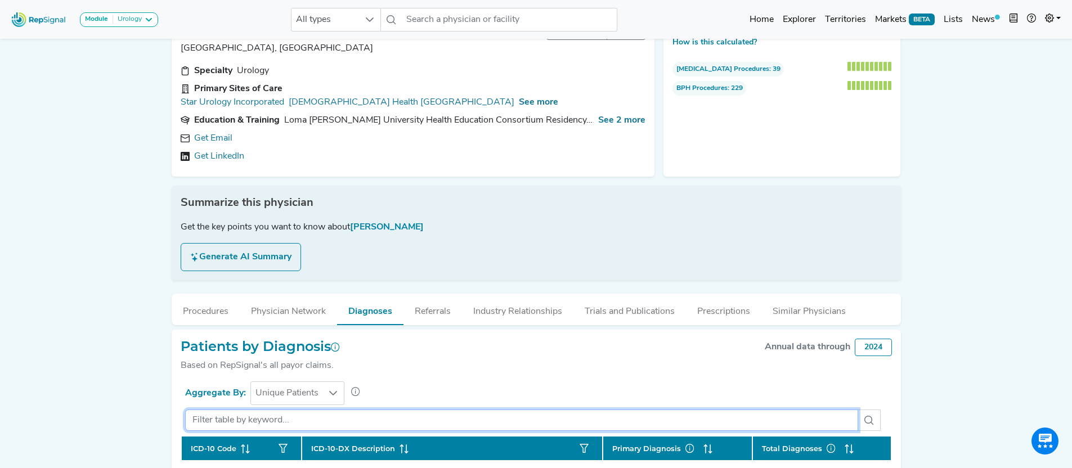
scroll to position [0, 0]
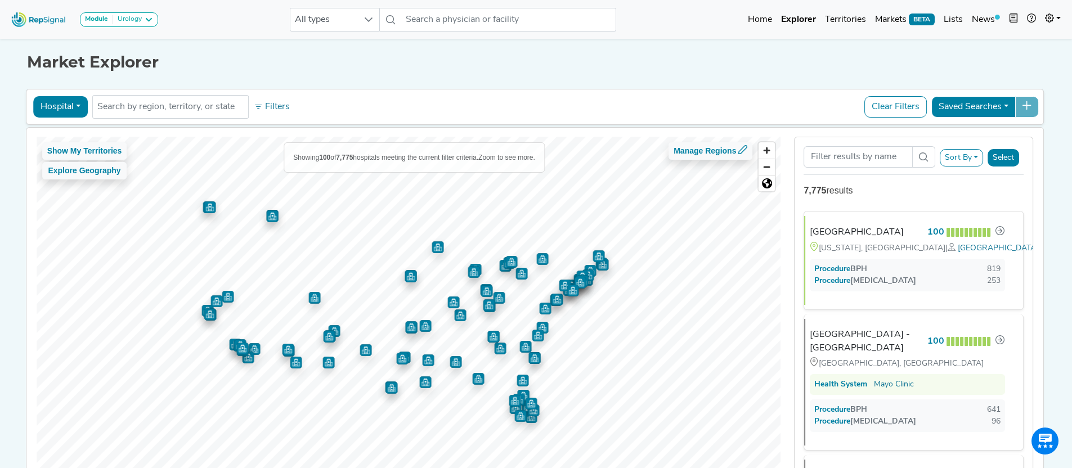
click at [63, 109] on button "Hospital" at bounding box center [60, 106] width 55 height 21
click at [68, 214] on link "Health System" at bounding box center [78, 214] width 89 height 18
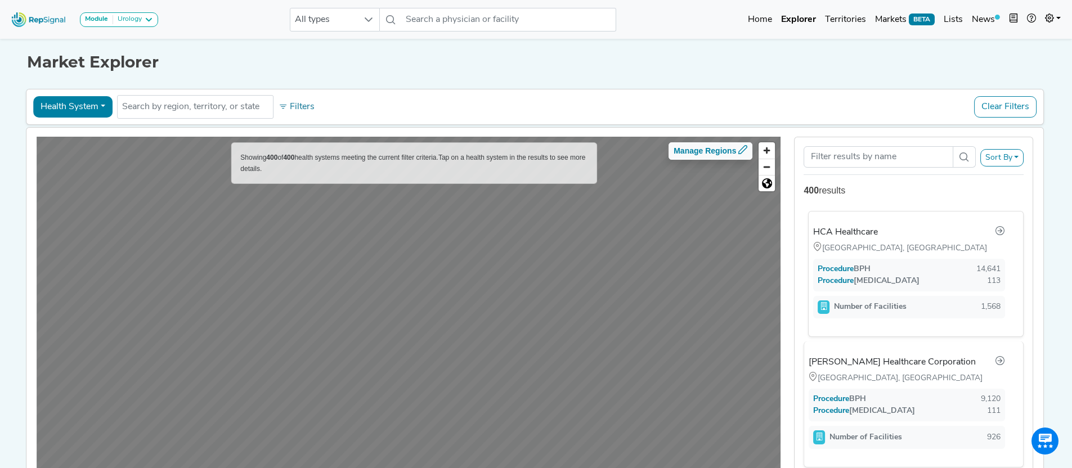
click at [935, 239] on div "HCA Healthcare Nashville, TN Procedure BPH 14,641 Procedure Prostatectomy 113 N…" at bounding box center [911, 274] width 205 height 117
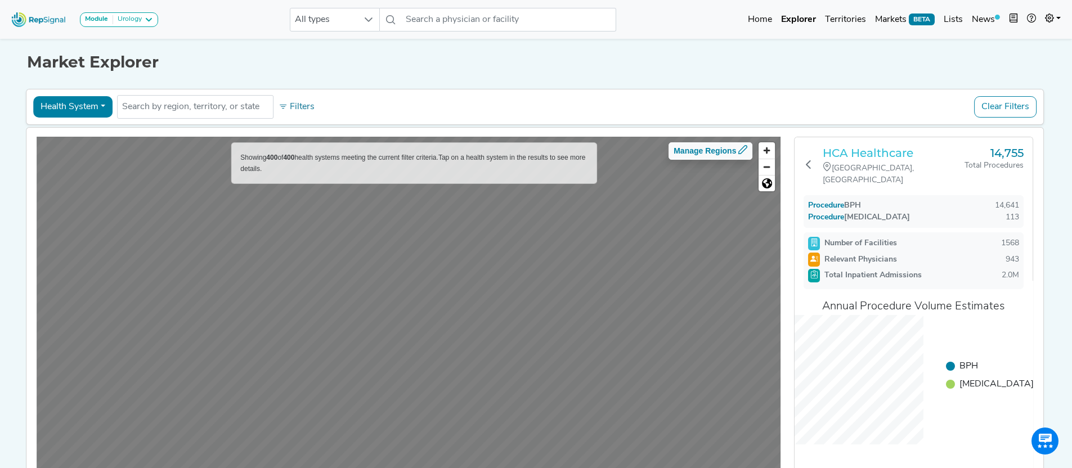
click at [893, 153] on h3 "HCA Healthcare" at bounding box center [894, 153] width 142 height 14
click at [88, 110] on button "Health System" at bounding box center [72, 106] width 79 height 21
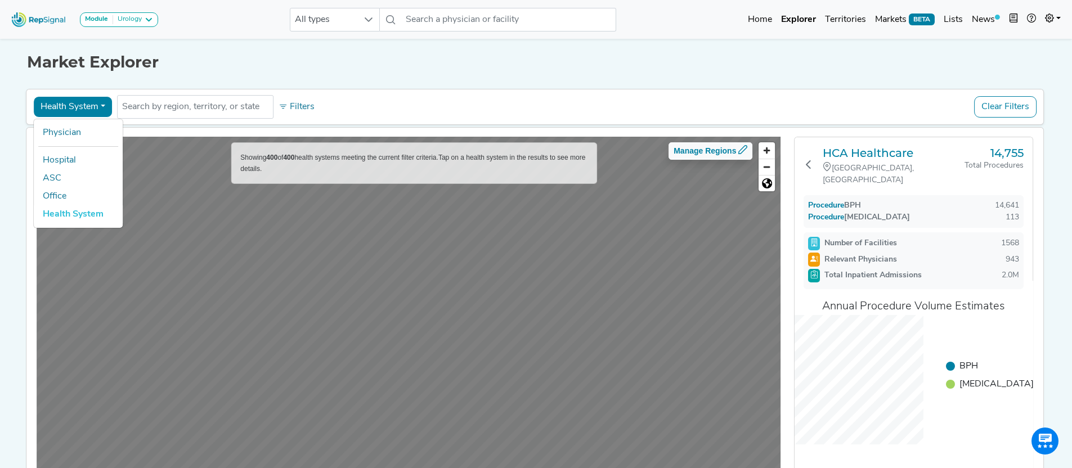
click at [815, 76] on div "Market Explorer Health System Physician Hospital ASC Office Health System No re…" at bounding box center [536, 267] width 743 height 462
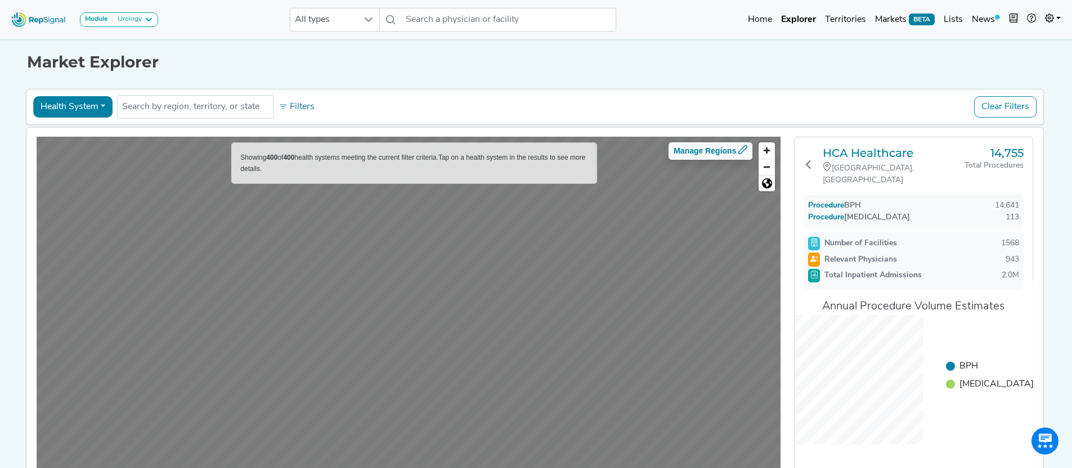
click at [96, 110] on button "Health System" at bounding box center [72, 106] width 79 height 21
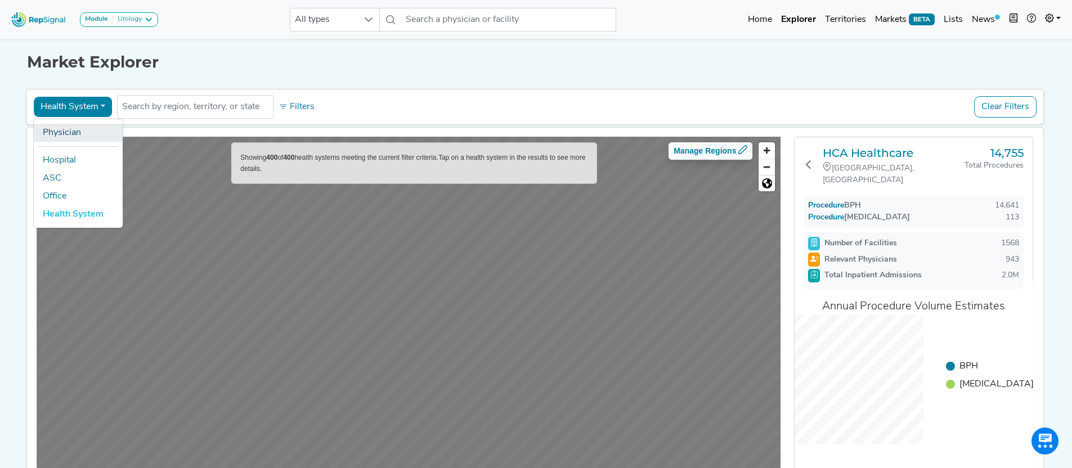
click at [88, 134] on link "Physician" at bounding box center [78, 133] width 89 height 18
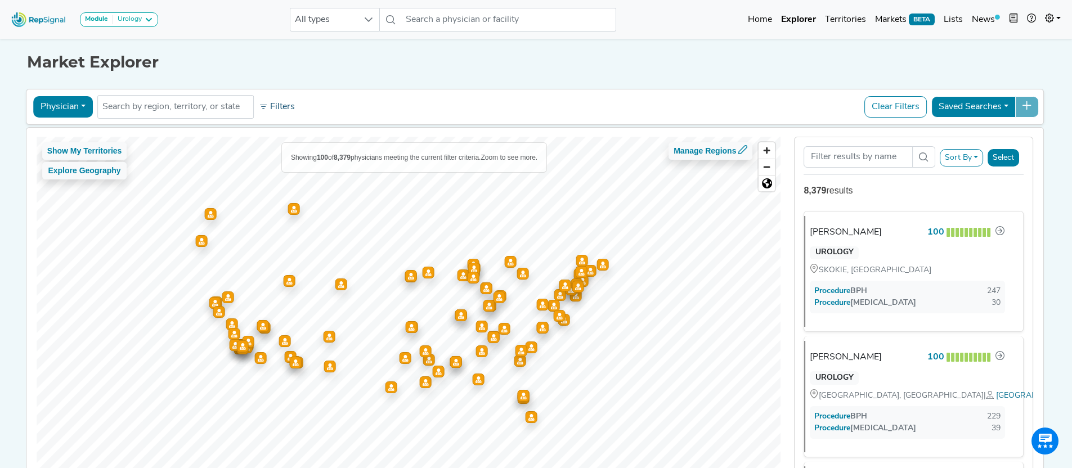
click at [265, 105] on button "Filters" at bounding box center [277, 106] width 42 height 19
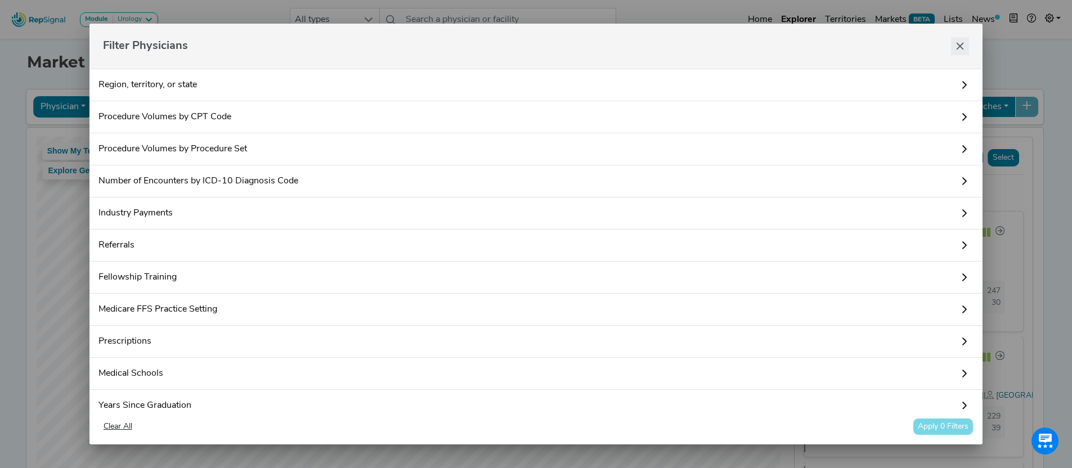
click at [961, 44] on icon "Close" at bounding box center [960, 46] width 9 height 9
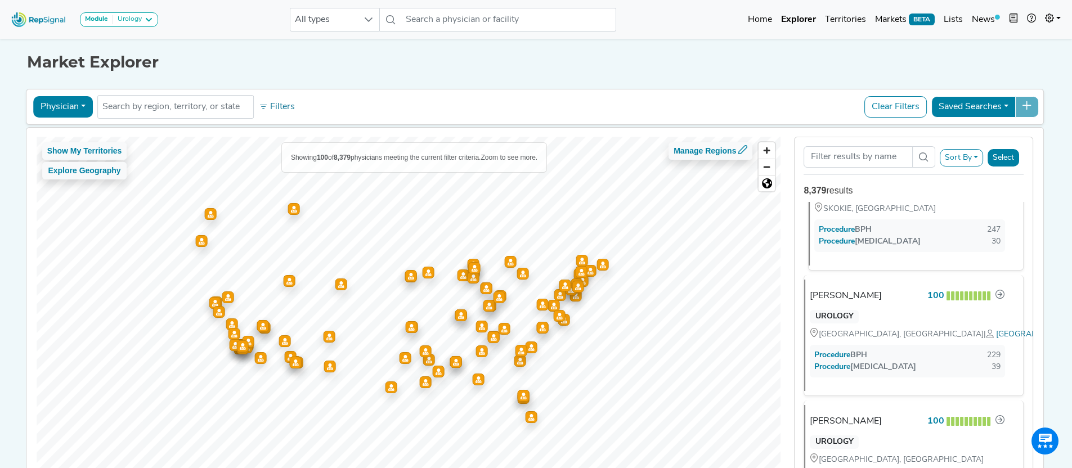
scroll to position [69, 0]
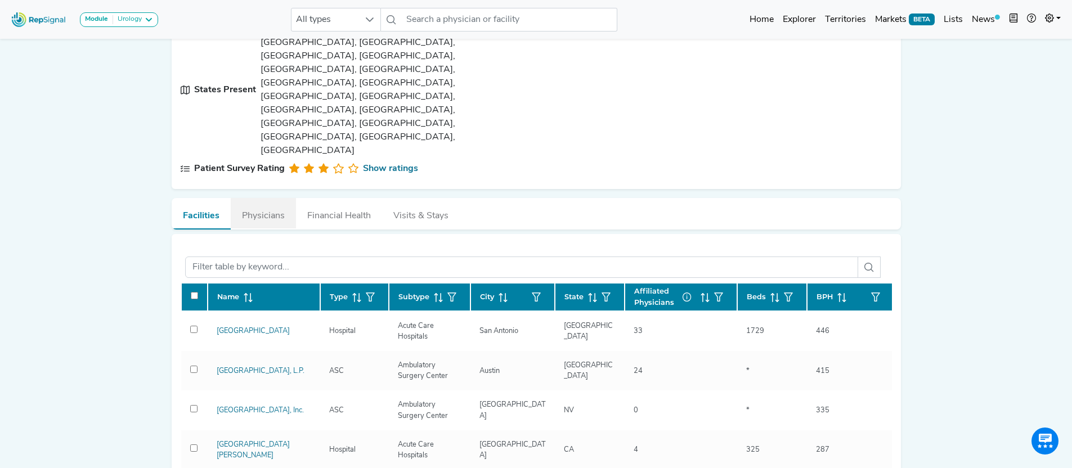
click at [275, 198] on button "Physicians" at bounding box center [263, 213] width 65 height 30
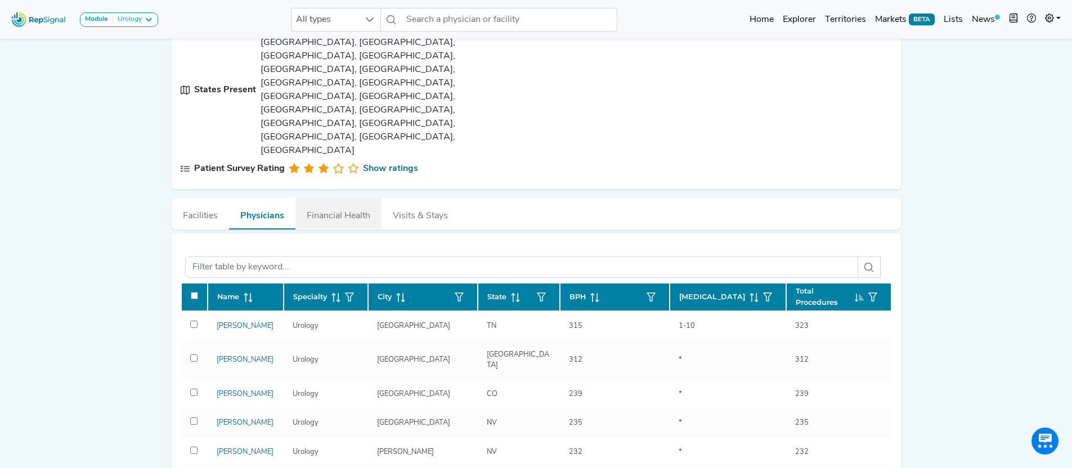
click at [347, 198] on button "Financial Health" at bounding box center [339, 213] width 86 height 30
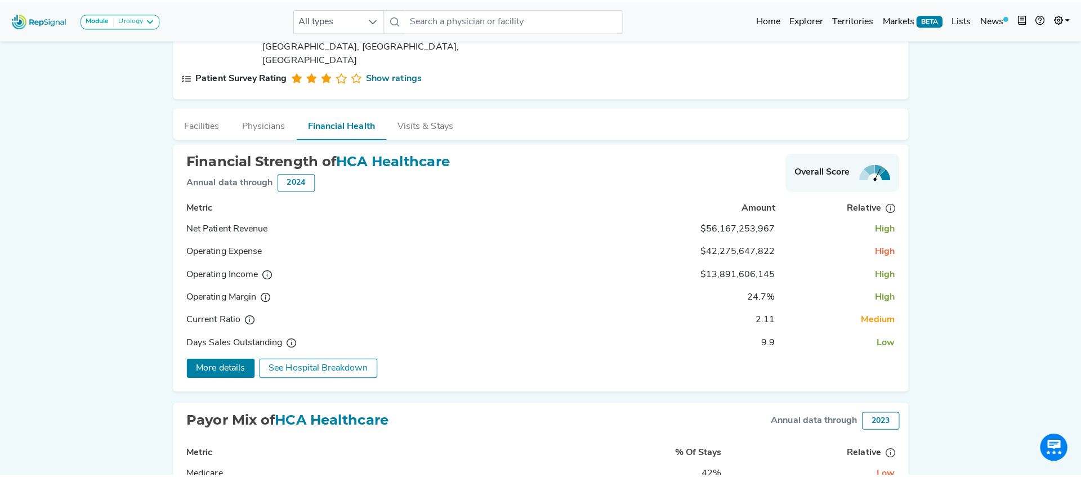
scroll to position [210, 0]
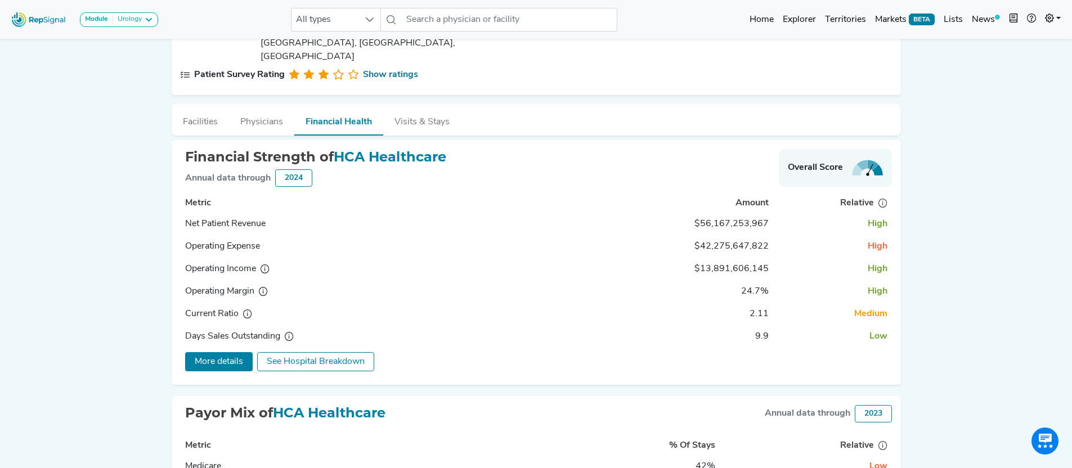
click at [325, 357] on span "See Hospital Breakdown" at bounding box center [316, 361] width 98 height 9
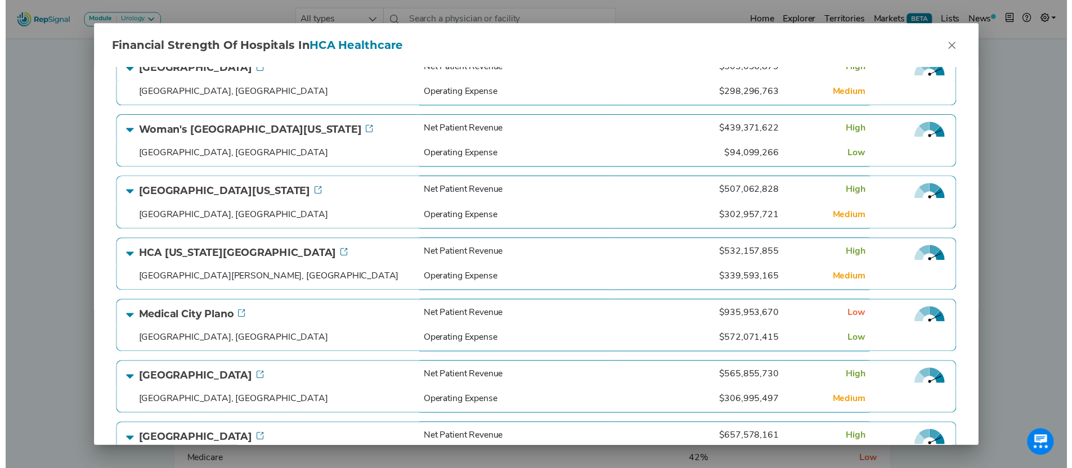
scroll to position [62, 0]
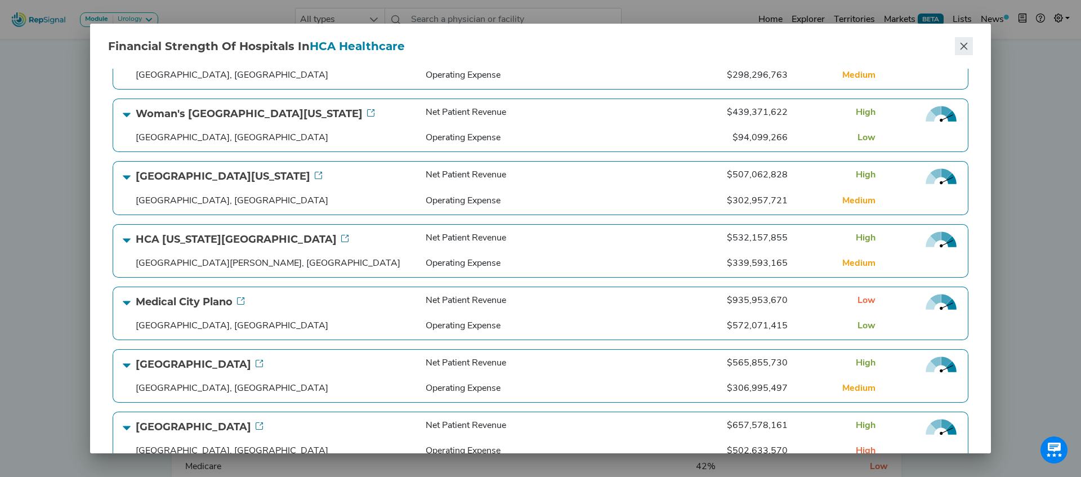
click at [963, 44] on icon "Close" at bounding box center [963, 46] width 9 height 9
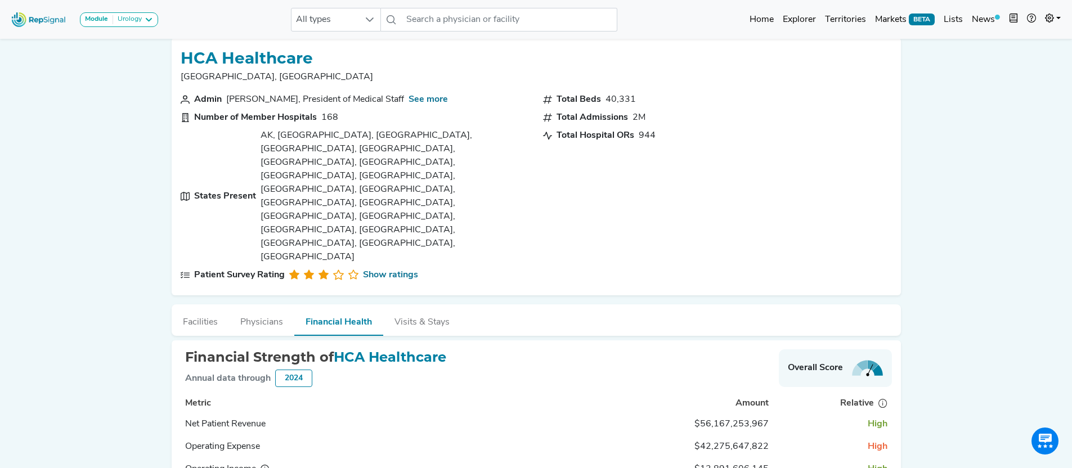
scroll to position [18, 0]
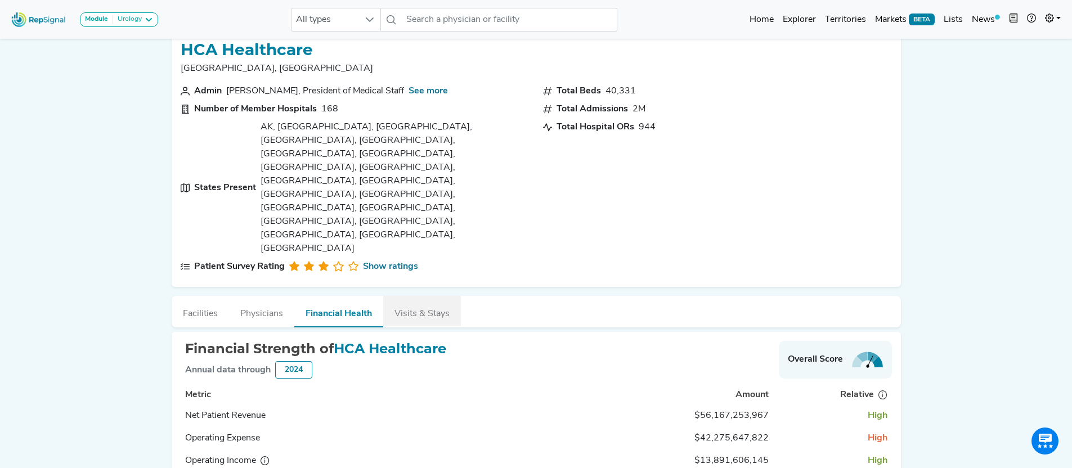
click at [436, 296] on button "Visits & Stays" at bounding box center [422, 311] width 78 height 30
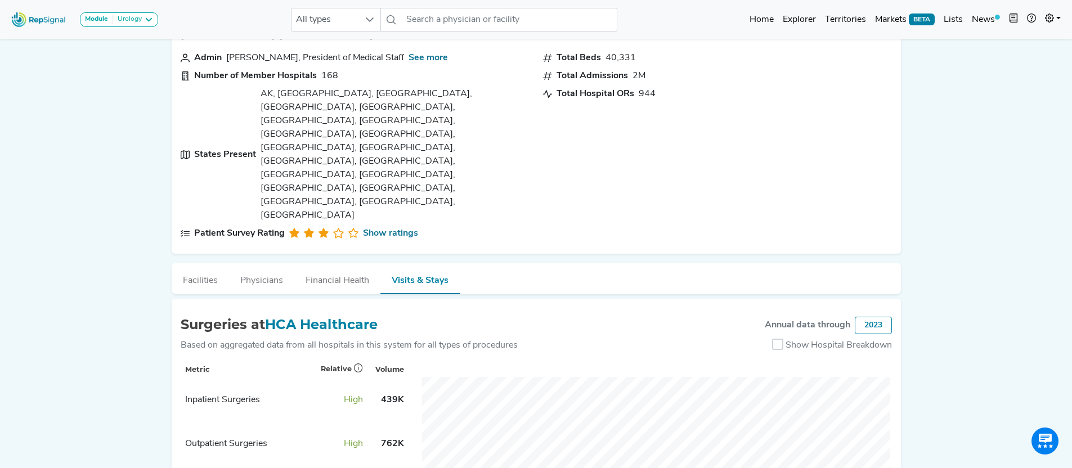
scroll to position [52, 0]
click at [778, 338] on div at bounding box center [777, 343] width 11 height 11
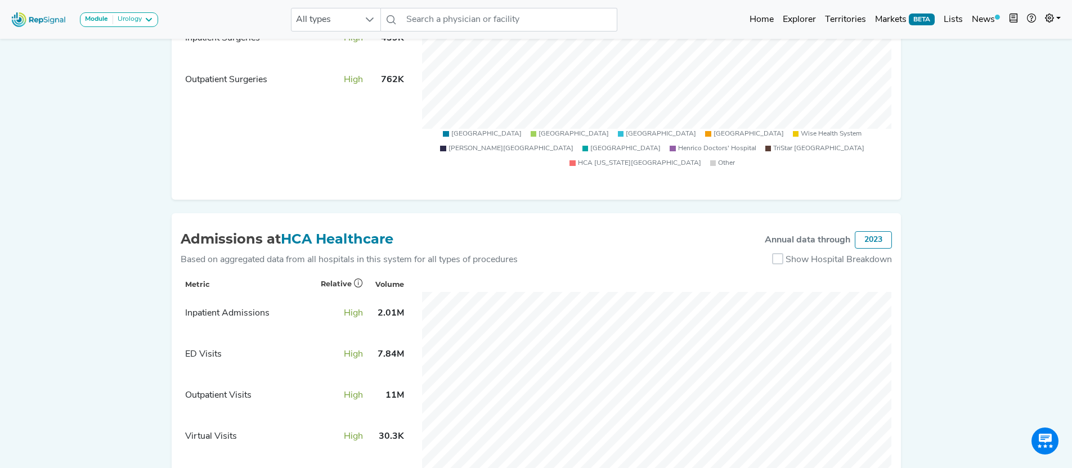
scroll to position [427, 0]
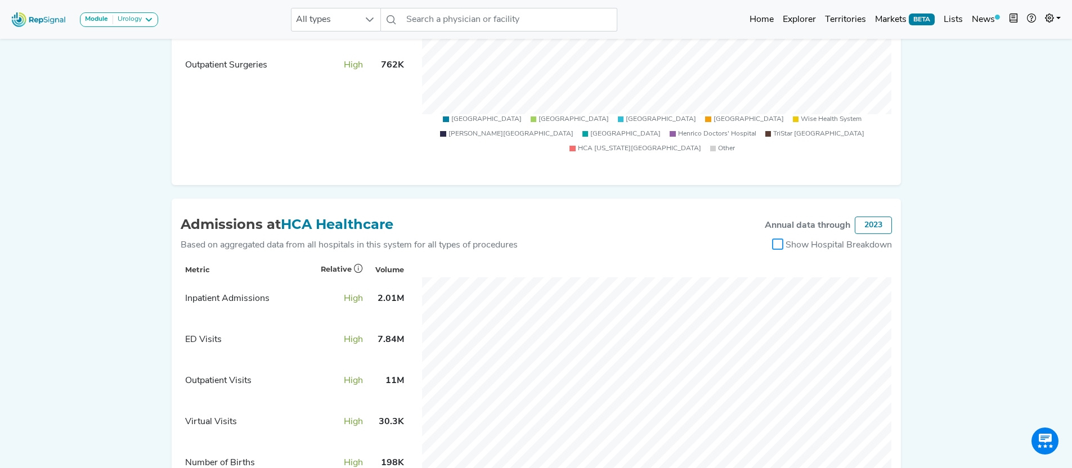
click at [775, 239] on div at bounding box center [777, 244] width 11 height 11
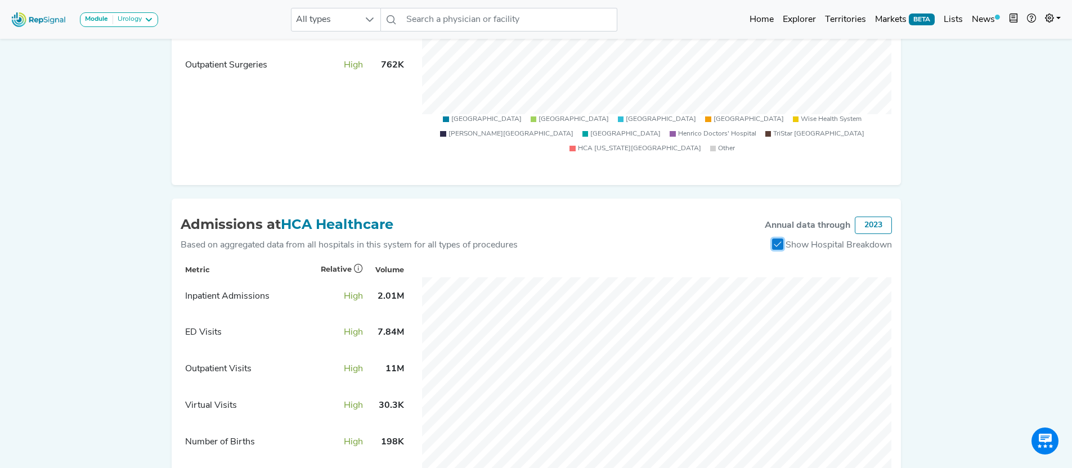
click at [776, 240] on icon at bounding box center [778, 244] width 8 height 8
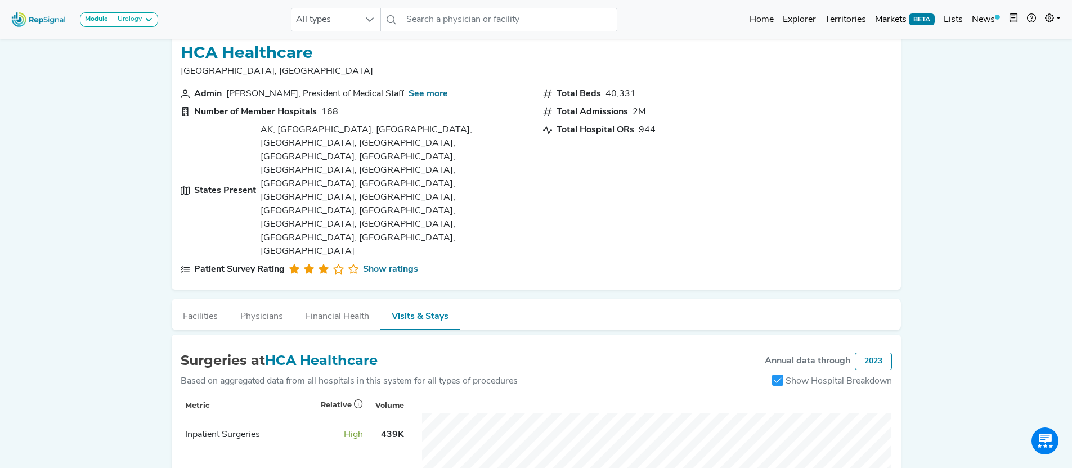
scroll to position [0, 0]
